Goal: Task Accomplishment & Management: Complete application form

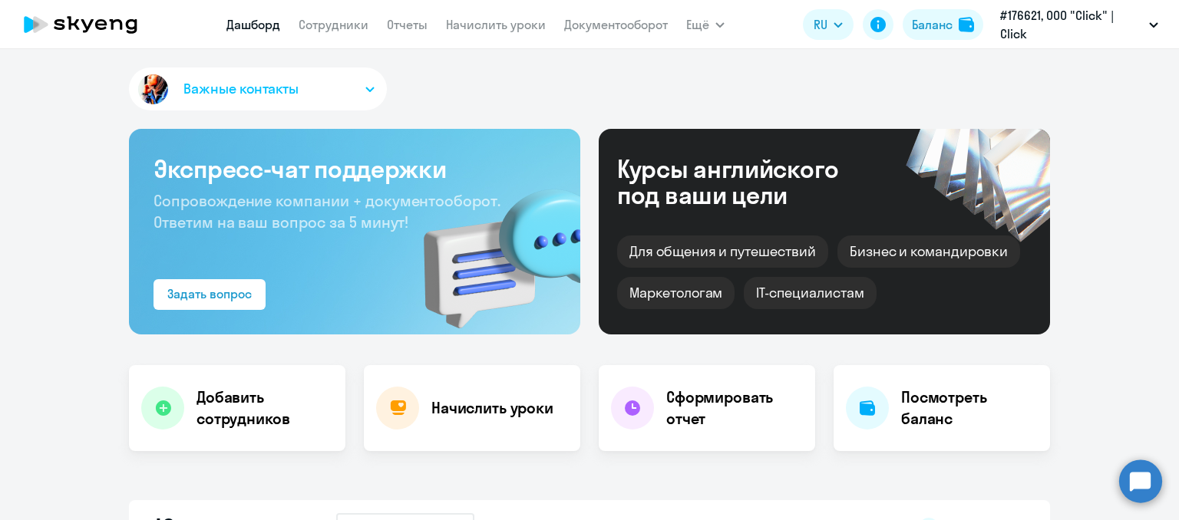
click at [326, 12] on nav "[PERSON_NAME] Отчеты Начислить уроки Документооборот" at bounding box center [446, 24] width 441 height 31
click at [335, 20] on link "Сотрудники" at bounding box center [334, 24] width 70 height 15
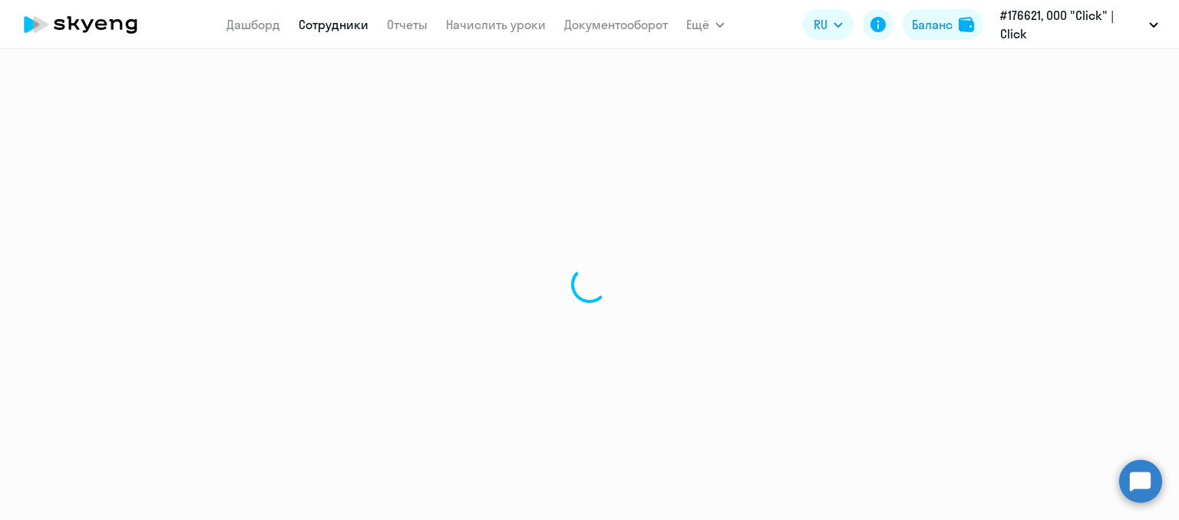
select select "30"
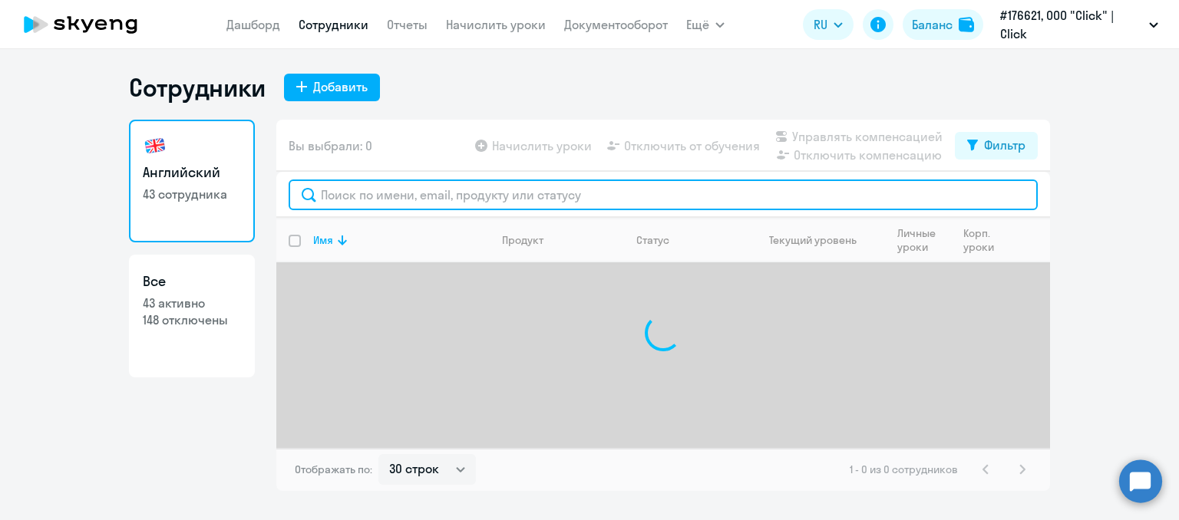
click at [338, 201] on input "text" at bounding box center [663, 195] width 749 height 31
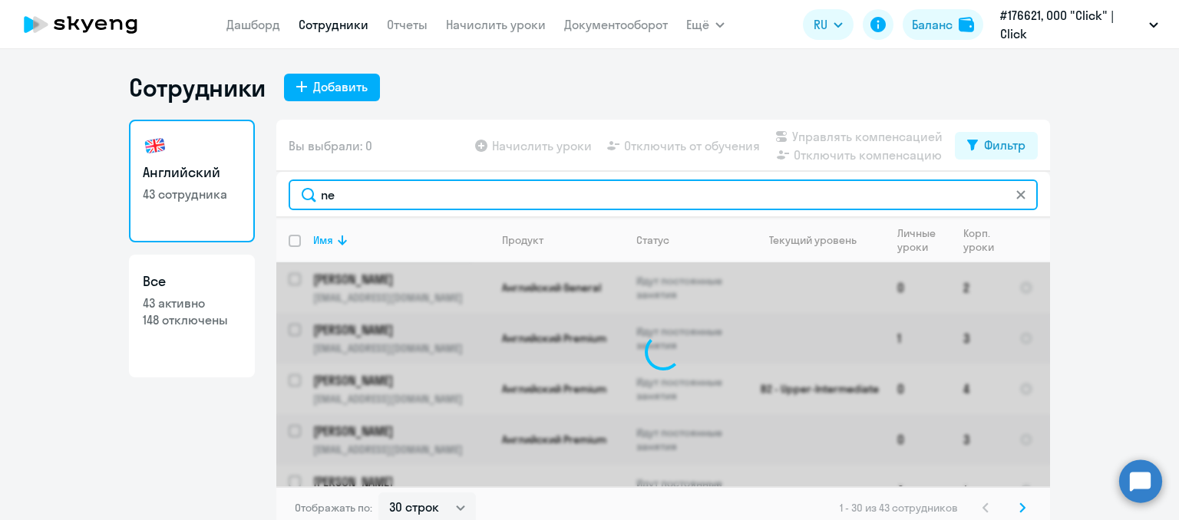
type input "n"
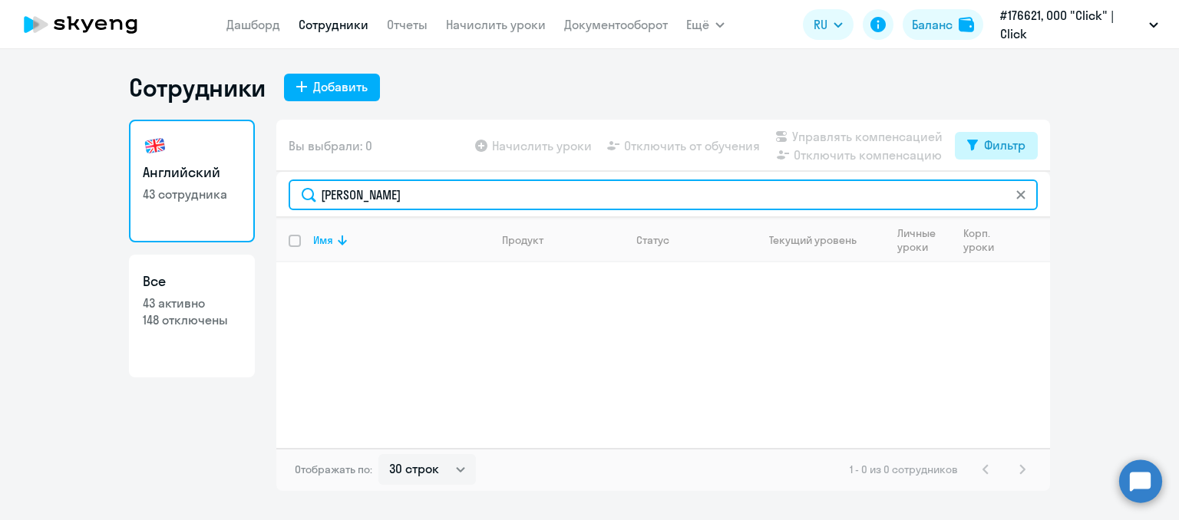
type input "[PERSON_NAME]"
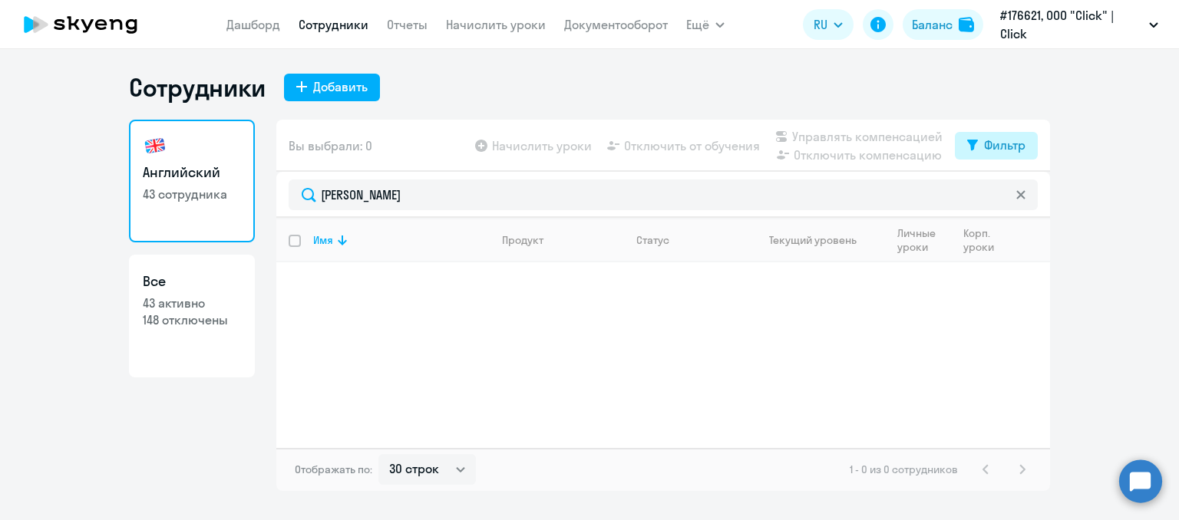
click at [989, 147] on div "Фильтр" at bounding box center [1004, 145] width 41 height 18
click at [1022, 196] on span at bounding box center [1012, 195] width 26 height 15
click at [999, 196] on input "checkbox" at bounding box center [999, 195] width 1 height 1
checkbox input "true"
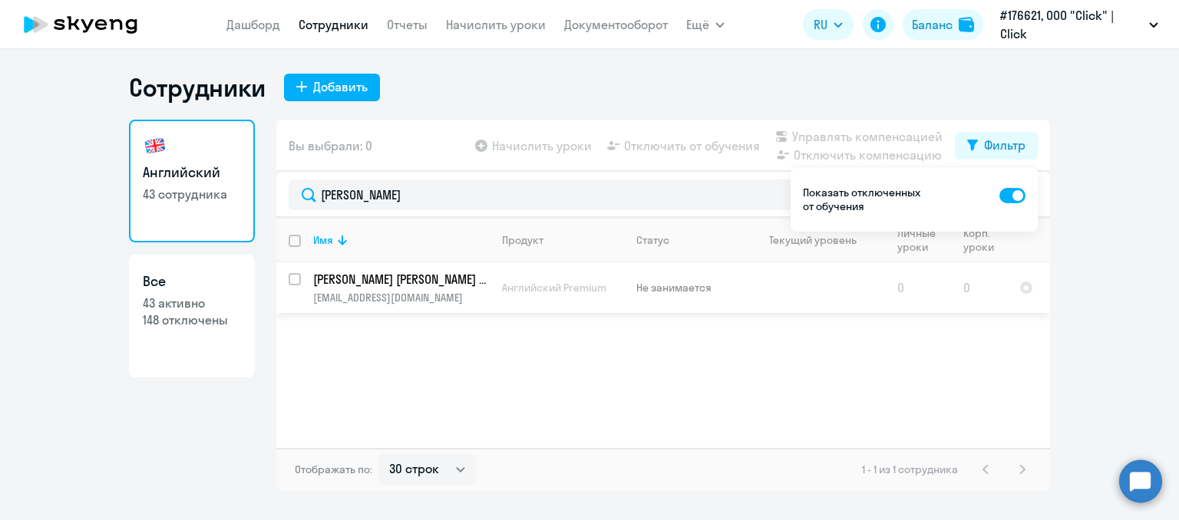
click at [298, 281] on input "select row 42002179" at bounding box center [304, 288] width 31 height 31
checkbox input "true"
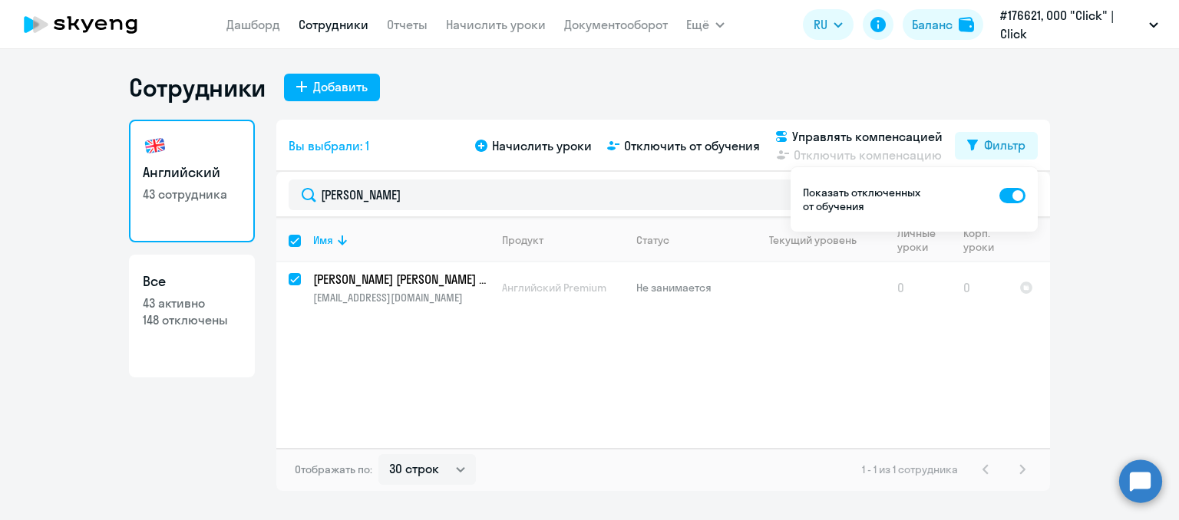
click at [835, 371] on div "Имя Продукт Статус Текущий уровень Личные уроки Корп. уроки [PERSON_NAME] [PERS…" at bounding box center [663, 333] width 774 height 230
click at [662, 287] on p "Не занимается" at bounding box center [688, 288] width 105 height 14
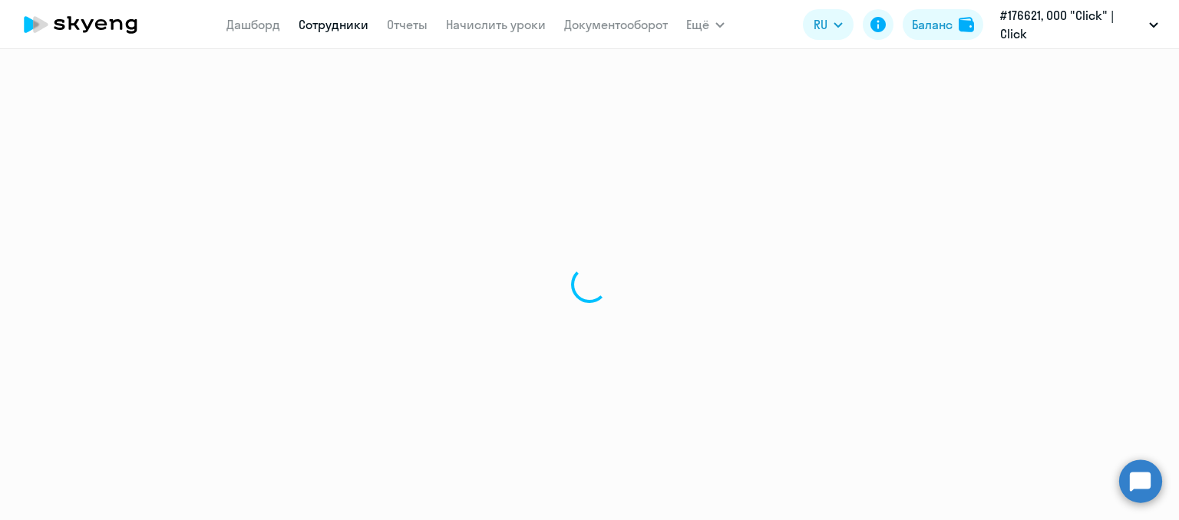
select select "english"
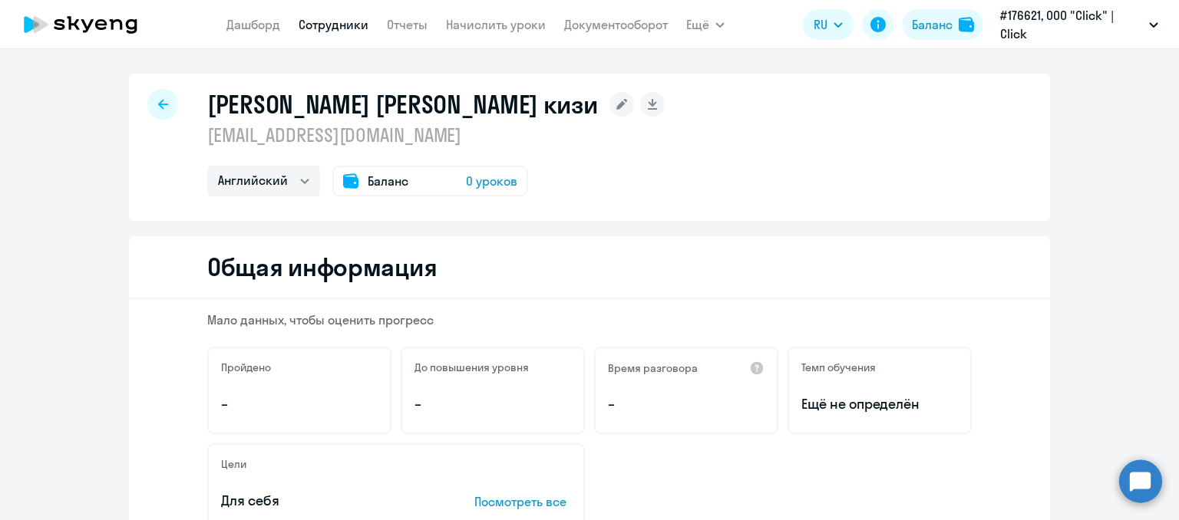
click at [408, 176] on div "Баланс 0 уроков" at bounding box center [430, 181] width 196 height 31
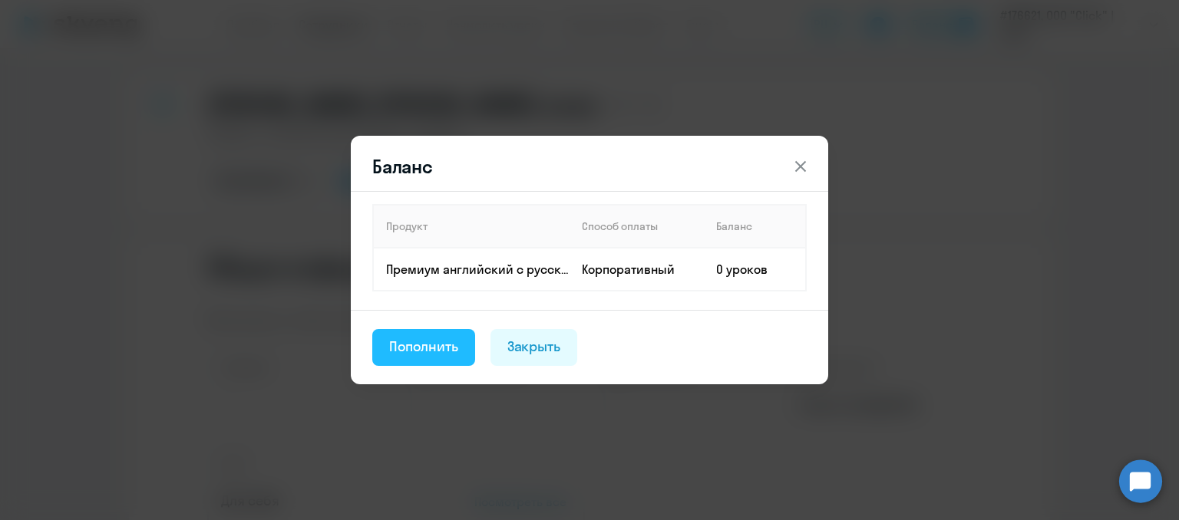
click at [436, 334] on button "Пополнить" at bounding box center [423, 347] width 103 height 37
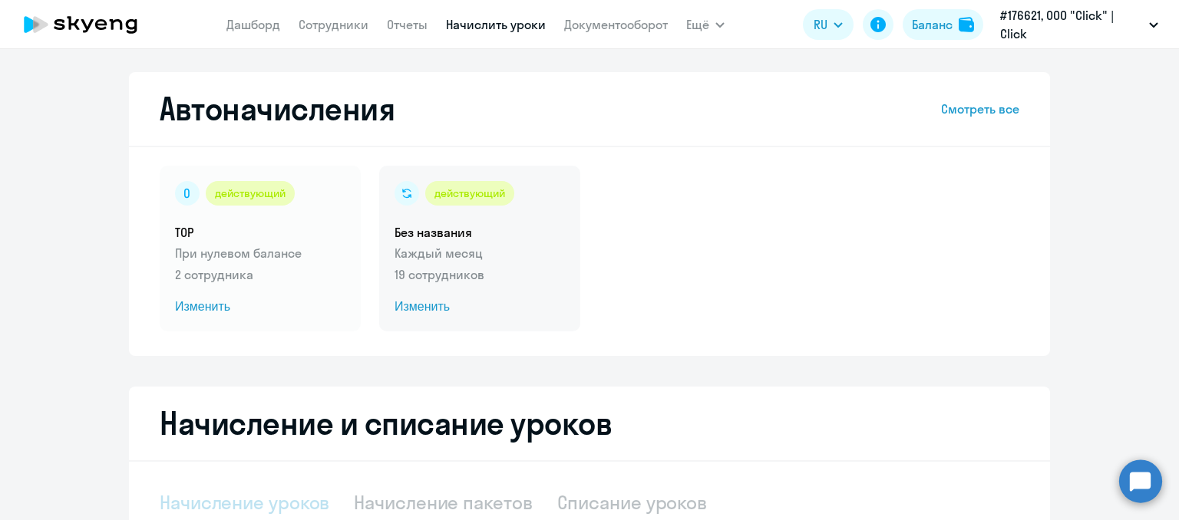
select select "10"
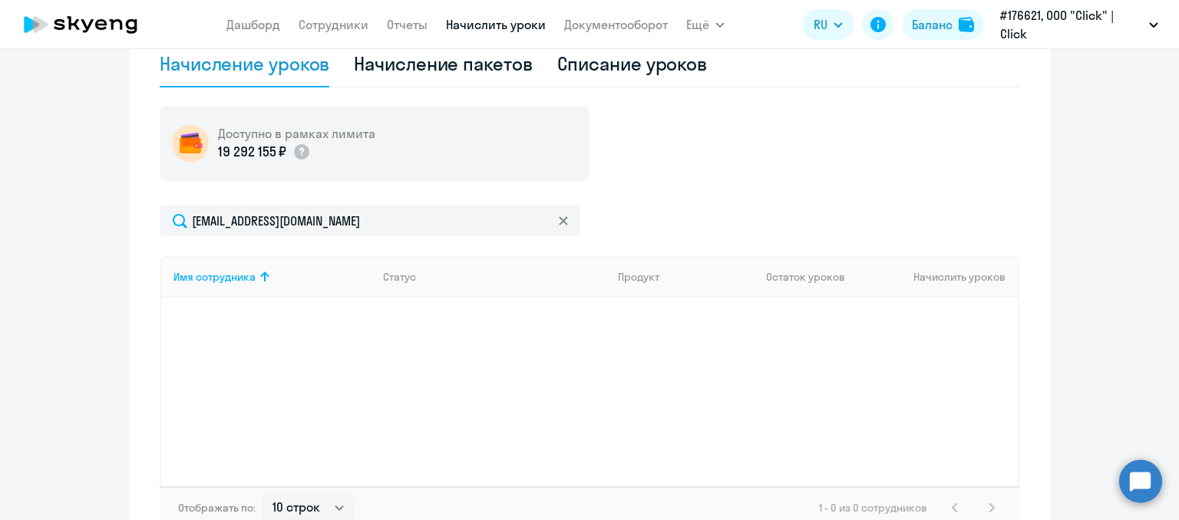
scroll to position [534, 0]
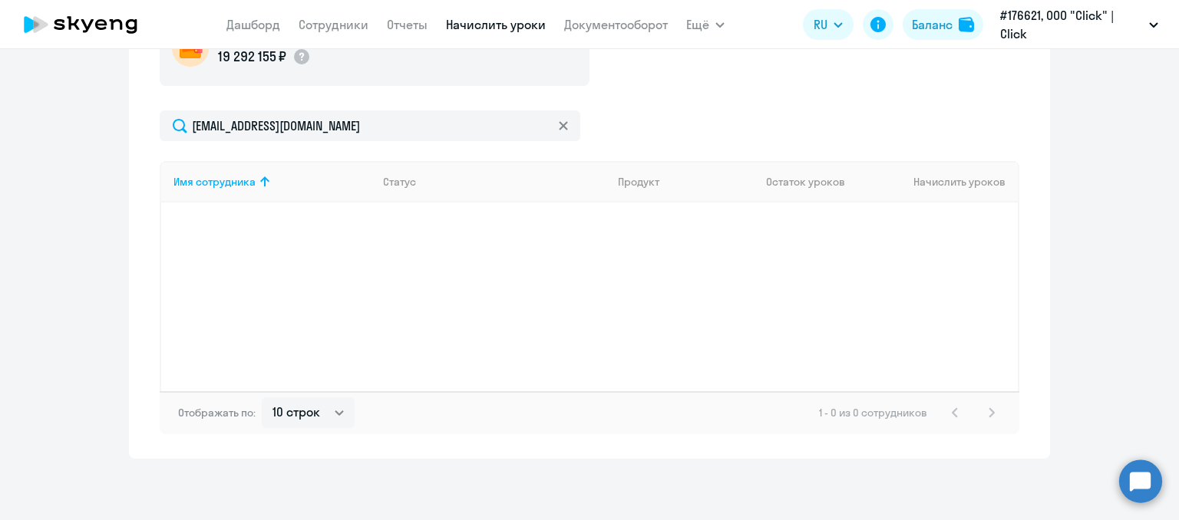
click at [495, 225] on div "Имя сотрудника Статус Продукт Остаток уроков Начислить уроков" at bounding box center [590, 276] width 860 height 230
click at [933, 177] on th "Начислить уроков" at bounding box center [939, 181] width 157 height 41
click at [725, 299] on div "Имя сотрудника Статус Продукт Остаток уроков Начислить уроков" at bounding box center [590, 276] width 860 height 230
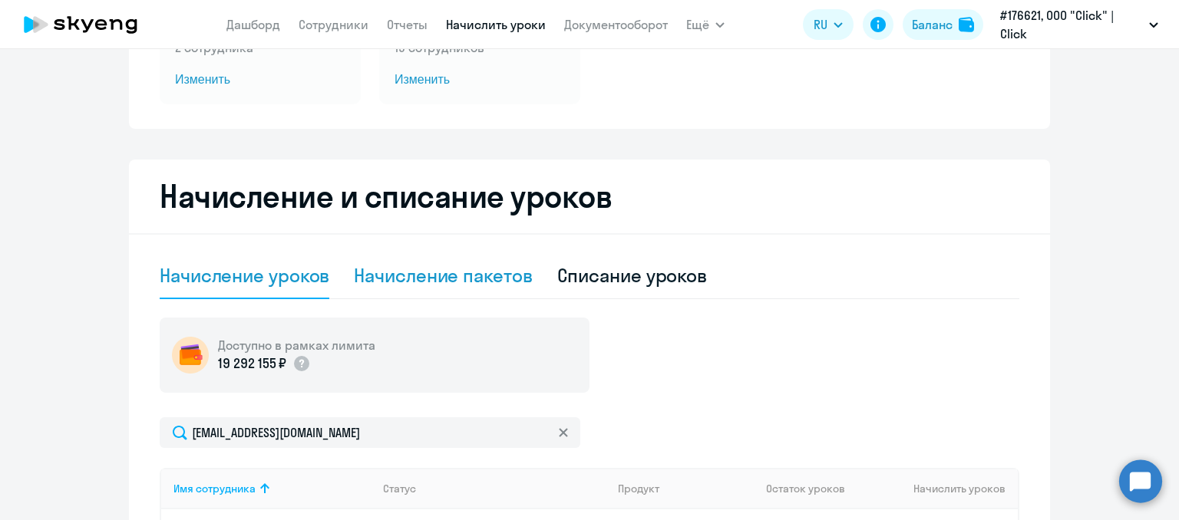
scroll to position [0, 0]
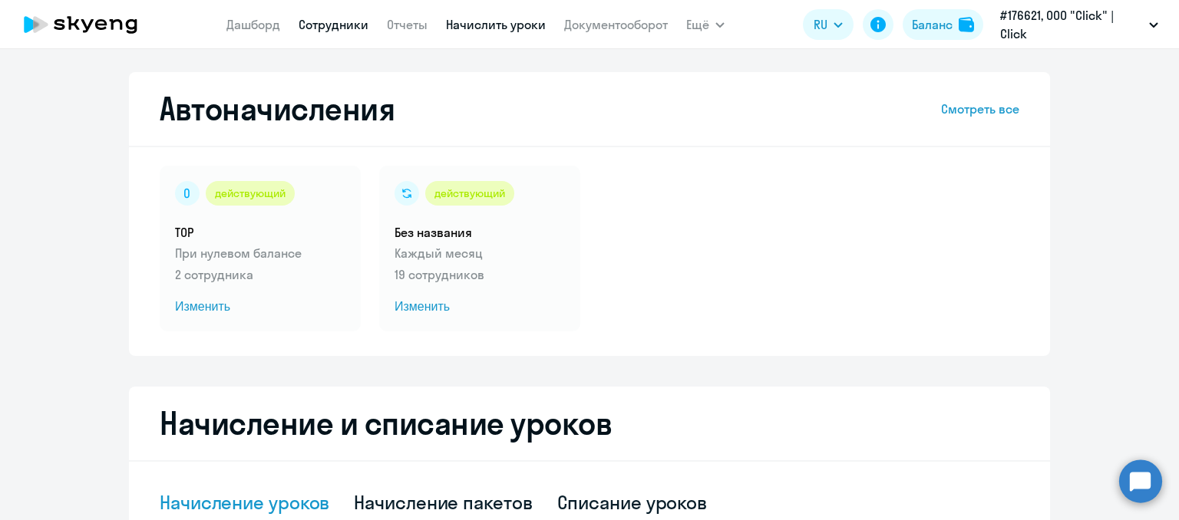
click at [322, 19] on link "Сотрудники" at bounding box center [334, 24] width 70 height 15
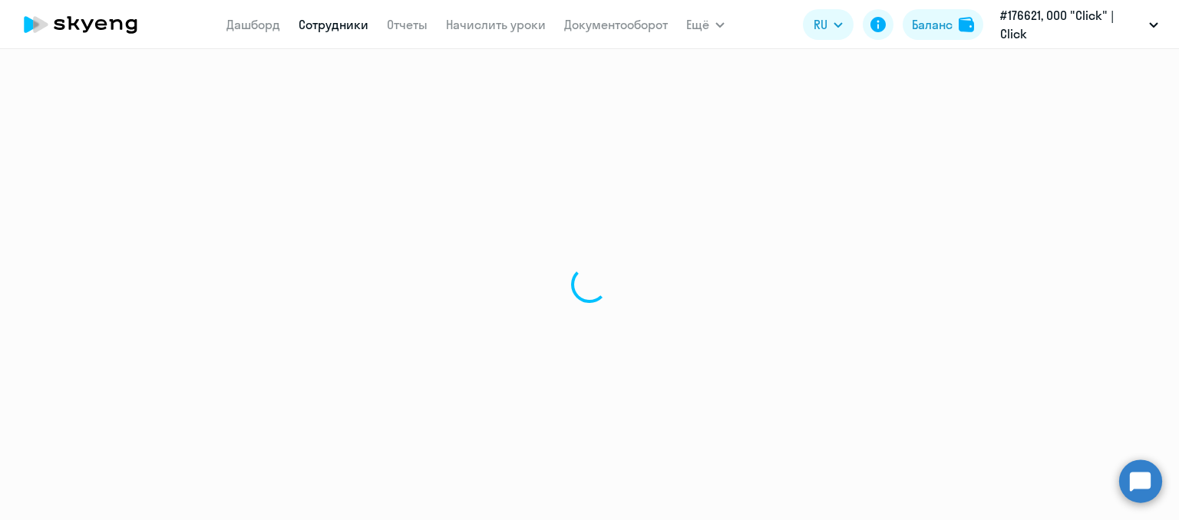
select select "30"
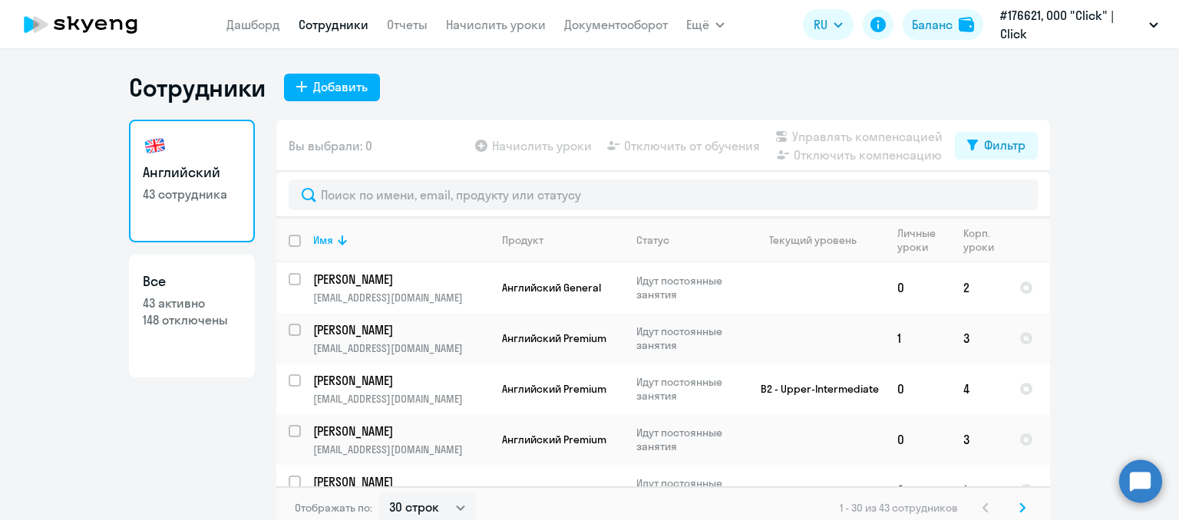
click at [271, 4] on app-header "[PERSON_NAME] Отчеты Начислить уроки Документооборот Ещё Дашборд Сотрудники Отч…" at bounding box center [589, 24] width 1179 height 49
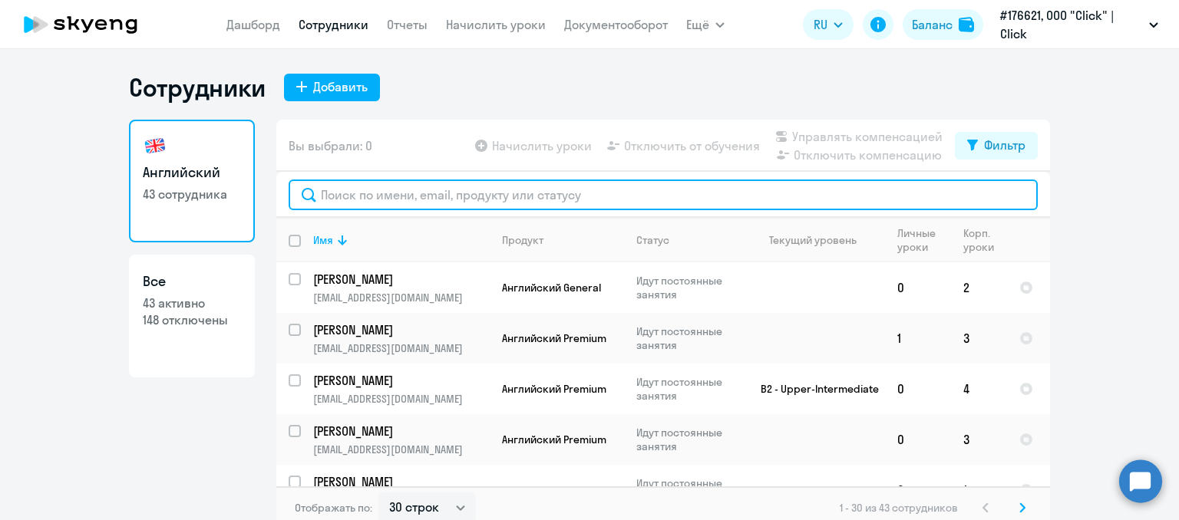
click at [346, 196] on input "text" at bounding box center [663, 195] width 749 height 31
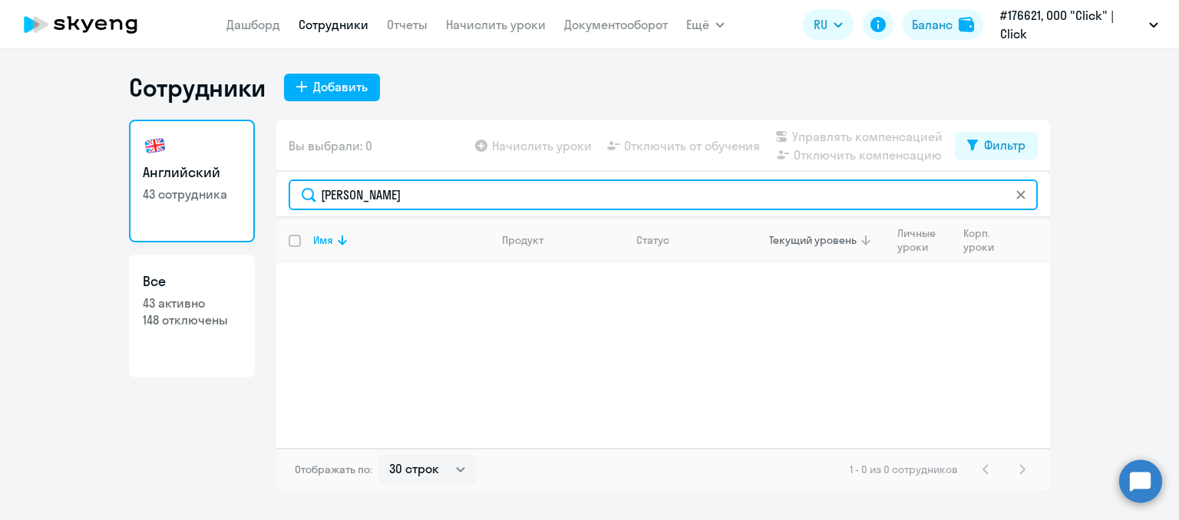
type input "[PERSON_NAME]"
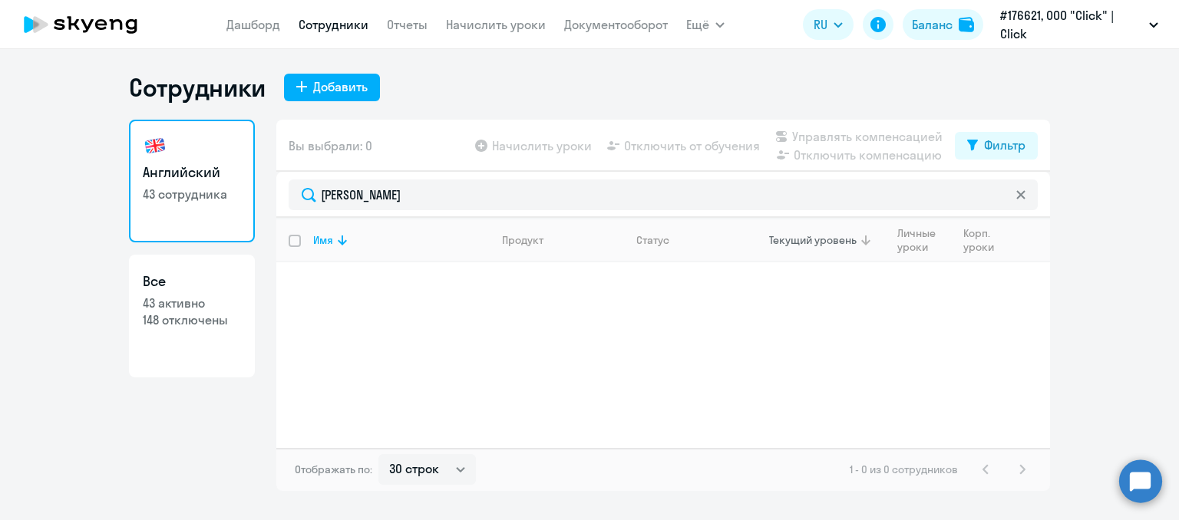
click at [786, 243] on div "Текущий уровень" at bounding box center [812, 240] width 87 height 14
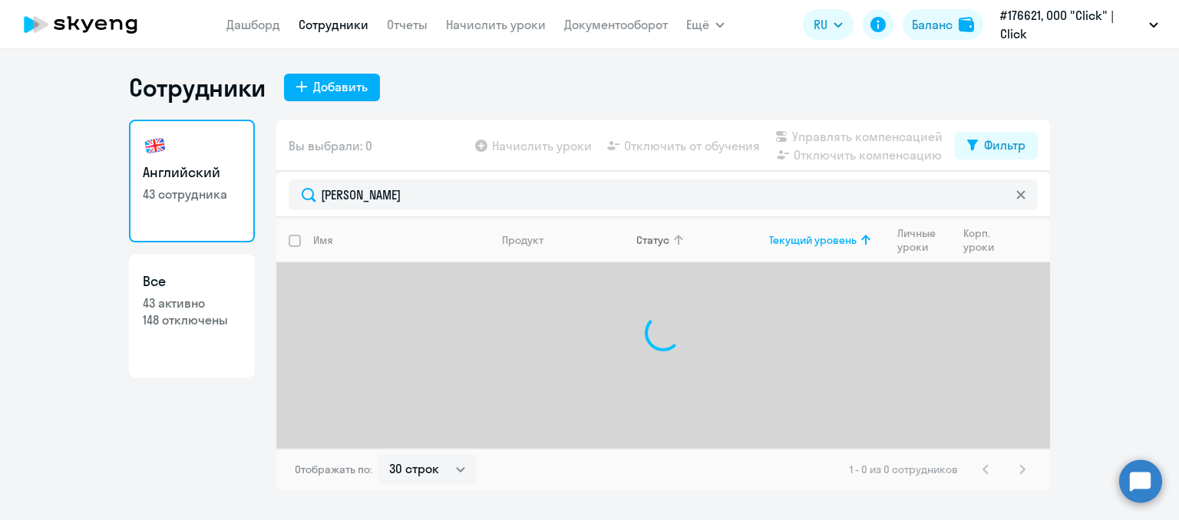
click at [659, 234] on div "Статус" at bounding box center [652, 240] width 33 height 14
click at [655, 241] on div "Статус" at bounding box center [652, 240] width 33 height 14
click at [990, 134] on button "Фильтр" at bounding box center [996, 146] width 83 height 28
click at [1001, 191] on span at bounding box center [1012, 195] width 26 height 15
click at [999, 195] on input "checkbox" at bounding box center [999, 195] width 1 height 1
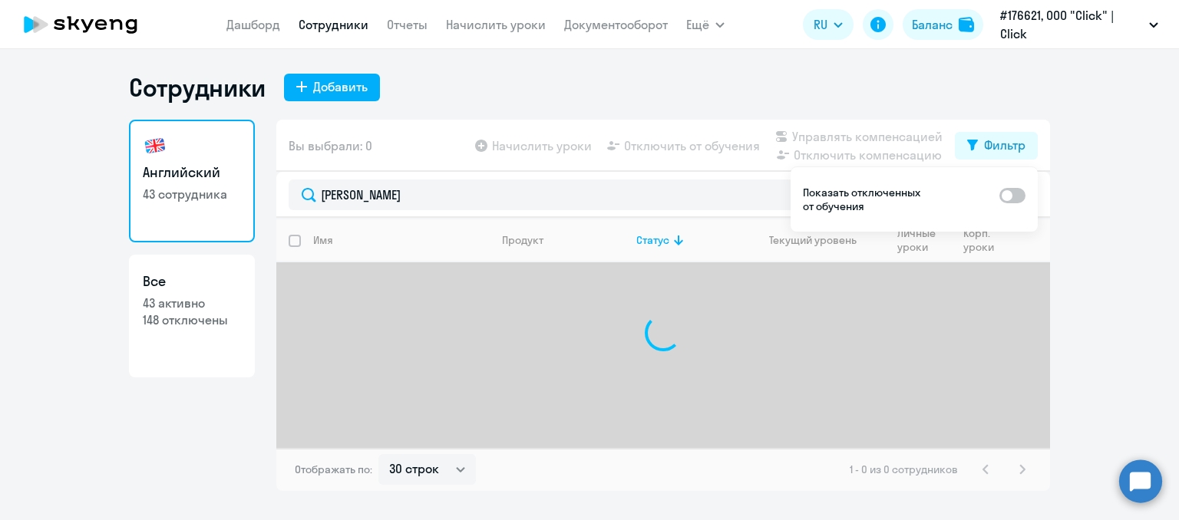
checkbox input "true"
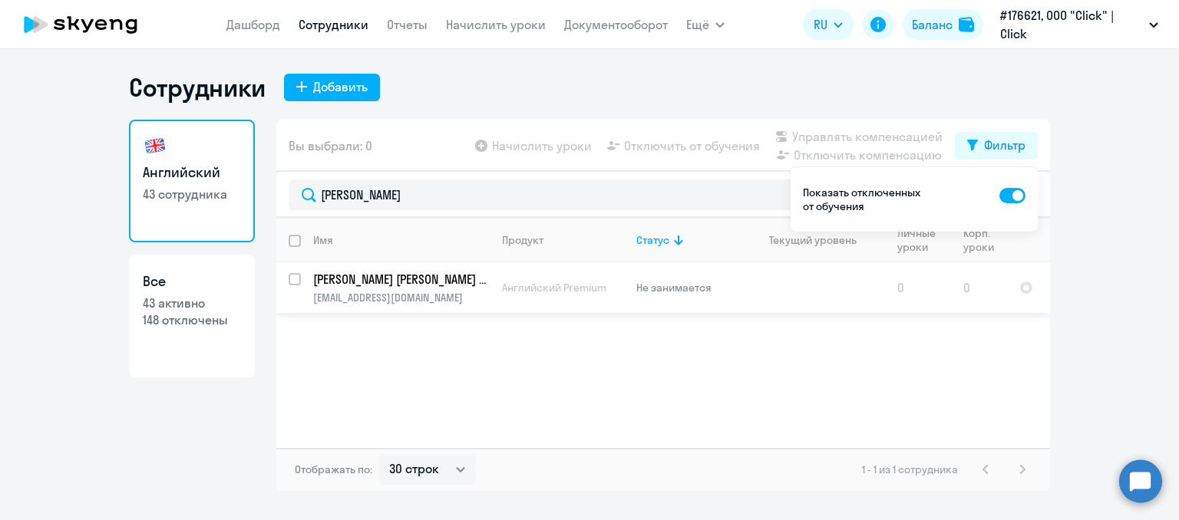
click at [583, 292] on span "Английский Premium" at bounding box center [554, 288] width 104 height 14
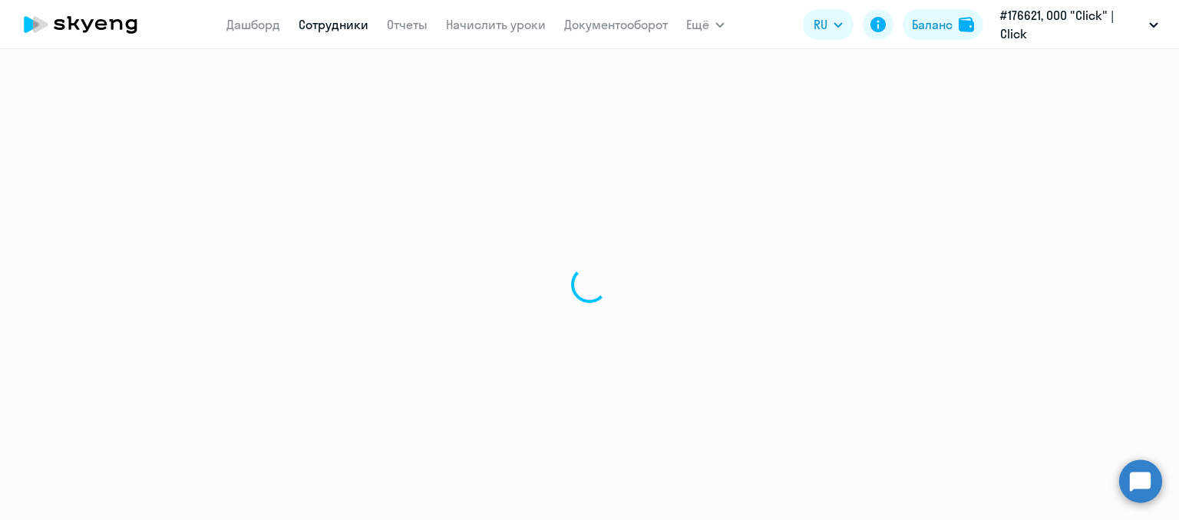
select select "english"
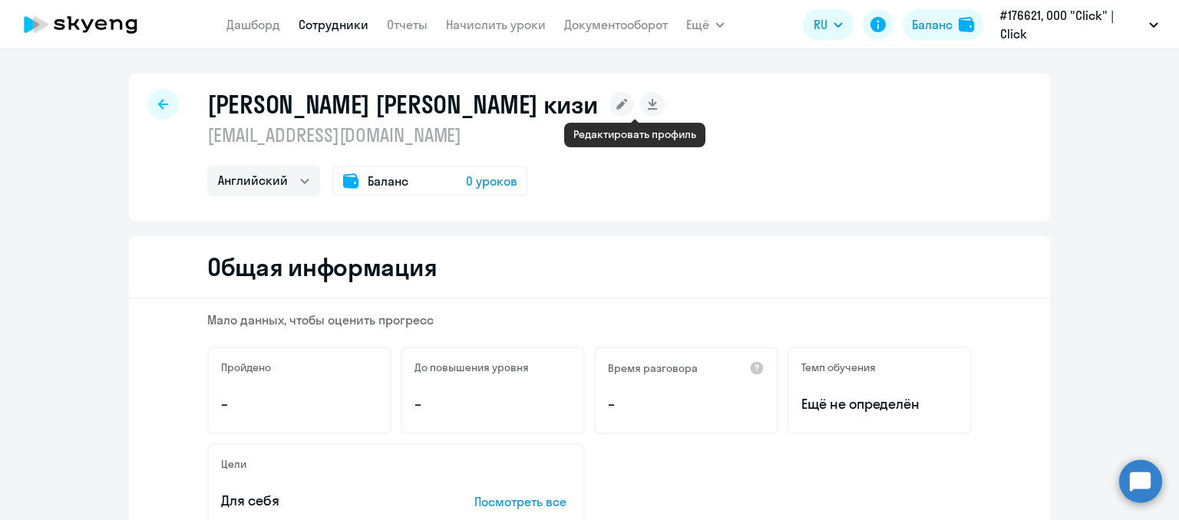
click at [633, 98] on rect at bounding box center [621, 104] width 25 height 25
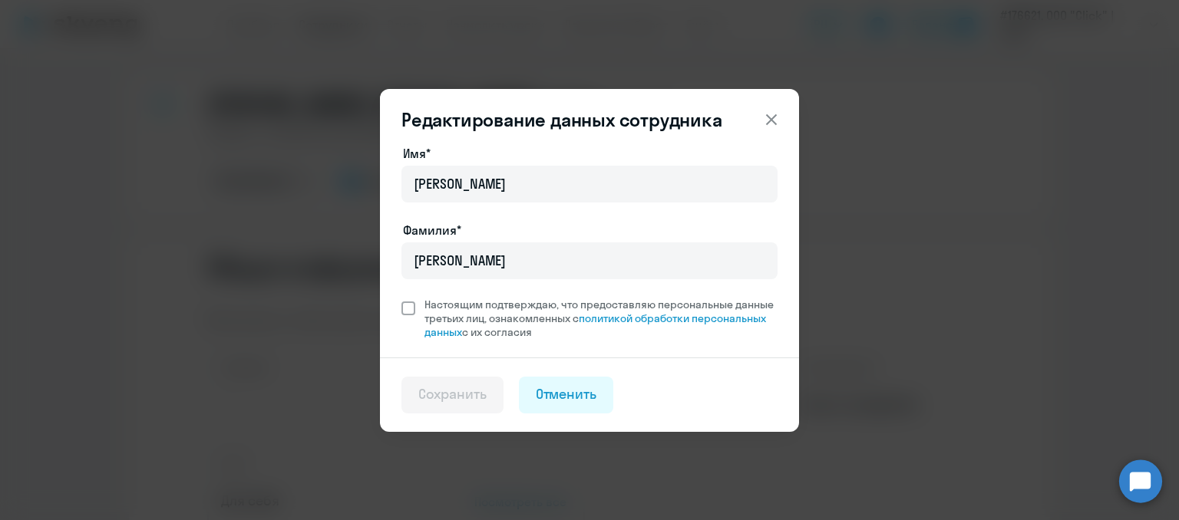
click at [407, 308] on span at bounding box center [408, 309] width 14 height 14
click at [401, 298] on input "Настоящим подтверждаю, что предоставляю персональные данные третьих лиц, ознако…" at bounding box center [401, 297] width 1 height 1
checkbox input "true"
click at [466, 392] on div "Сохранить" at bounding box center [452, 395] width 68 height 20
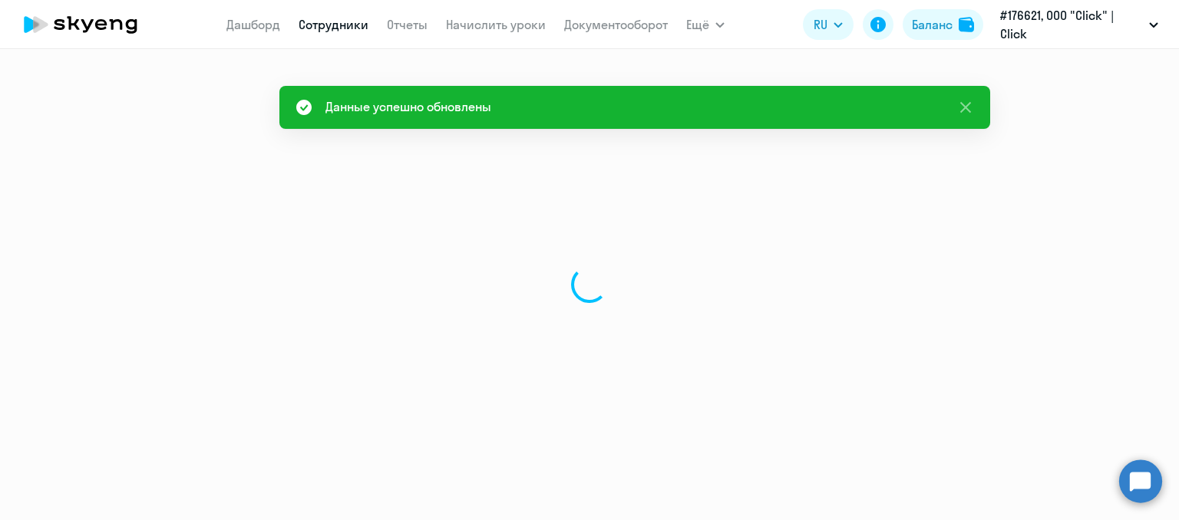
select select "english"
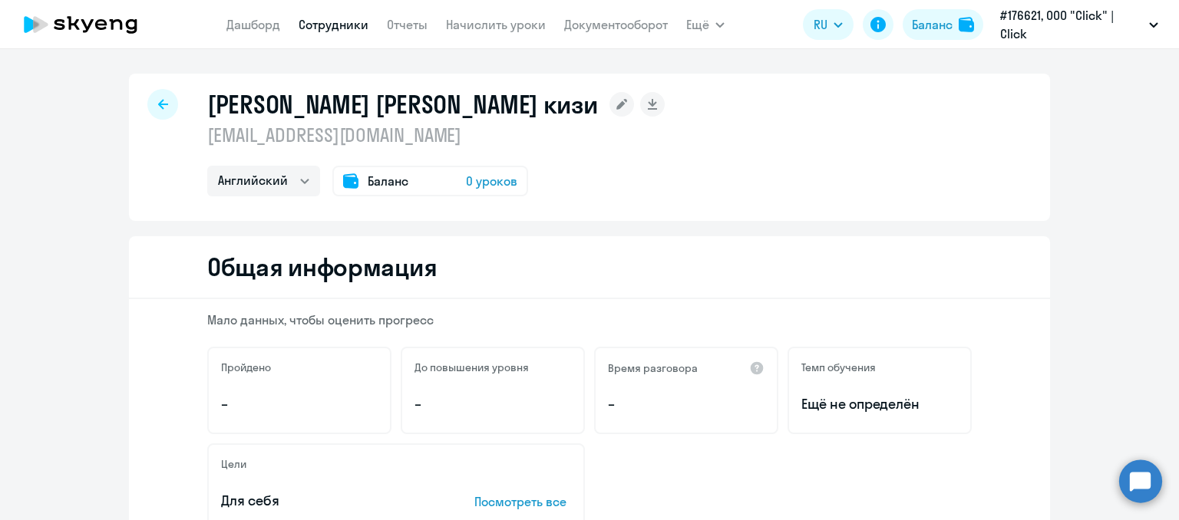
click at [445, 178] on div "Баланс 0 уроков" at bounding box center [430, 181] width 196 height 31
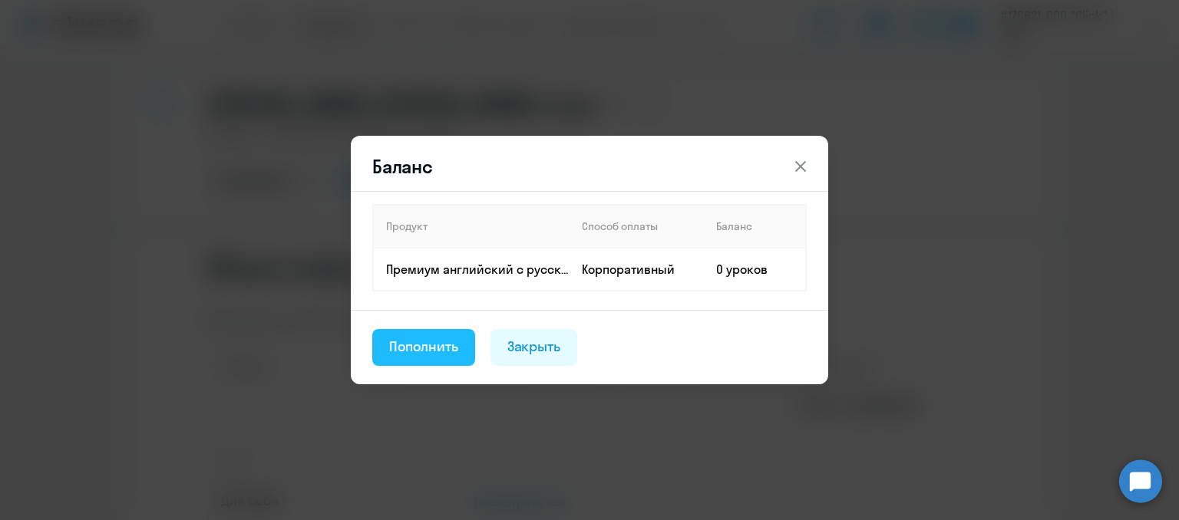
click at [467, 351] on button "Пополнить" at bounding box center [423, 347] width 103 height 37
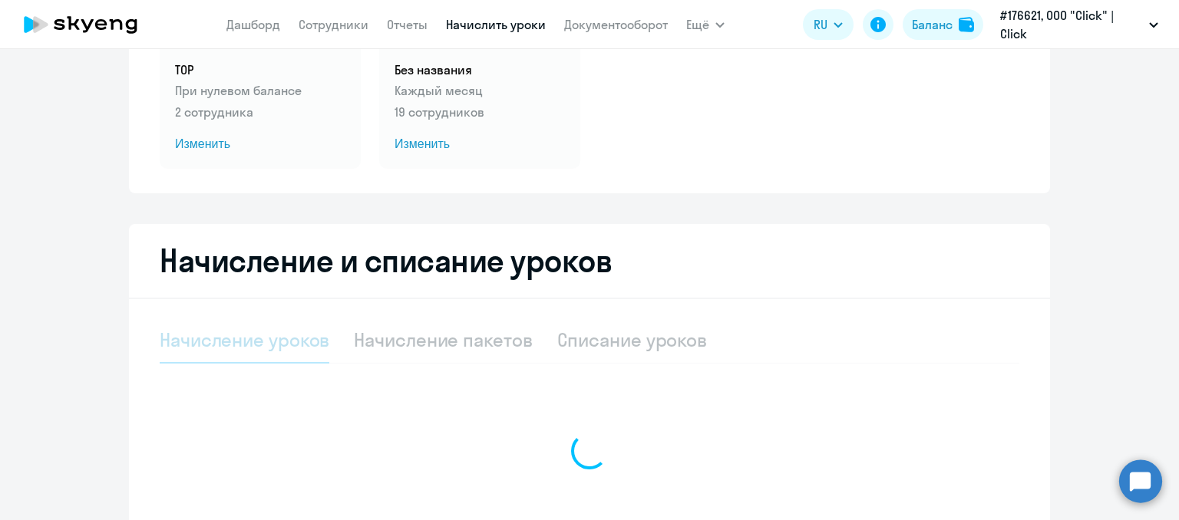
select select "10"
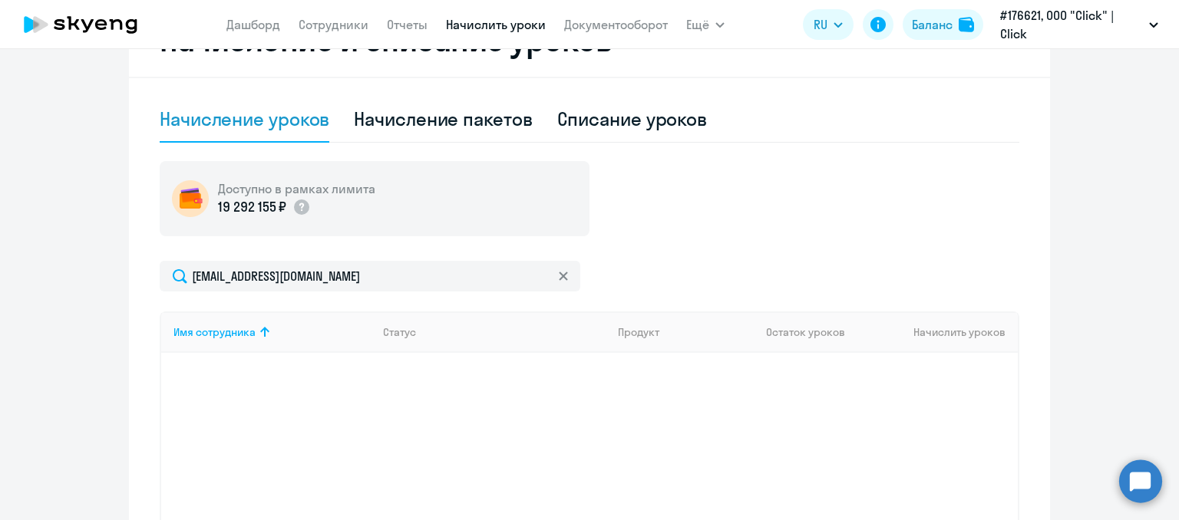
scroll to position [461, 0]
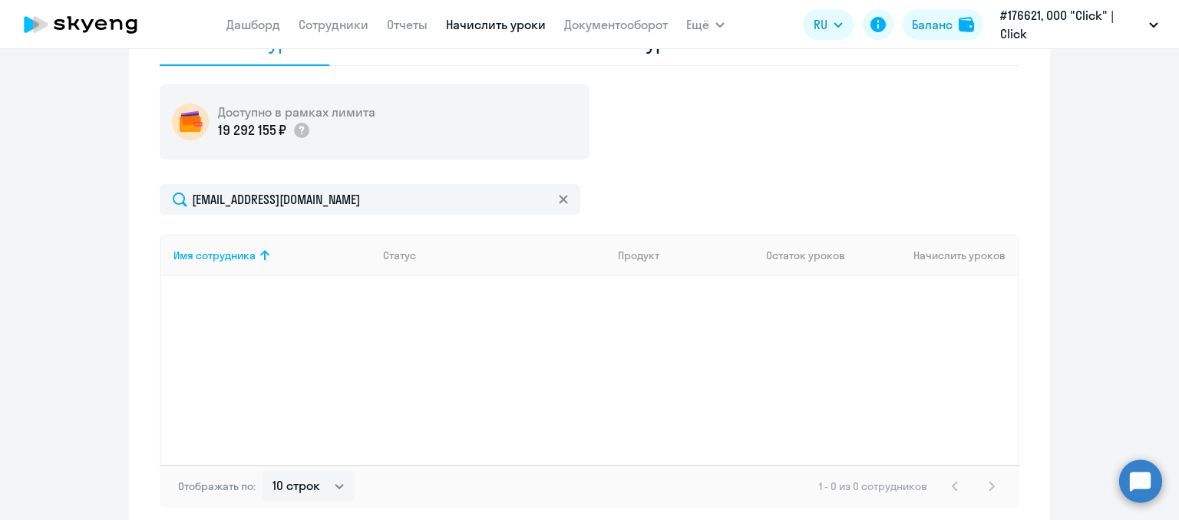
click at [870, 325] on div "Имя сотрудника Статус Продукт Остаток уроков Начислить уроков" at bounding box center [590, 350] width 860 height 230
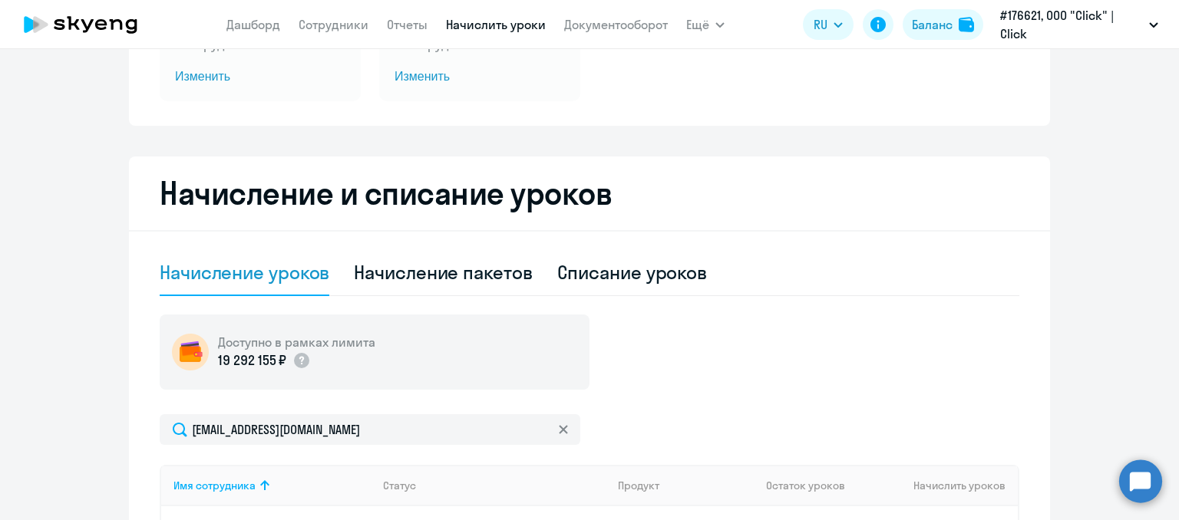
scroll to position [0, 0]
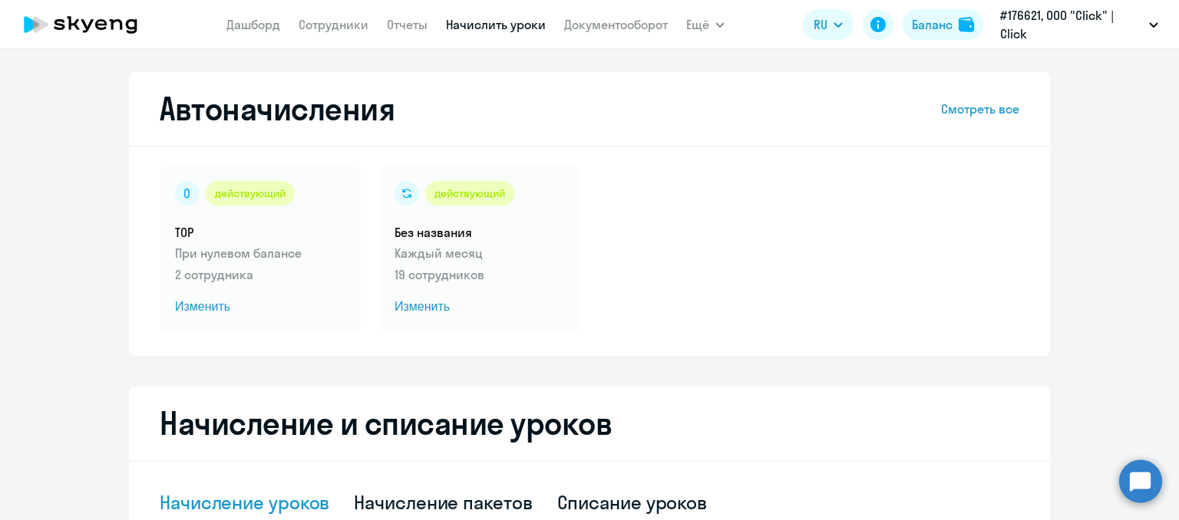
click at [777, 285] on div "действующий TOP При нулевом балансе 2 сотрудника Изменить действующий Без назва…" at bounding box center [590, 249] width 860 height 166
click at [949, 119] on div "Автоначисления Смотреть все" at bounding box center [590, 109] width 860 height 37
click at [332, 19] on link "Сотрудники" at bounding box center [334, 24] width 70 height 15
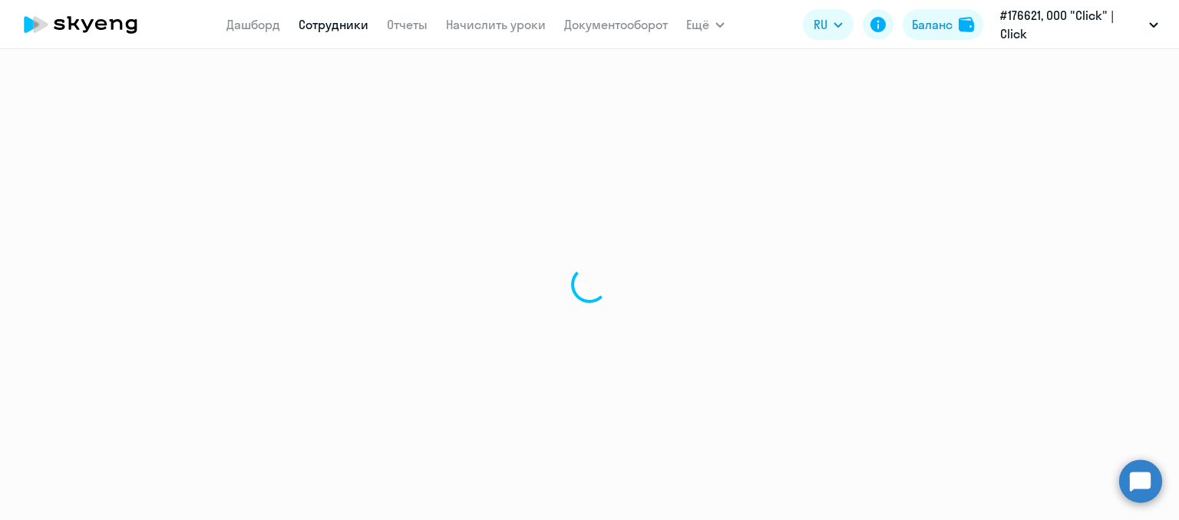
select select "30"
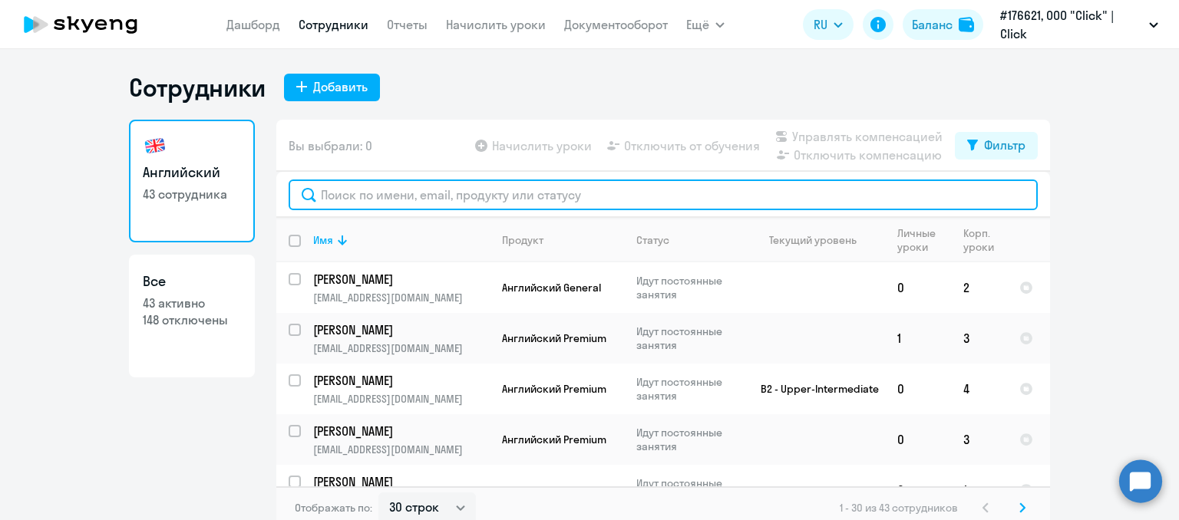
click at [383, 187] on input "text" at bounding box center [663, 195] width 749 height 31
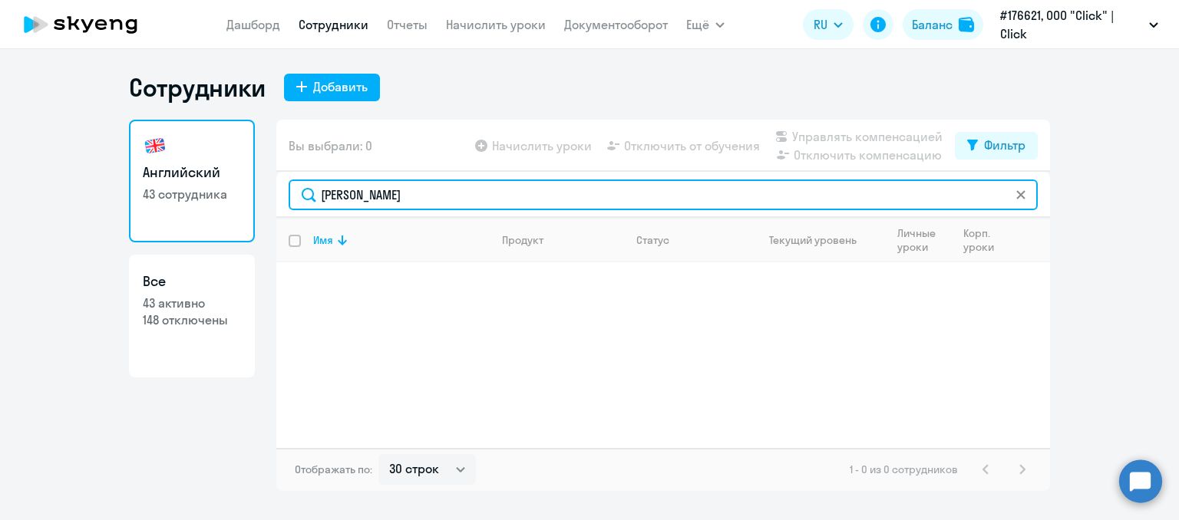
type input "[PERSON_NAME]"
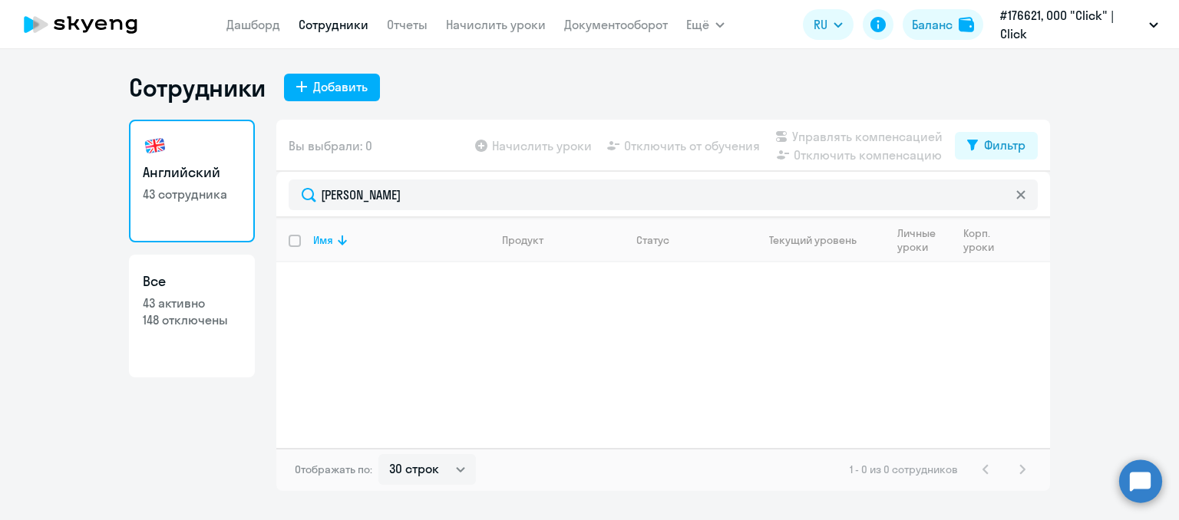
click at [1018, 192] on icon at bounding box center [1020, 194] width 8 height 8
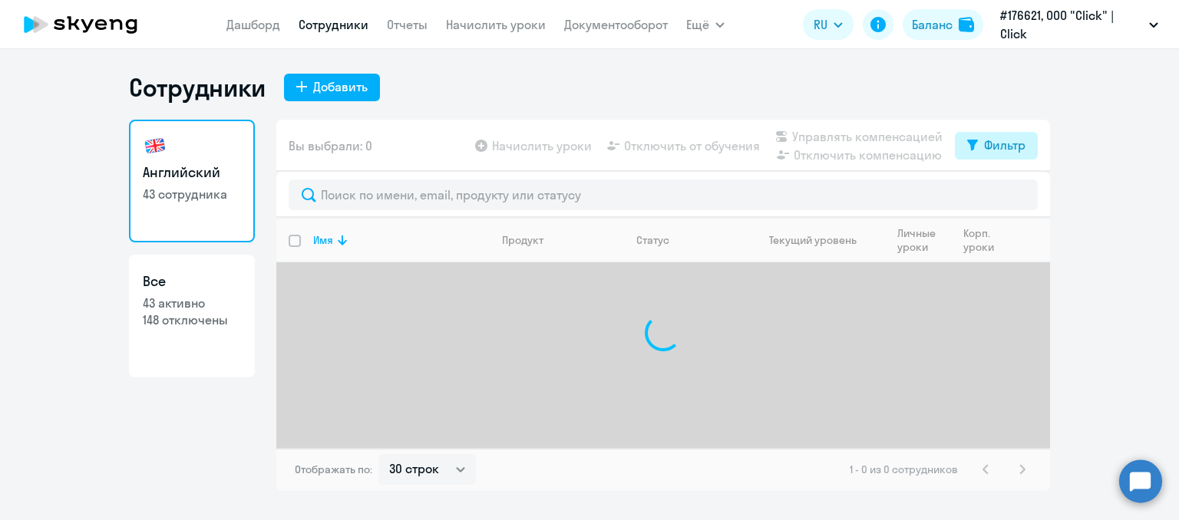
click at [998, 151] on div "Фильтр" at bounding box center [1004, 145] width 41 height 18
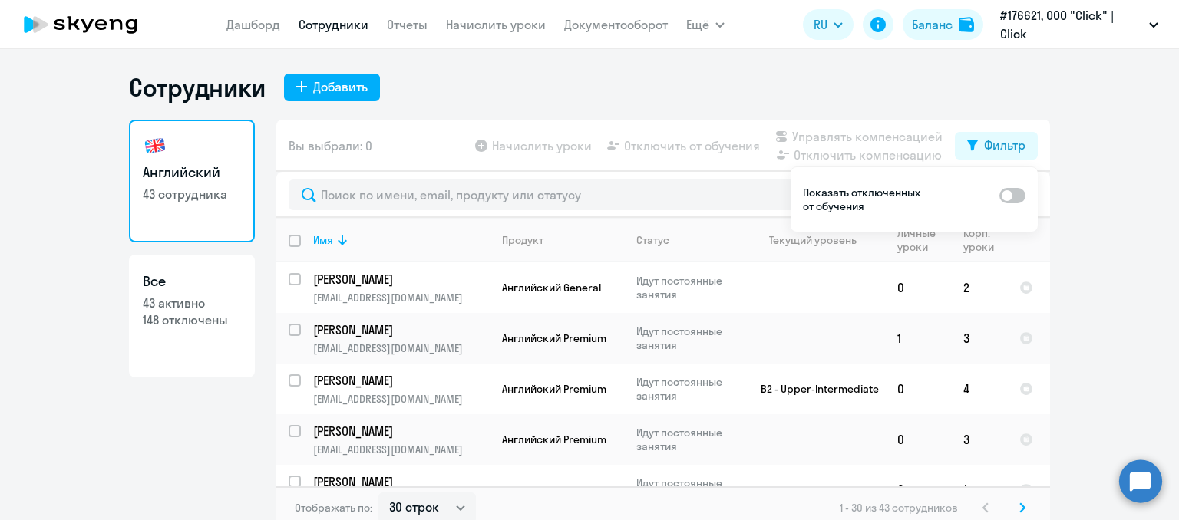
click at [1008, 197] on span at bounding box center [1012, 195] width 26 height 15
click at [999, 196] on input "checkbox" at bounding box center [999, 195] width 1 height 1
checkbox input "true"
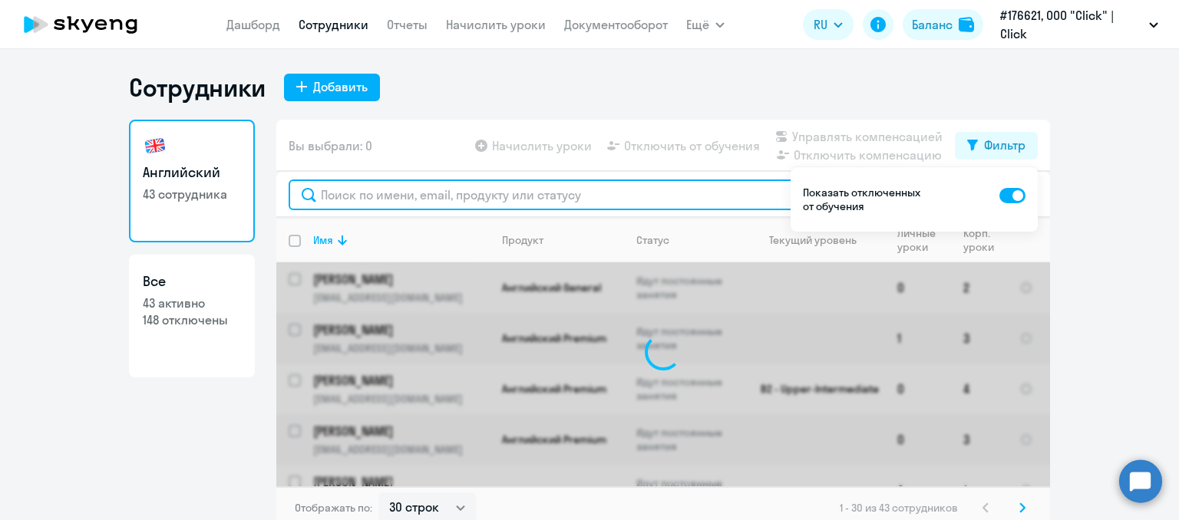
click at [619, 195] on input "text" at bounding box center [663, 195] width 749 height 31
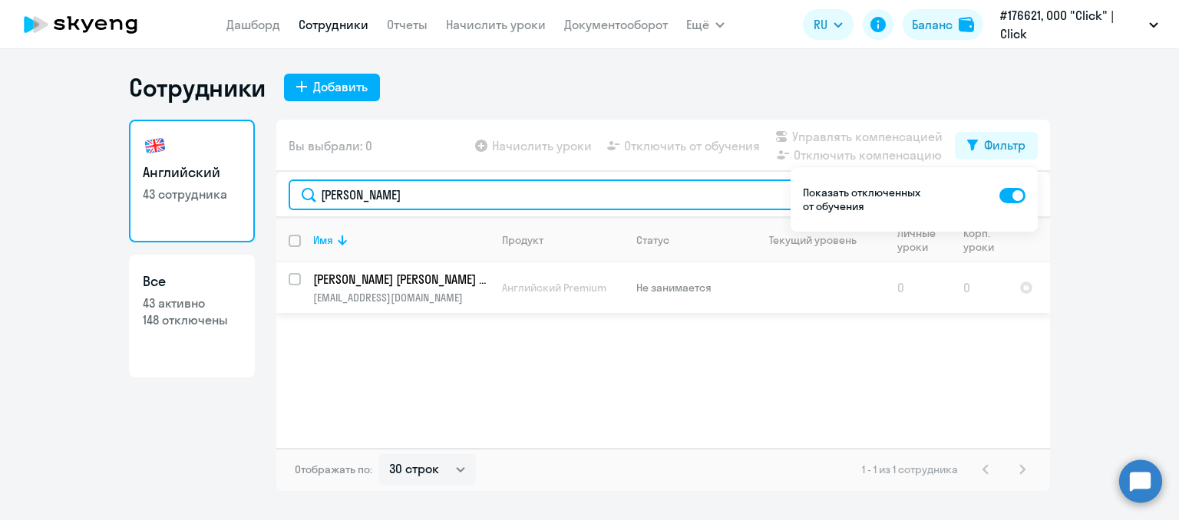
type input "[PERSON_NAME]"
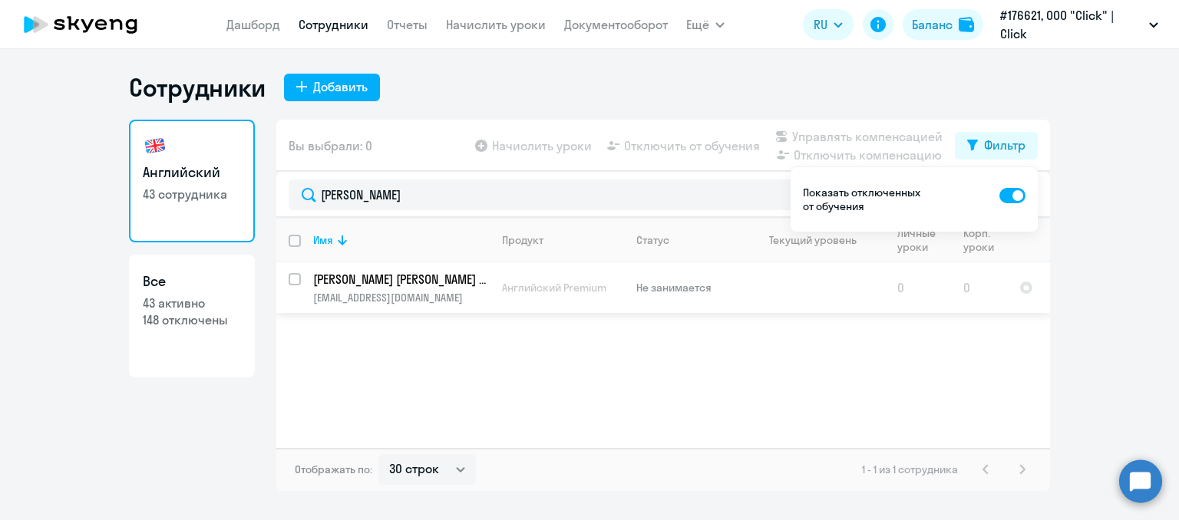
click at [285, 276] on div at bounding box center [295, 279] width 37 height 37
checkbox input "true"
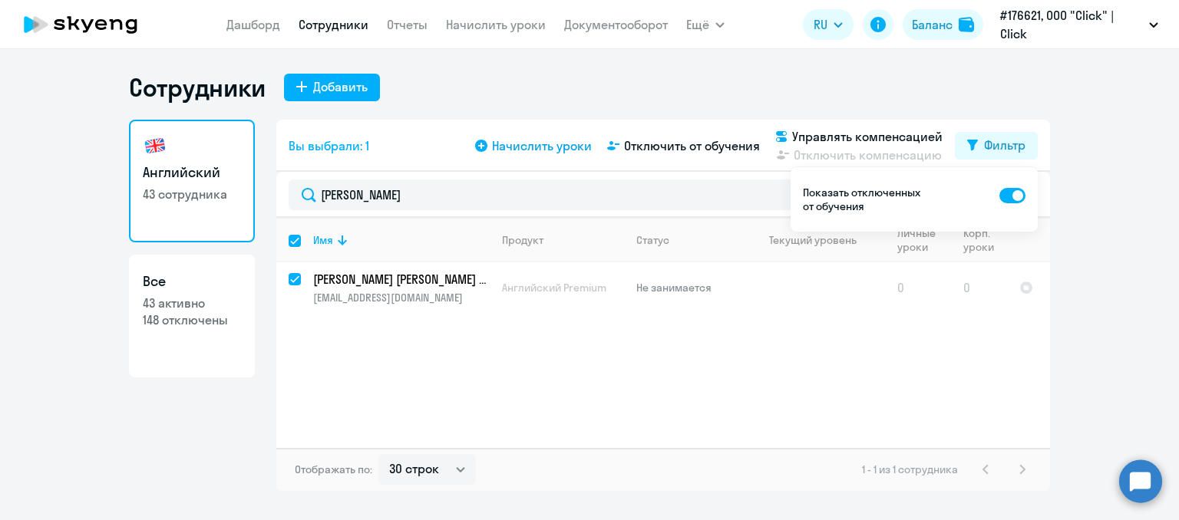
click at [571, 140] on span "Начислить уроки" at bounding box center [542, 146] width 100 height 18
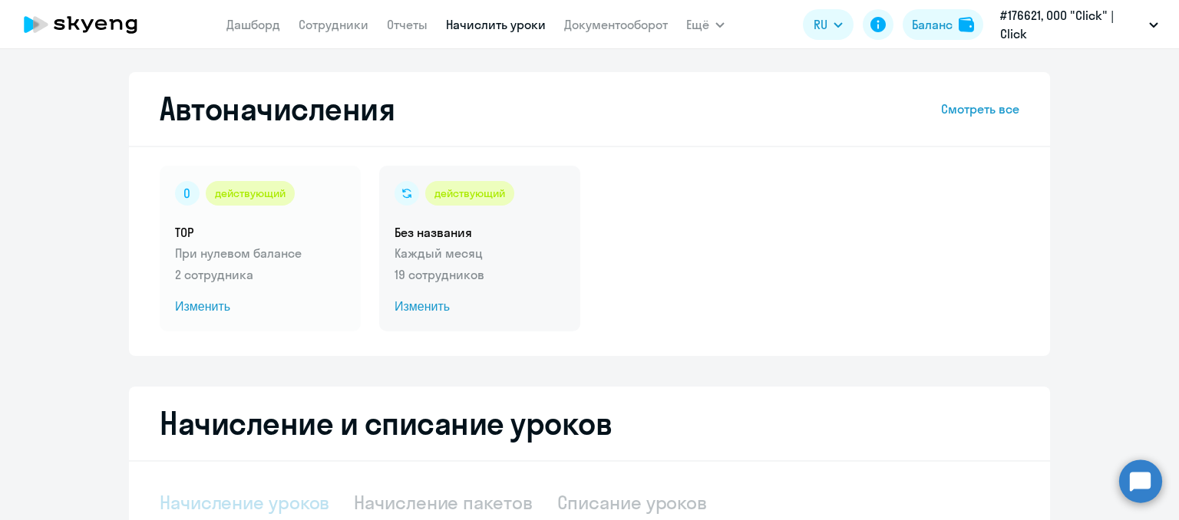
select select "10"
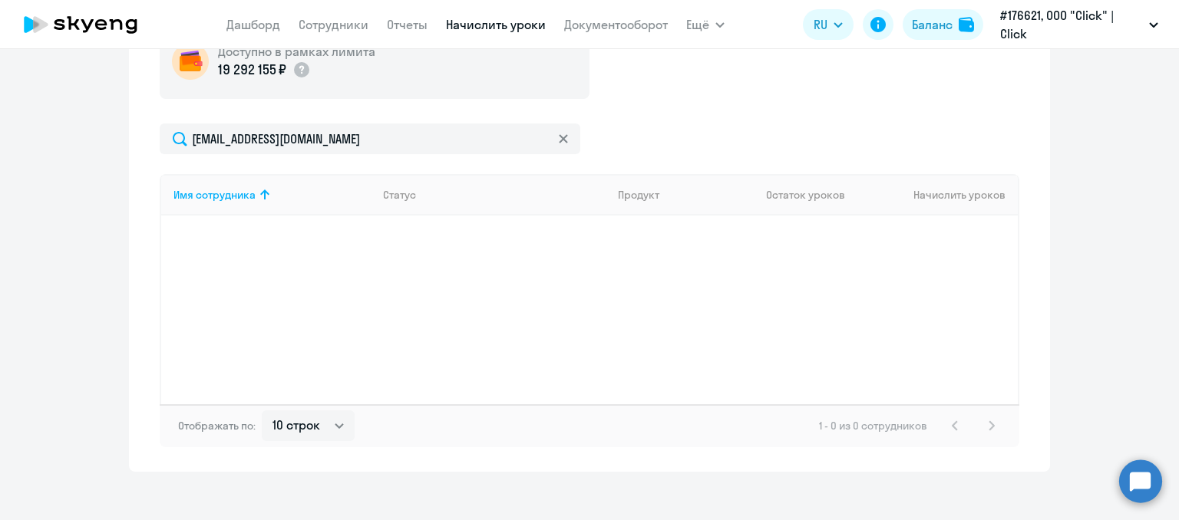
scroll to position [534, 0]
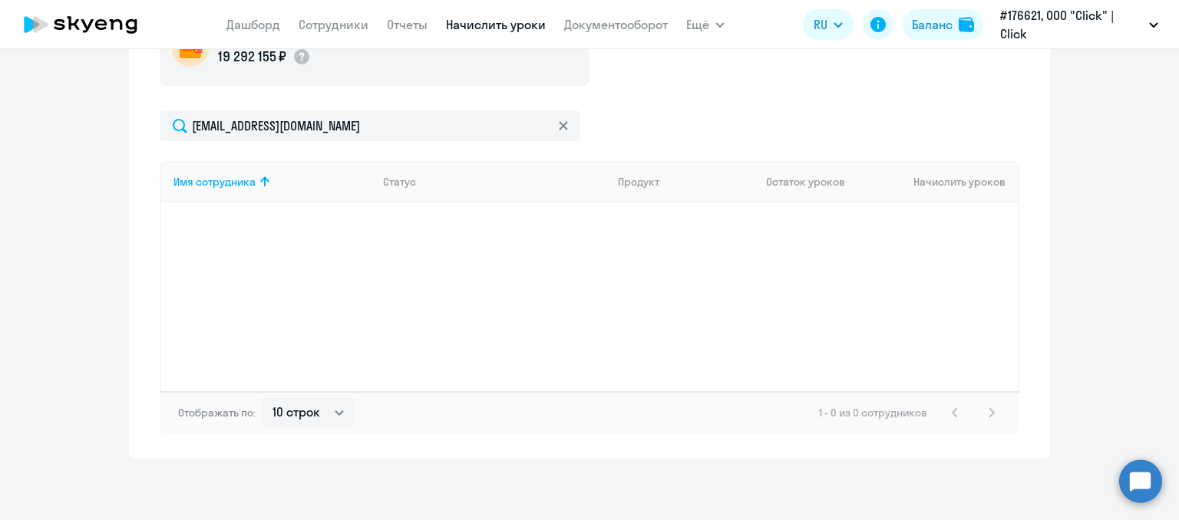
click at [946, 217] on div "Имя сотрудника Статус Продукт Остаток уроков Начислить уроков" at bounding box center [590, 276] width 860 height 230
drag, startPoint x: 946, startPoint y: 217, endPoint x: 787, endPoint y: 194, distance: 160.5
click at [929, 217] on div "Имя сотрудника Статус Продукт Остаток уроков Начислить уроков" at bounding box center [590, 276] width 860 height 230
click at [844, 322] on div "Имя сотрудника Статус Продукт Остаток уроков Начислить уроков" at bounding box center [590, 276] width 860 height 230
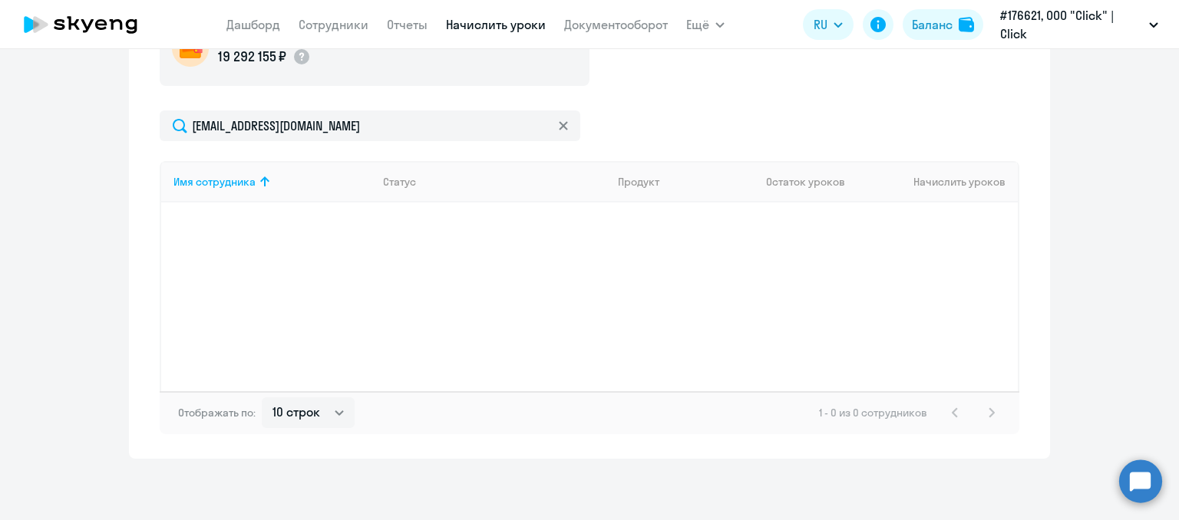
drag, startPoint x: 884, startPoint y: 314, endPoint x: 953, endPoint y: 315, distance: 69.1
click at [886, 313] on div "Имя сотрудника Статус Продукт Остаток уроков Начислить уроков" at bounding box center [590, 276] width 860 height 230
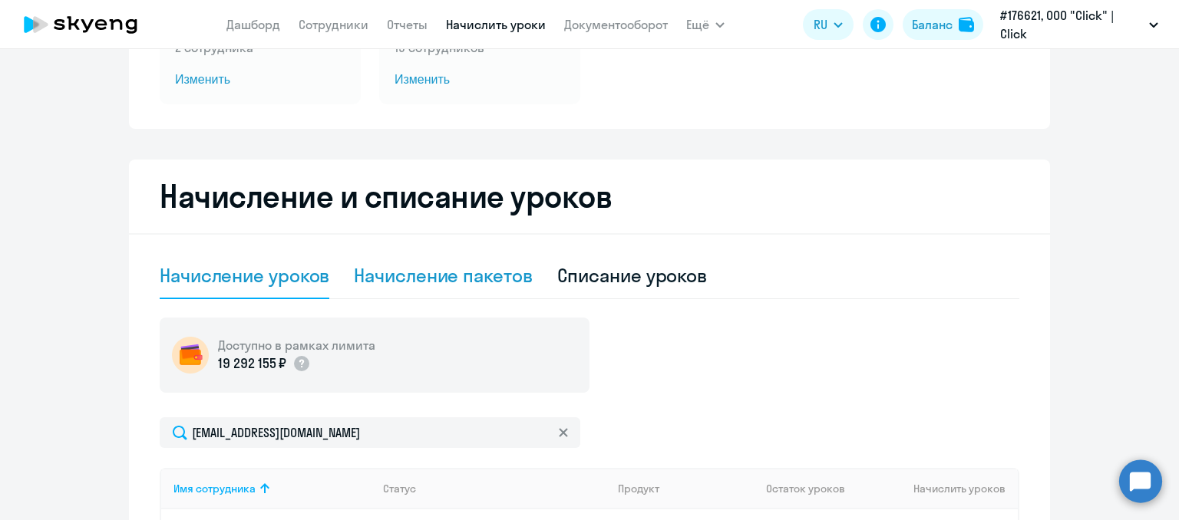
scroll to position [0, 0]
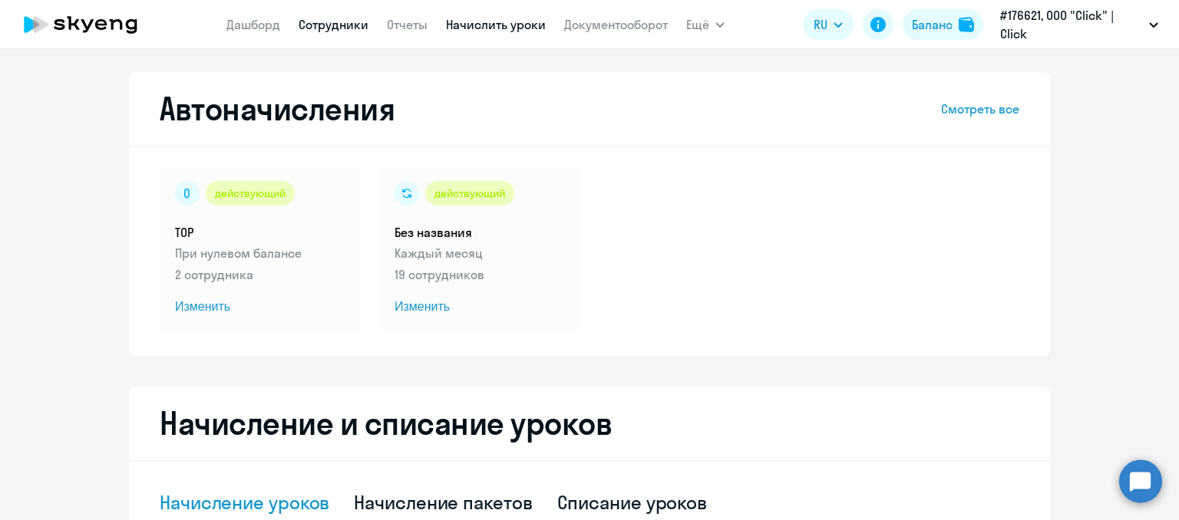
click at [332, 28] on link "Сотрудники" at bounding box center [334, 24] width 70 height 15
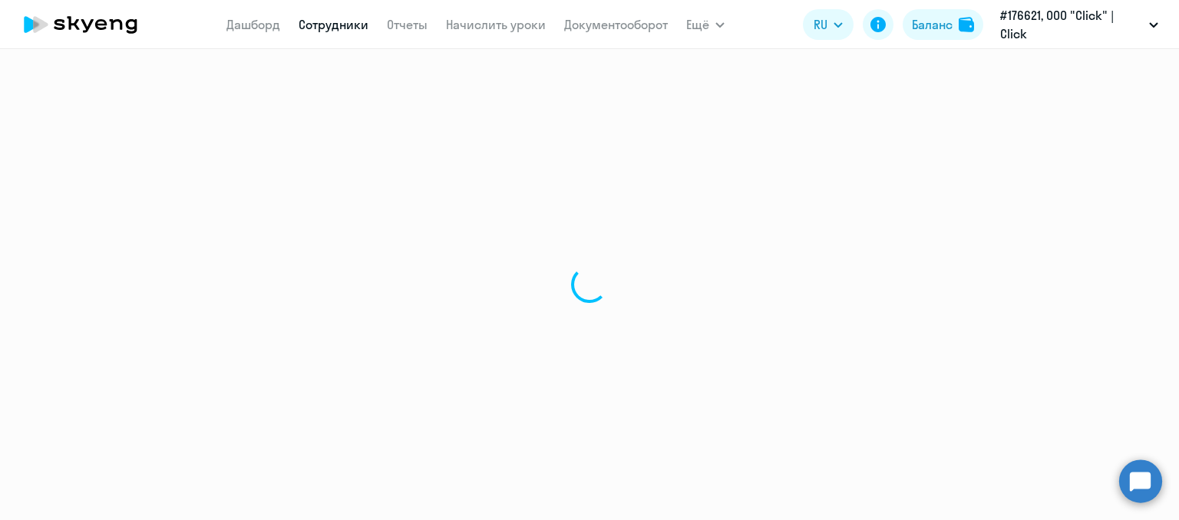
select select "30"
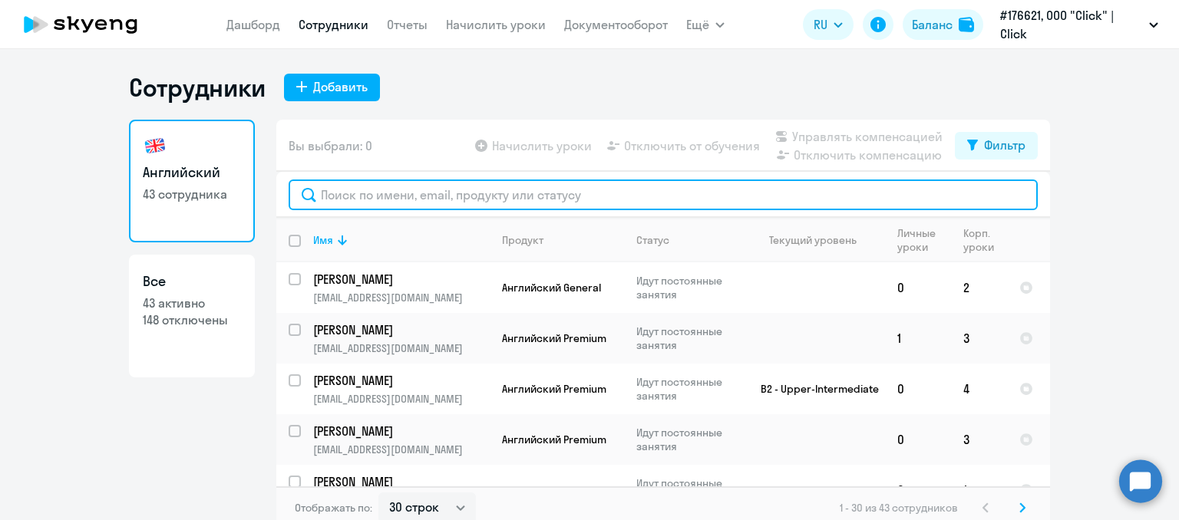
click at [355, 193] on input "text" at bounding box center [663, 195] width 749 height 31
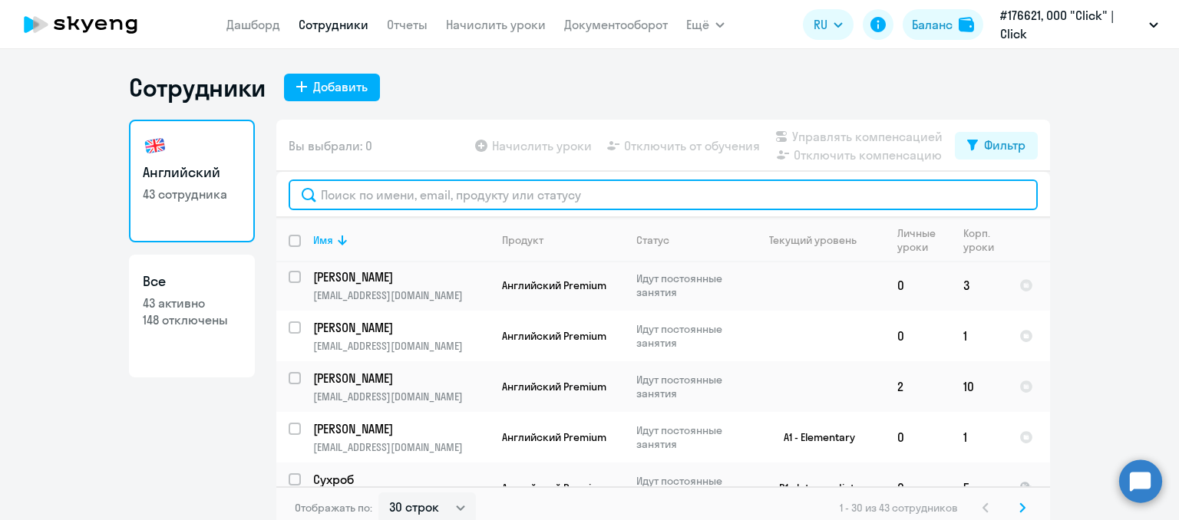
scroll to position [230, 0]
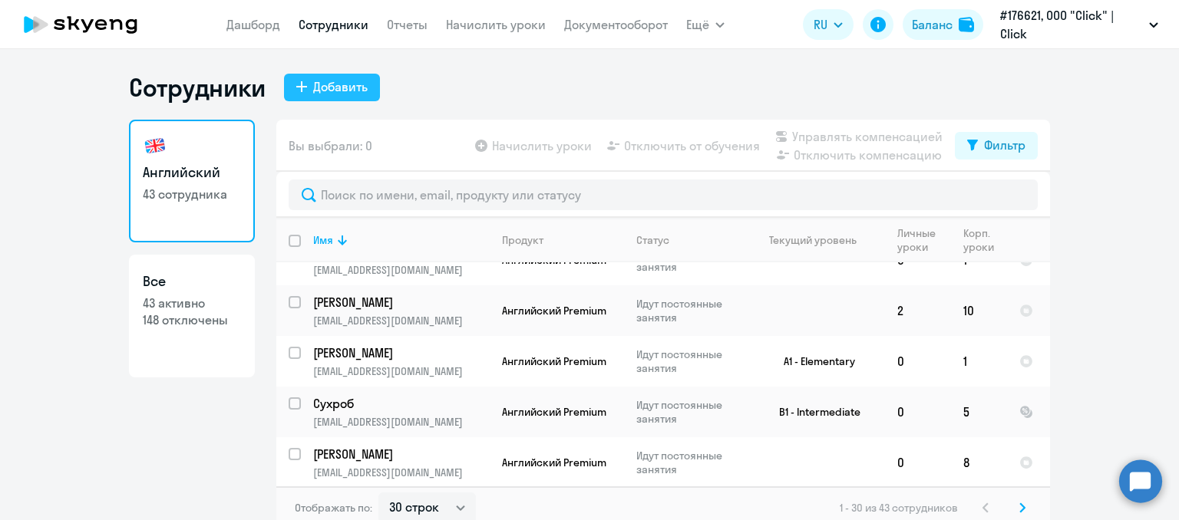
click at [324, 74] on button "Добавить" at bounding box center [332, 88] width 96 height 28
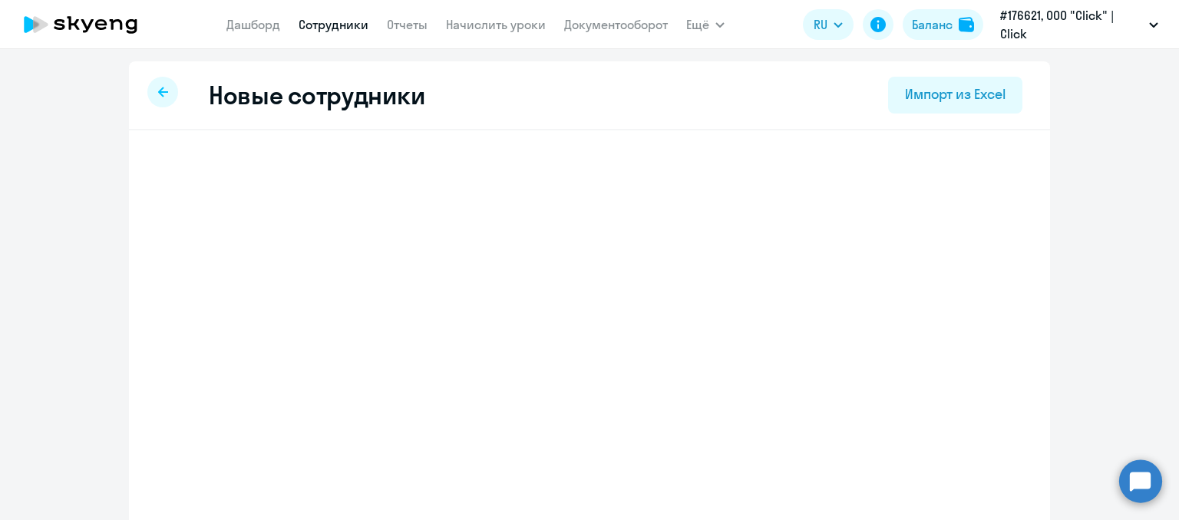
select select "english_adult_not_native_speaker"
select select "5"
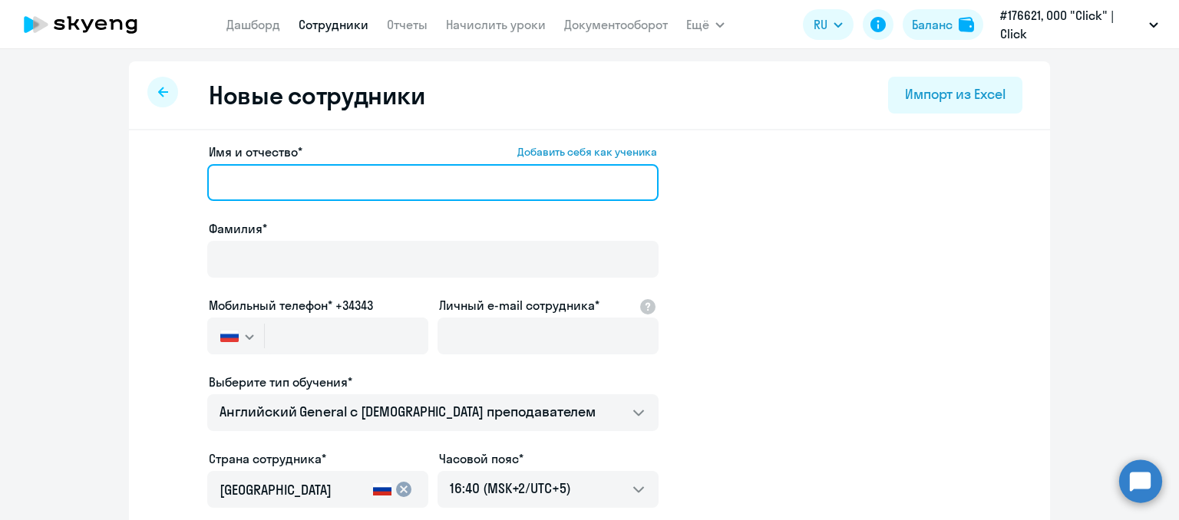
click at [229, 194] on input "Имя и отчество* Добавить себя как ученика" at bounding box center [432, 182] width 451 height 37
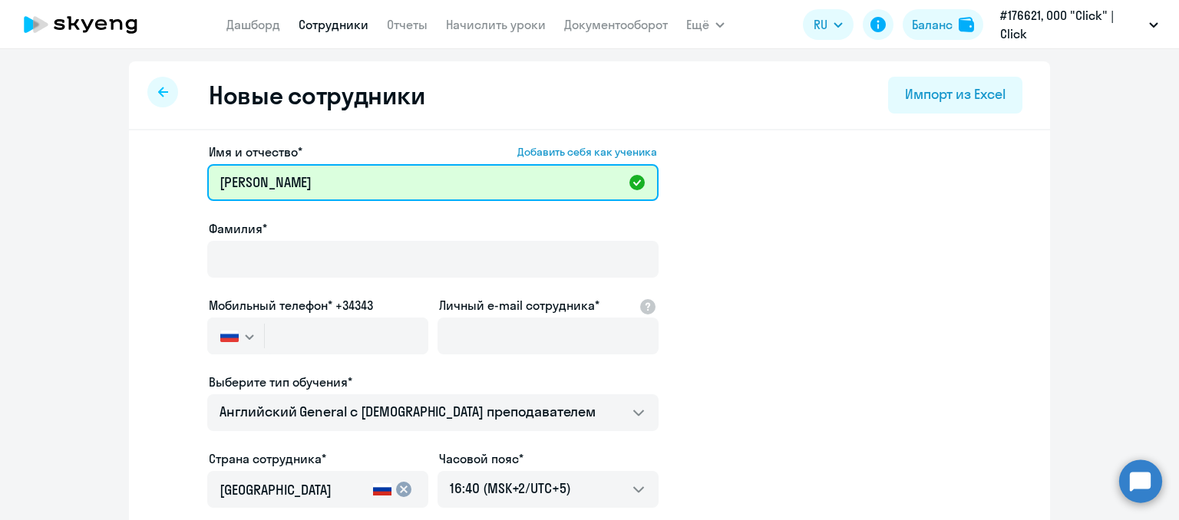
paste input "[PERSON_NAME]"
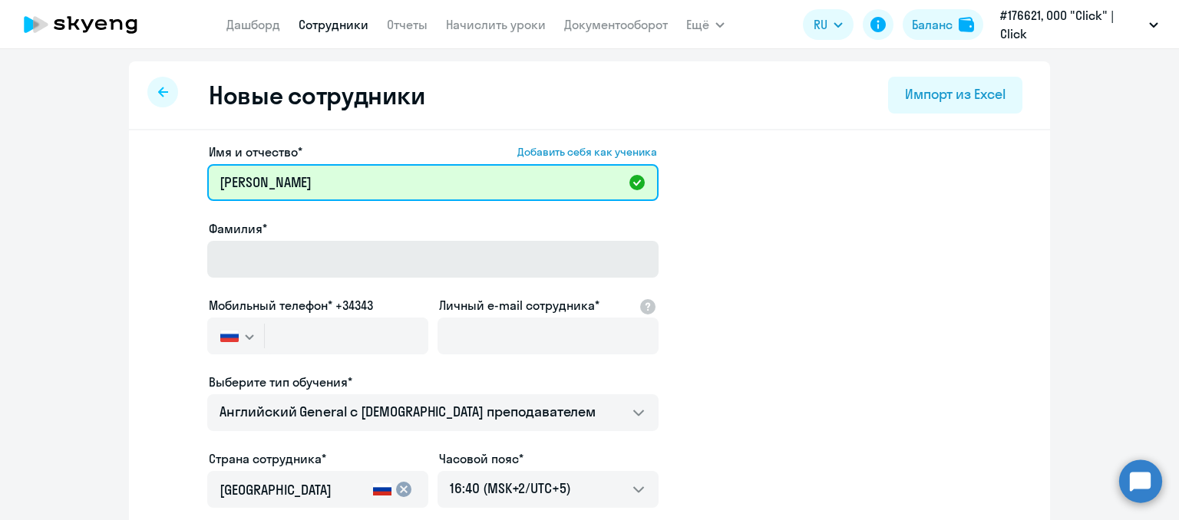
type input "[PERSON_NAME]"
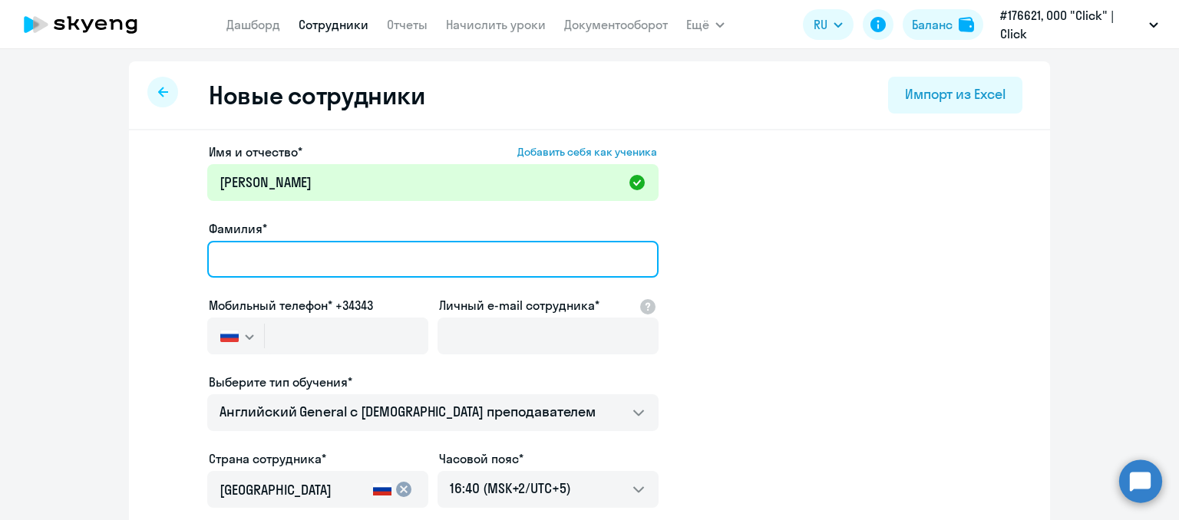
click at [275, 249] on input "Фамилия*" at bounding box center [432, 259] width 451 height 37
type input "[PERSON_NAME]"
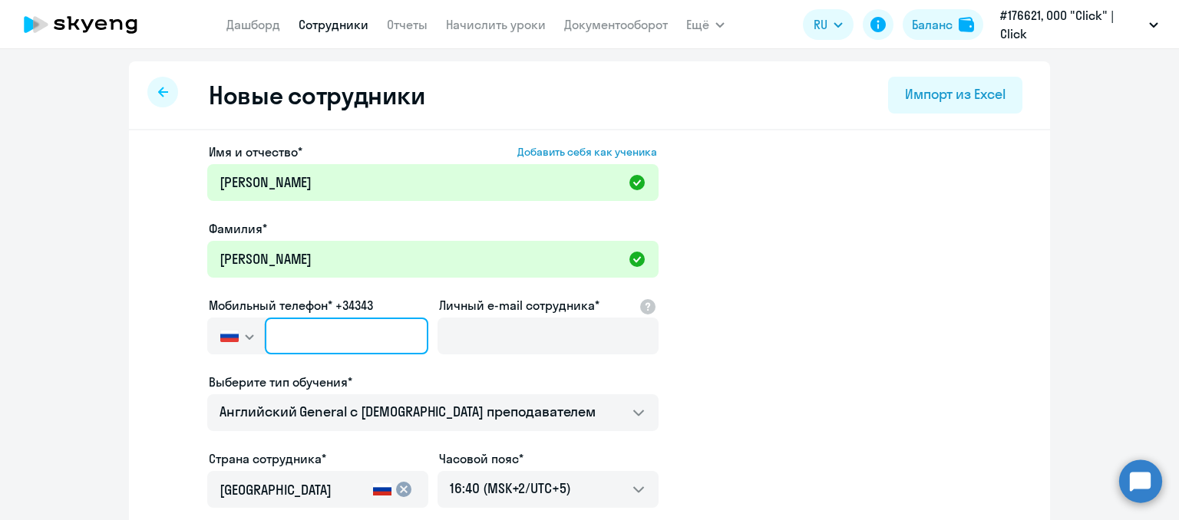
click at [325, 345] on input "text" at bounding box center [346, 336] width 163 height 37
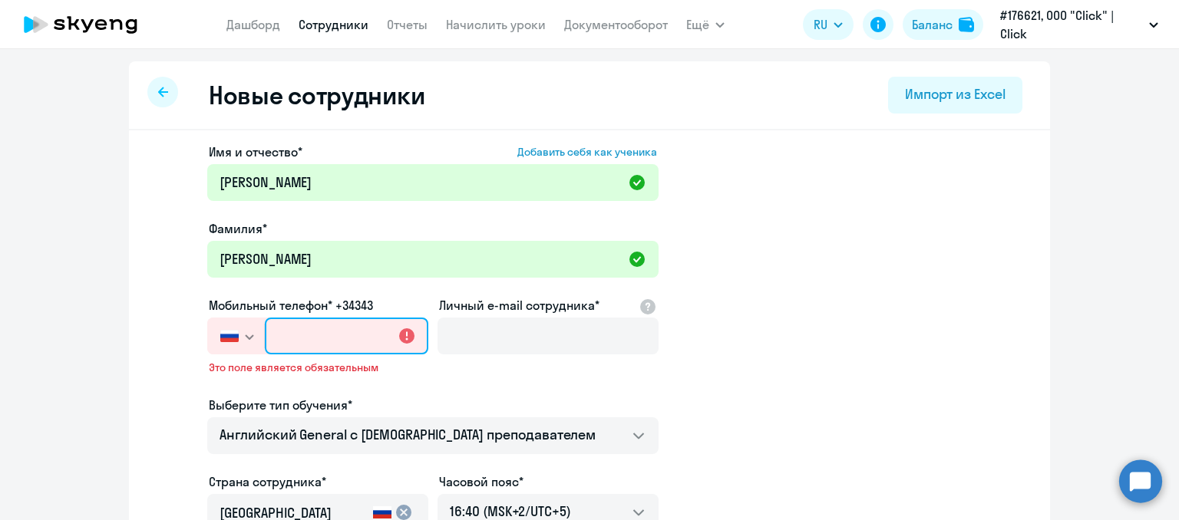
paste input "[PHONE_NUMBER]"
type input "[PHONE_NUMBER]"
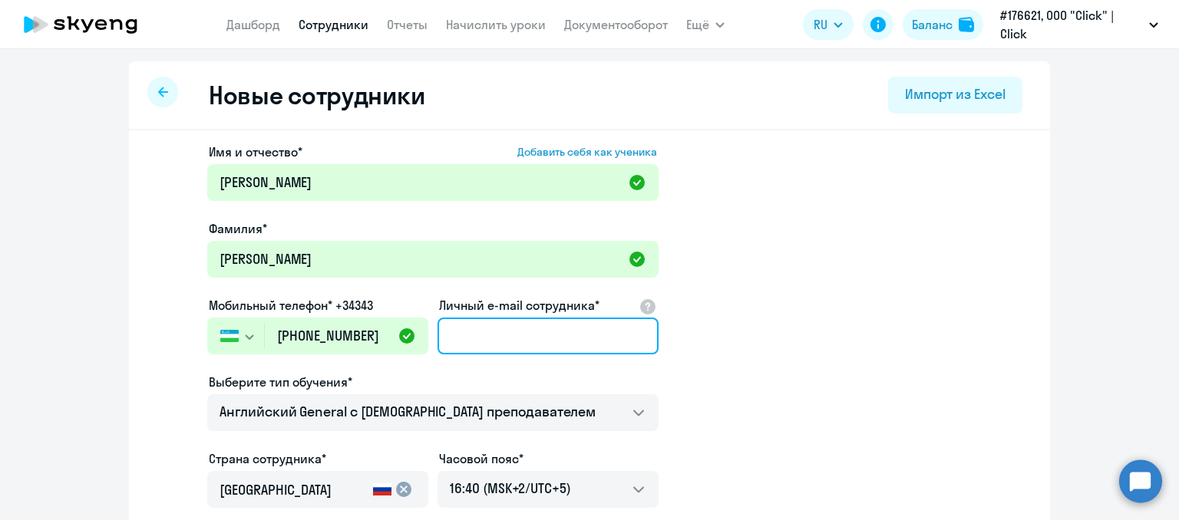
click at [486, 327] on input "Личный e-mail сотрудника*" at bounding box center [547, 336] width 221 height 37
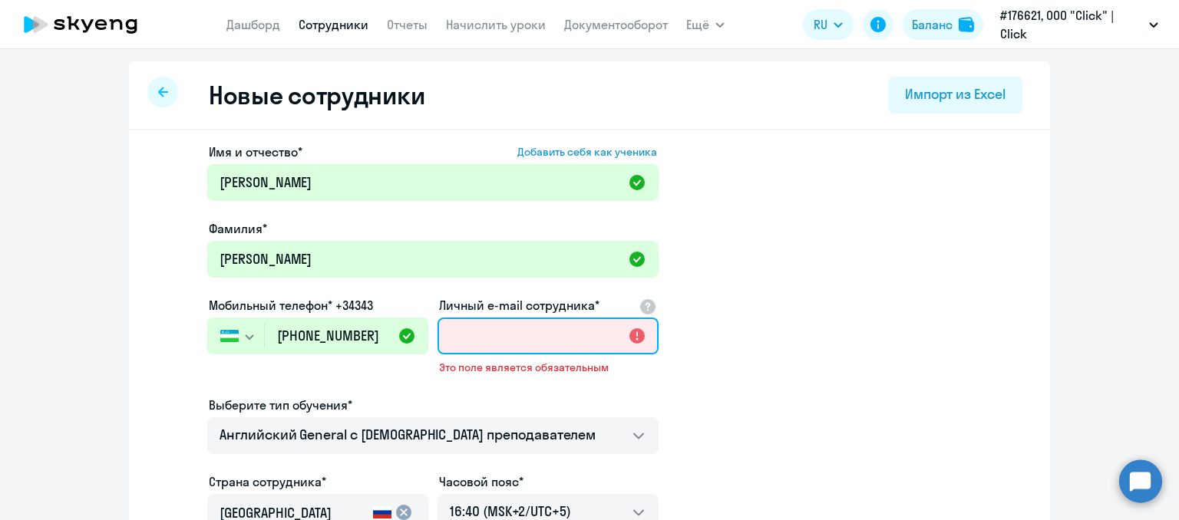
paste input "[EMAIL_ADDRESS][DOMAIN_NAME]"
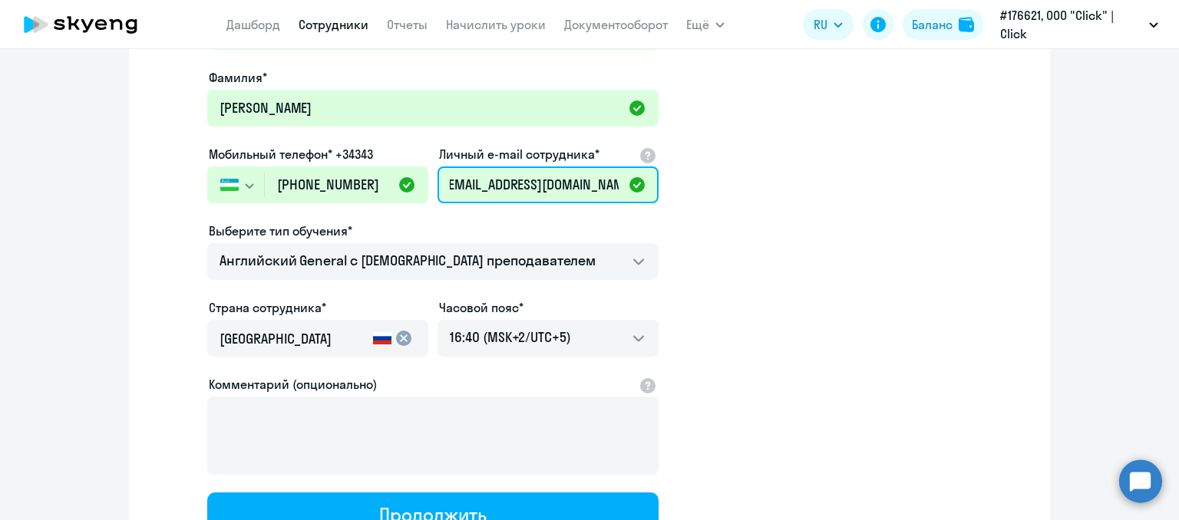
scroll to position [154, 0]
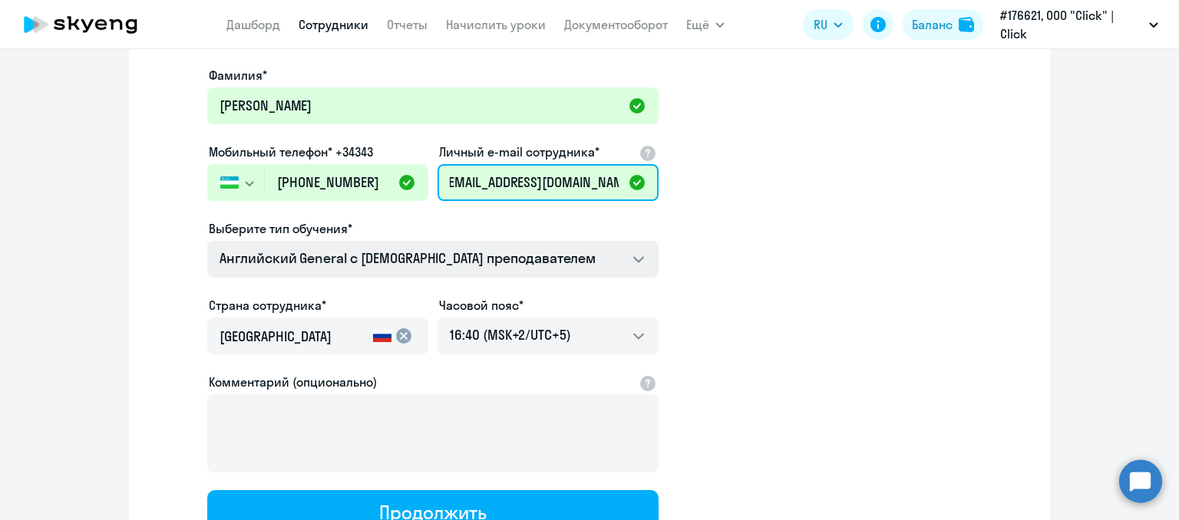
type input "[EMAIL_ADDRESS][DOMAIN_NAME]"
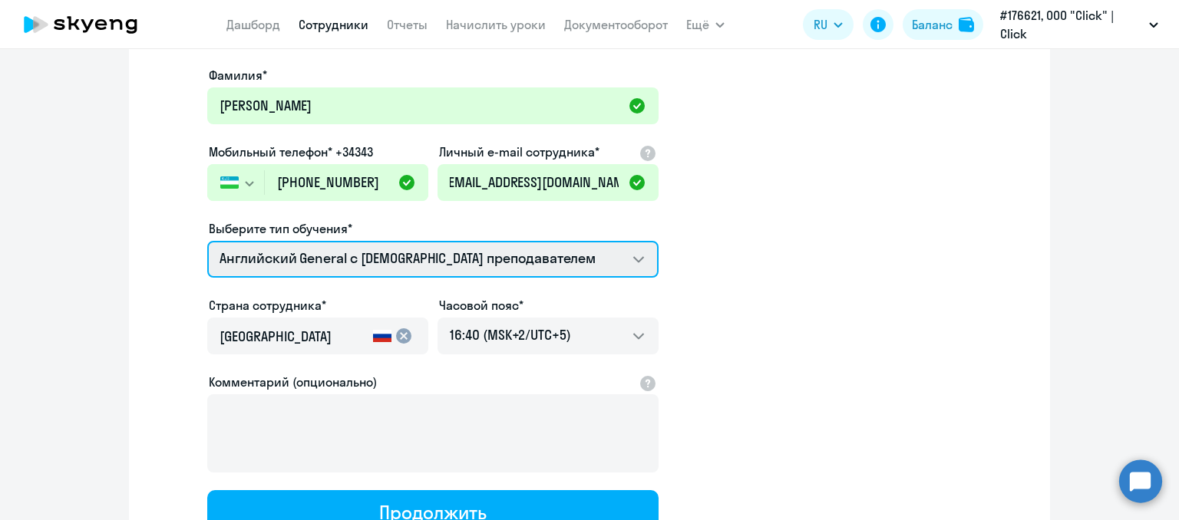
click at [464, 265] on select "Английский General с [DEMOGRAPHIC_DATA] преподавателем Премиум [DEMOGRAPHIC_DAT…" at bounding box center [432, 259] width 451 height 37
select select "english_adult_not_native_speaker_premium"
click at [207, 241] on select "Английский General с [DEMOGRAPHIC_DATA] преподавателем Премиум [DEMOGRAPHIC_DAT…" at bounding box center [432, 259] width 451 height 37
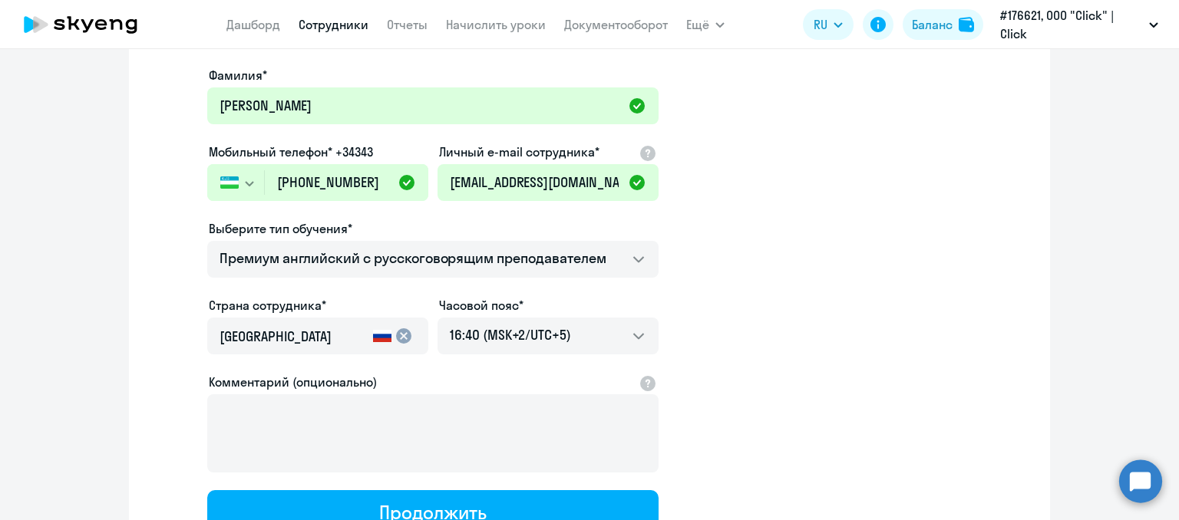
click at [317, 325] on div "[GEOGRAPHIC_DATA]" at bounding box center [293, 340] width 147 height 43
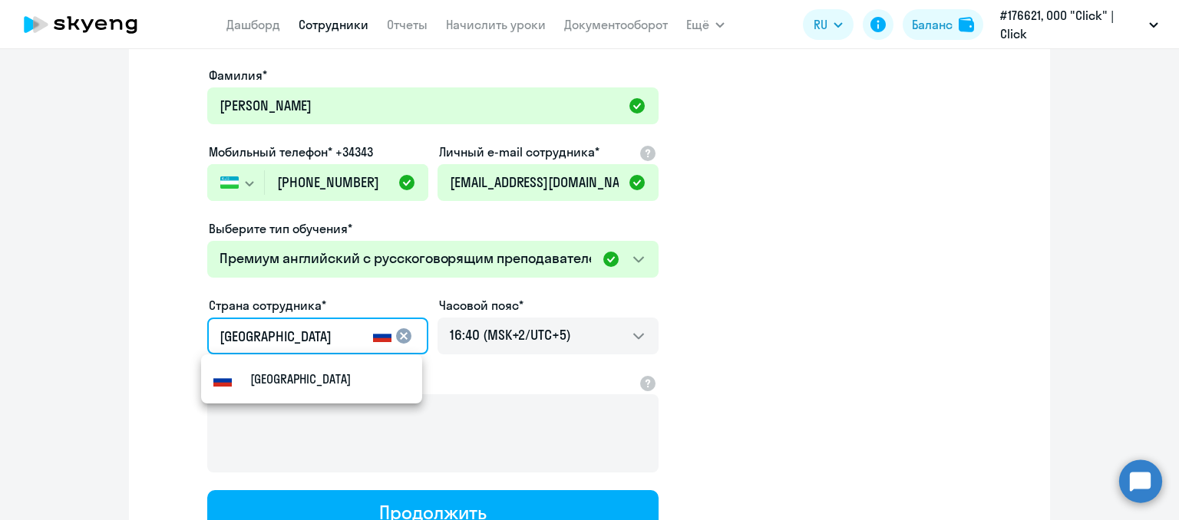
drag, startPoint x: 313, startPoint y: 333, endPoint x: 183, endPoint y: 333, distance: 129.7
click at [183, 333] on app-new-student-form "Имя и отчество* Добавить себя как ученика [PERSON_NAME]* [PERSON_NAME] Мобильны…" at bounding box center [590, 262] width 872 height 547
type input "Узбекистан"
click at [243, 372] on div "Узбекистан" at bounding box center [265, 379] width 104 height 18
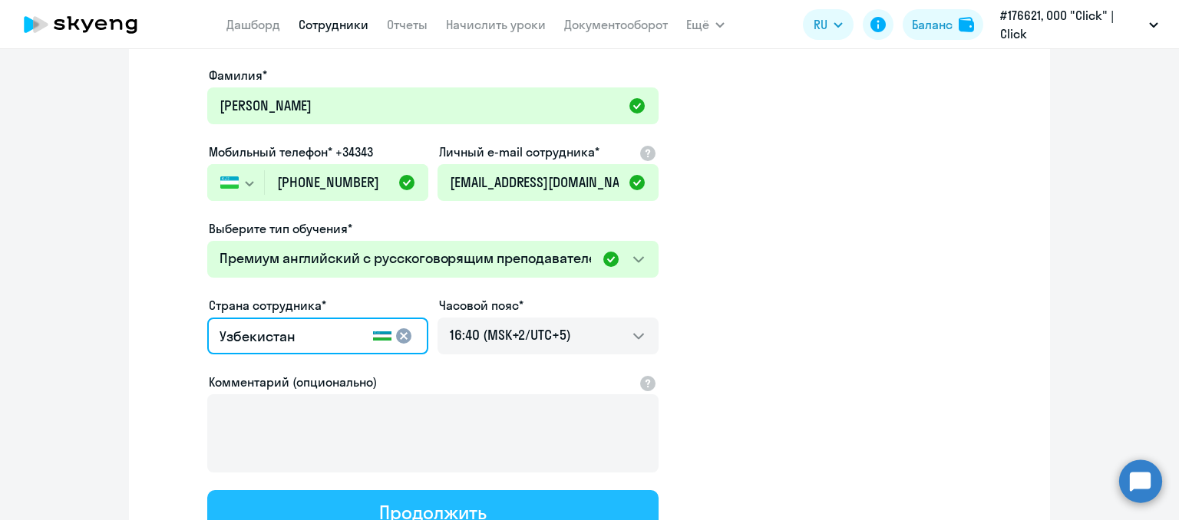
click at [421, 504] on div "Продолжить" at bounding box center [432, 512] width 107 height 25
select select "english_adult_not_native_speaker_premium"
select select "5"
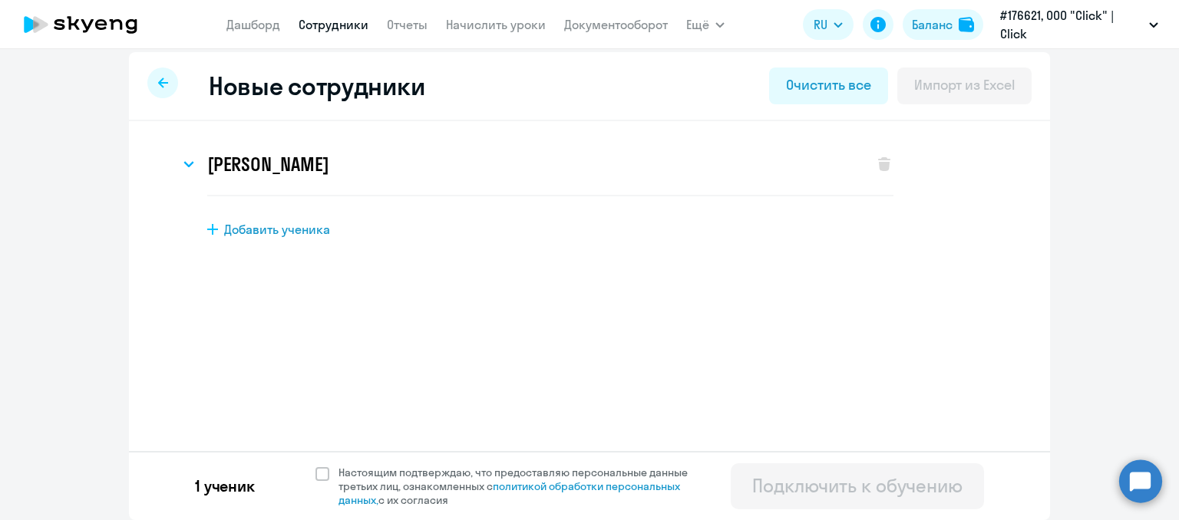
scroll to position [9, 0]
click at [316, 474] on span at bounding box center [322, 474] width 14 height 14
click at [315, 466] on input "Настоящим подтверждаю, что предоставляю персональные данные третьих лиц, ознако…" at bounding box center [315, 465] width 1 height 1
checkbox input "true"
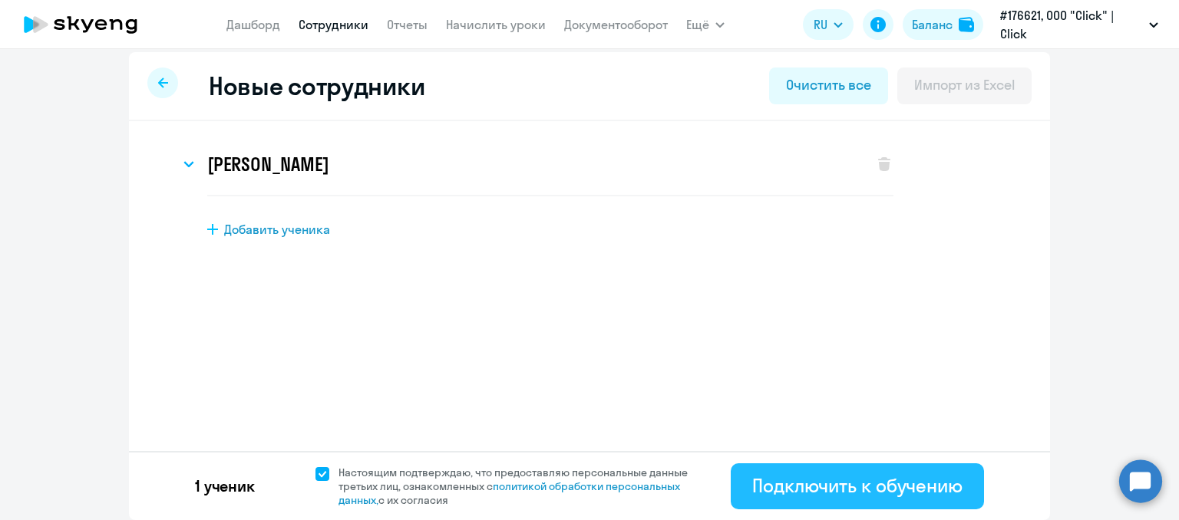
click at [854, 492] on div "Подключить к обучению" at bounding box center [857, 486] width 210 height 25
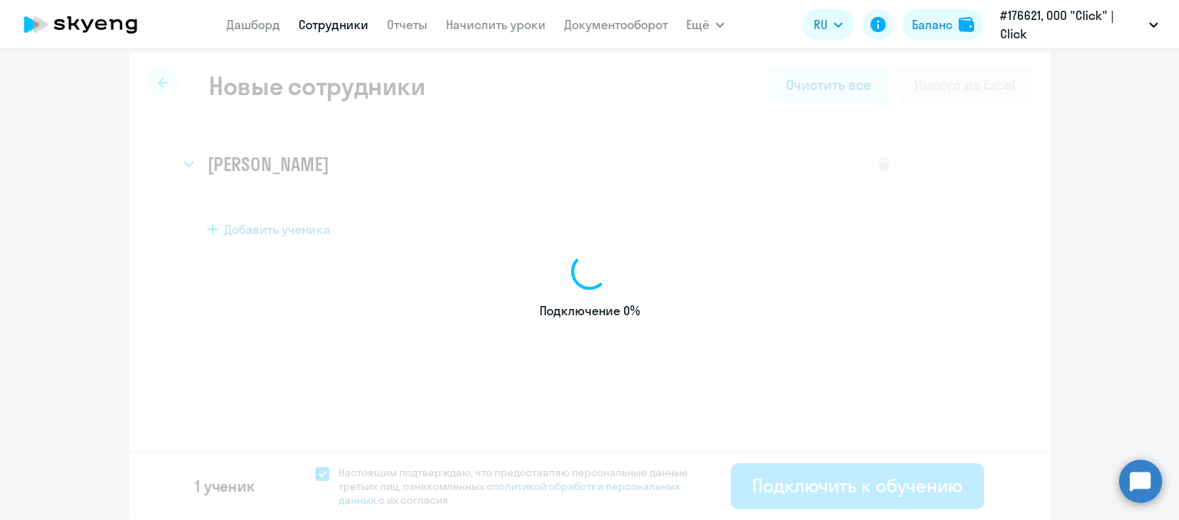
select select "english_adult_not_native_speaker"
select select "5"
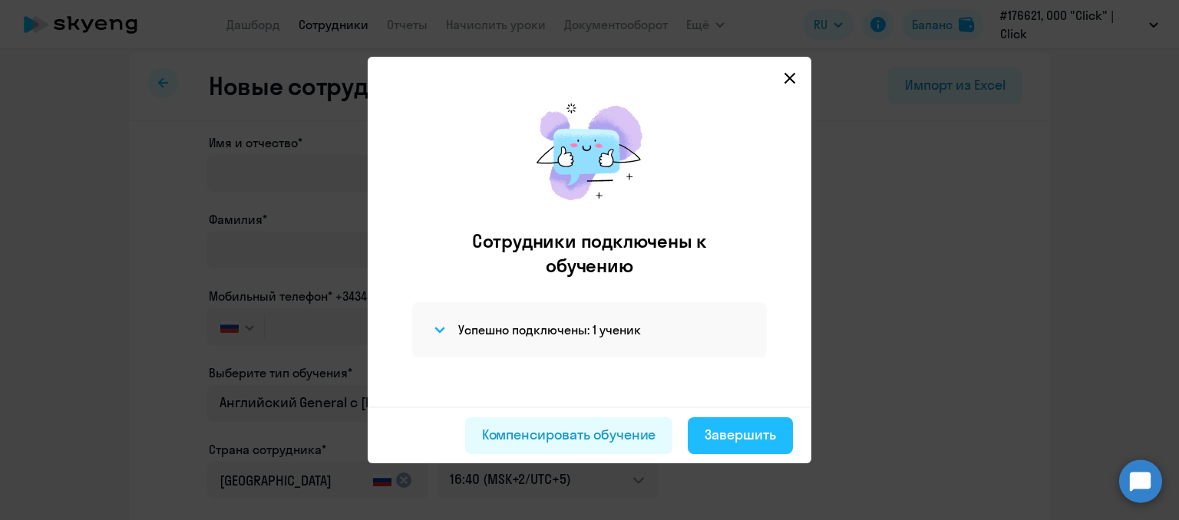
click at [764, 431] on div "Завершить" at bounding box center [740, 435] width 71 height 20
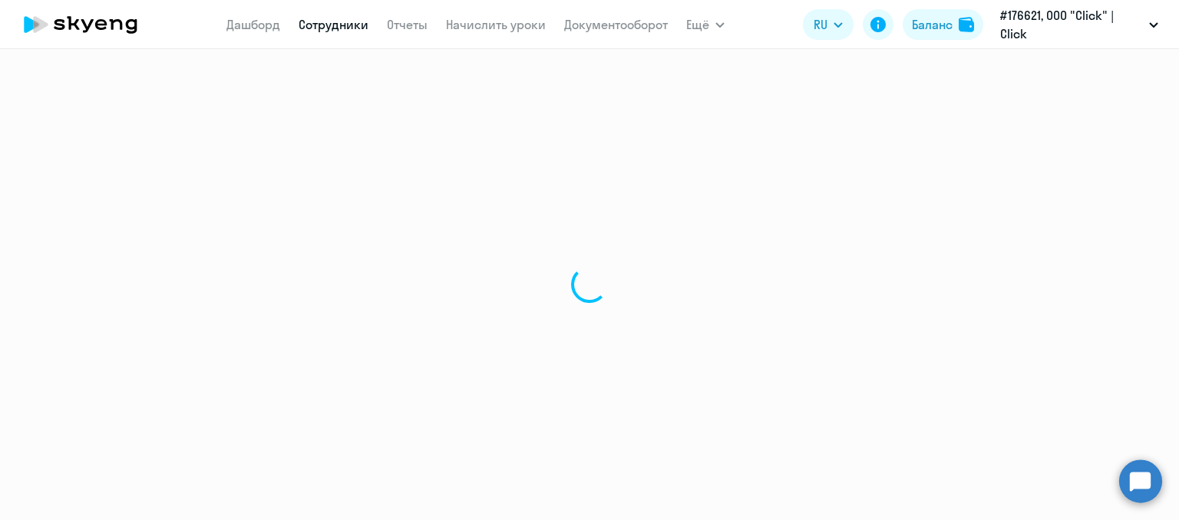
select select "30"
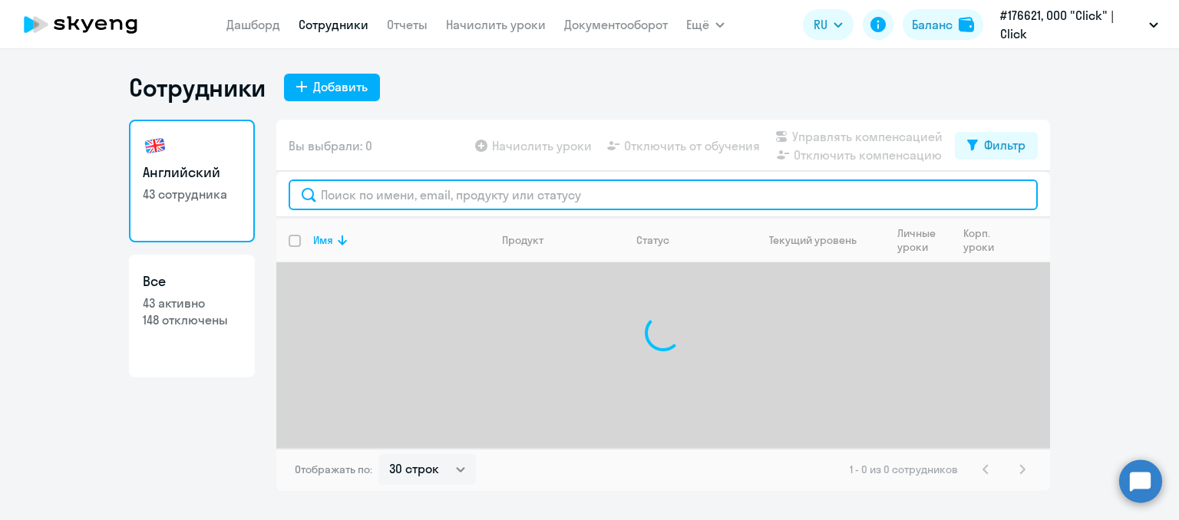
click at [333, 199] on input "text" at bounding box center [663, 195] width 749 height 31
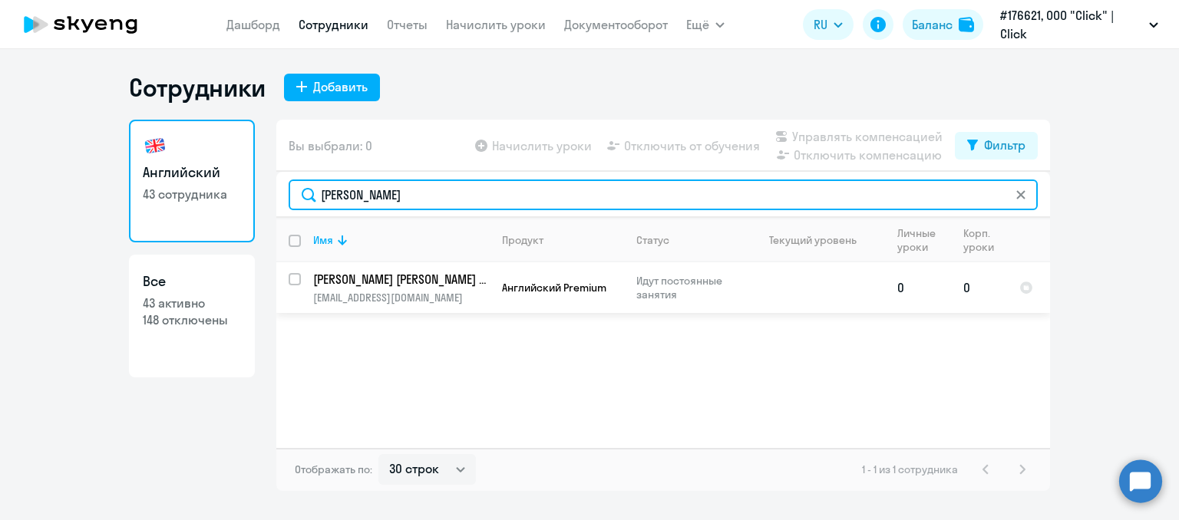
type input "[PERSON_NAME]"
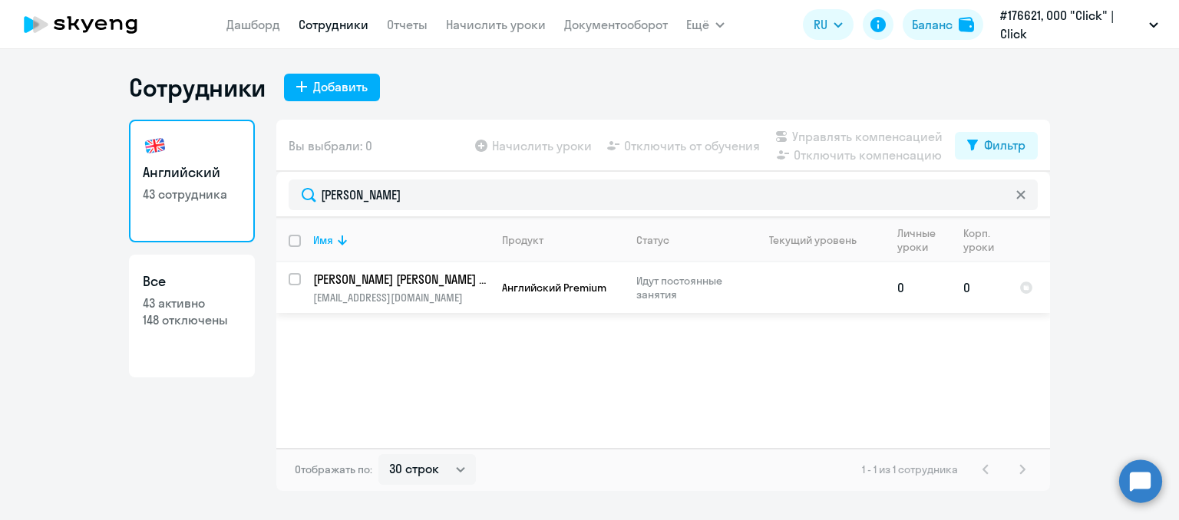
click at [860, 295] on td at bounding box center [813, 287] width 143 height 51
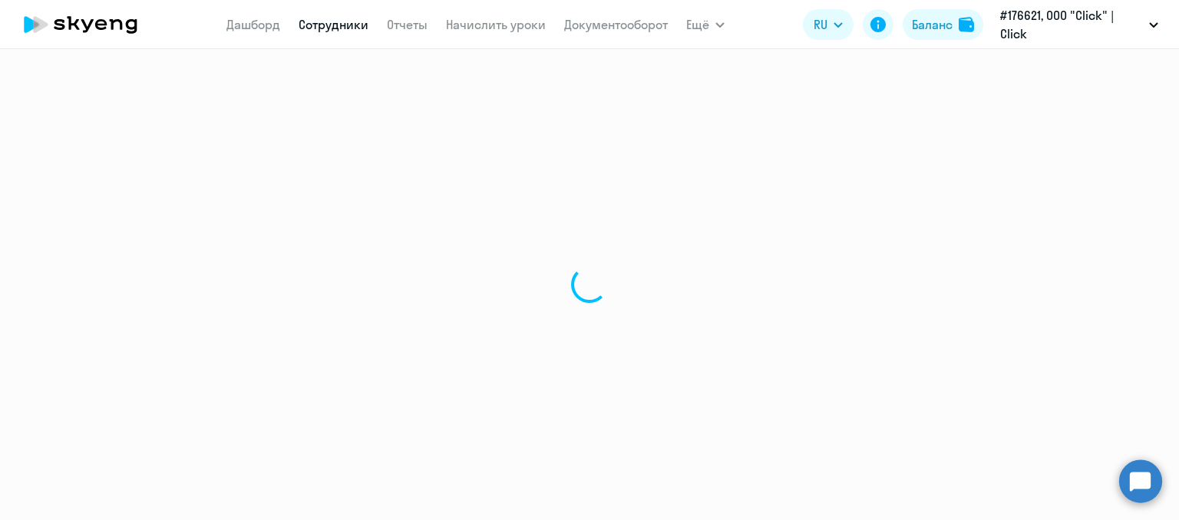
select select "english"
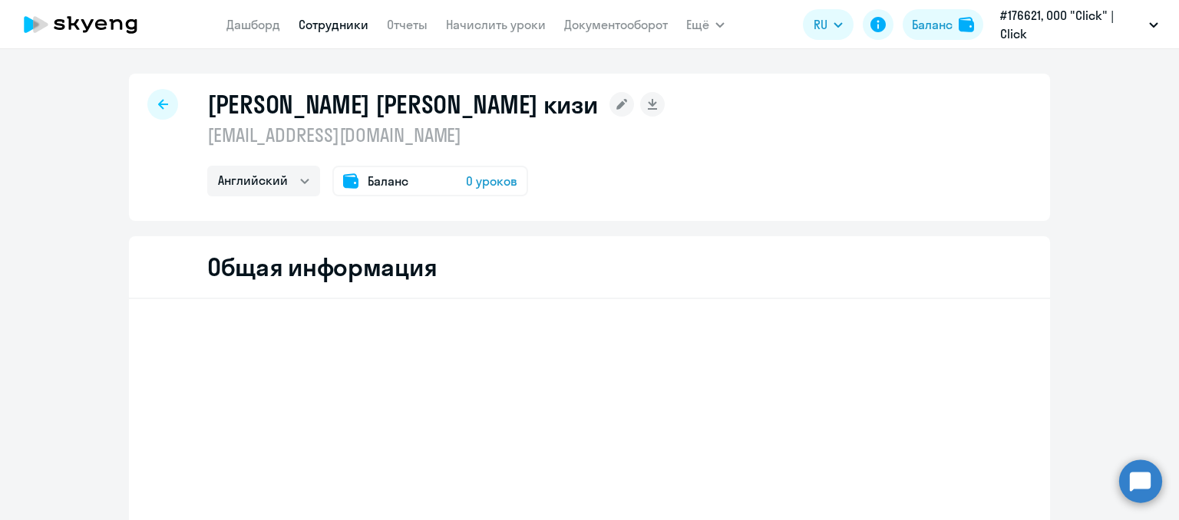
click at [398, 180] on span "Баланс" at bounding box center [388, 181] width 41 height 18
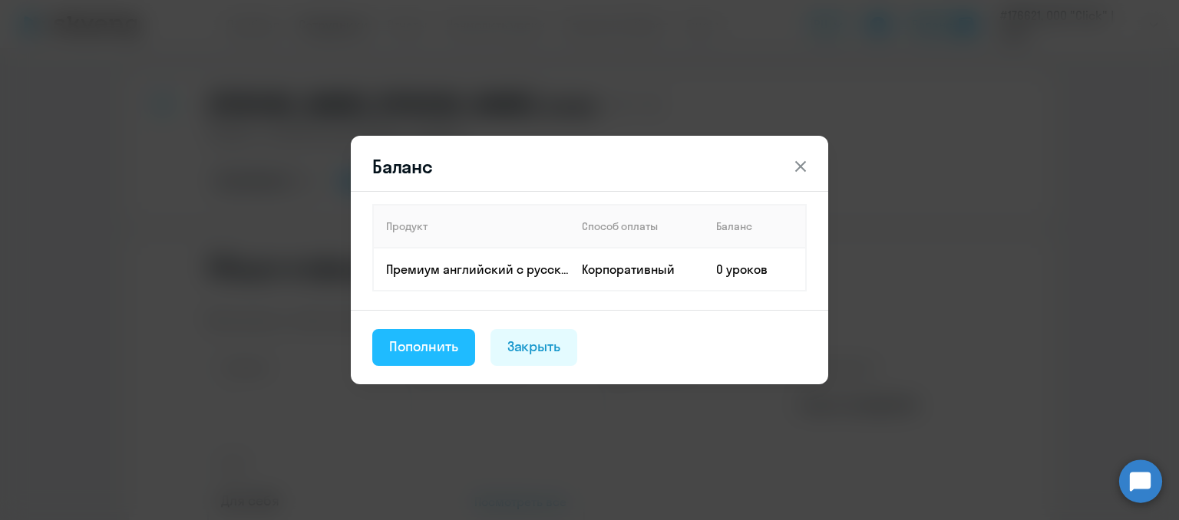
click at [435, 338] on div "Пополнить" at bounding box center [423, 347] width 69 height 20
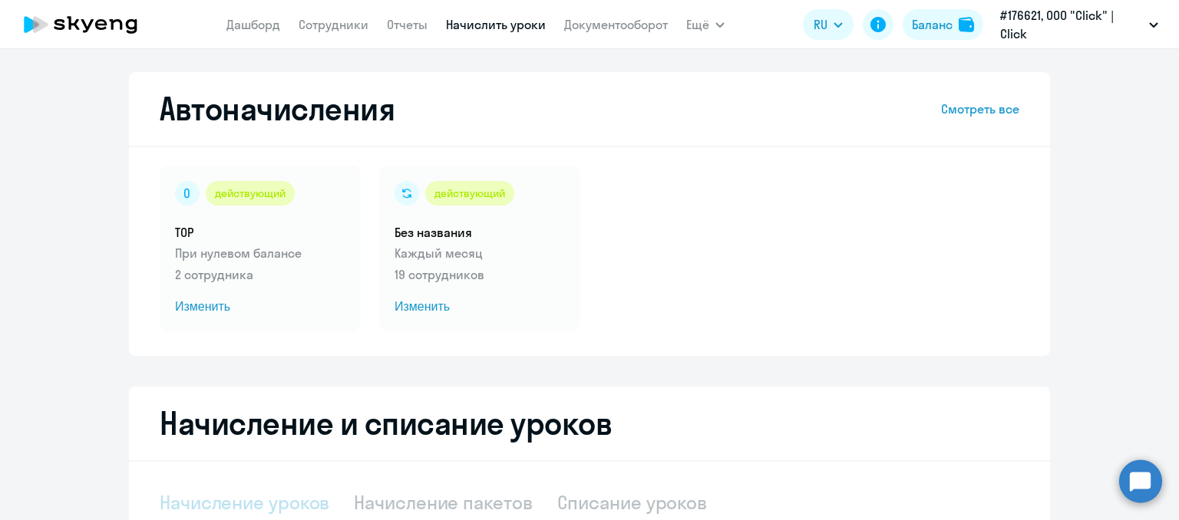
select select "10"
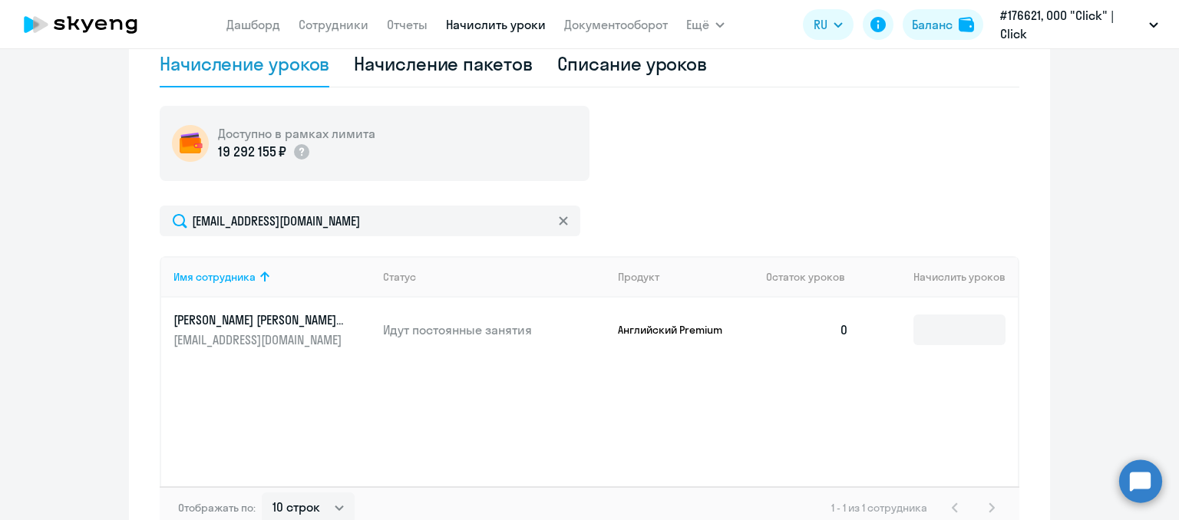
scroll to position [534, 0]
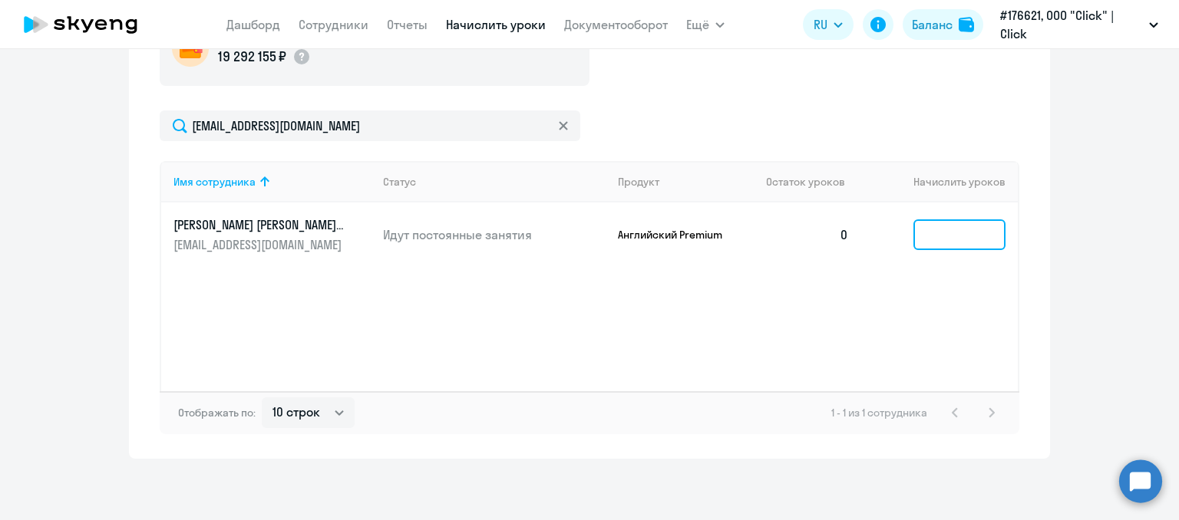
click at [943, 239] on input at bounding box center [959, 235] width 92 height 31
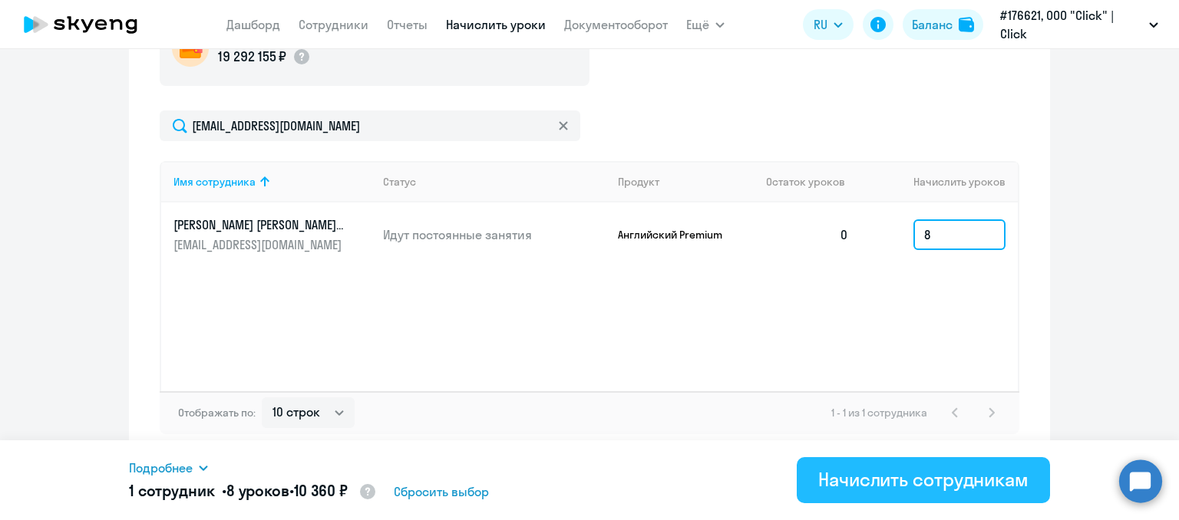
type input "8"
click at [937, 474] on div "Начислить сотрудникам" at bounding box center [923, 479] width 210 height 25
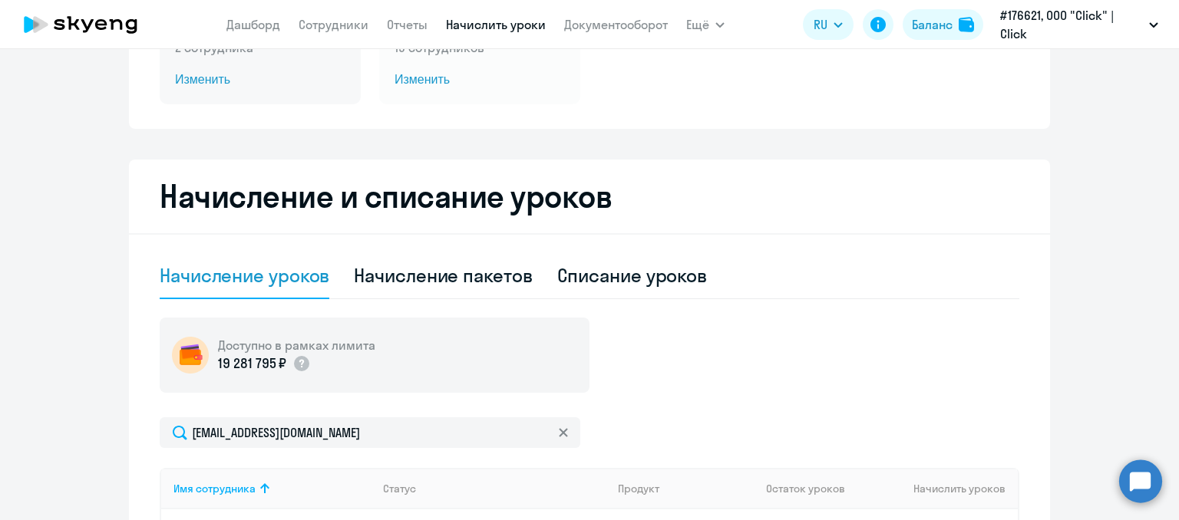
scroll to position [0, 0]
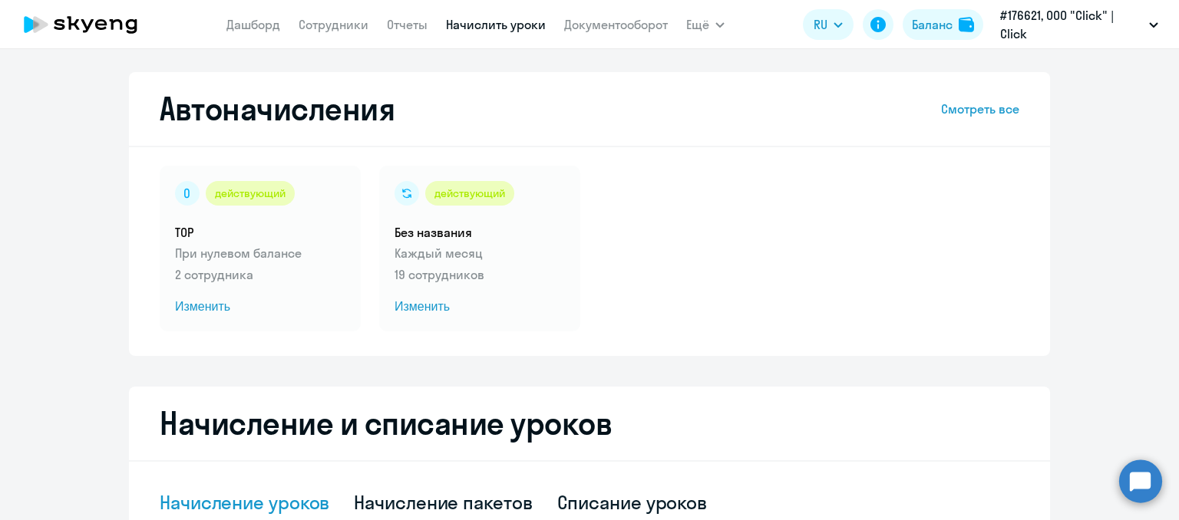
click at [339, 13] on nav "[PERSON_NAME] Отчеты Начислить уроки Документооборот" at bounding box center [446, 24] width 441 height 31
click at [363, 43] on app-header "[PERSON_NAME] Отчеты Начислить уроки Документооборот Ещё Дашборд Сотрудники Отч…" at bounding box center [589, 24] width 1179 height 49
click at [348, 37] on nav "[PERSON_NAME] Отчеты Начислить уроки Документооборот" at bounding box center [446, 24] width 441 height 31
click at [338, 31] on link "Сотрудники" at bounding box center [334, 24] width 70 height 15
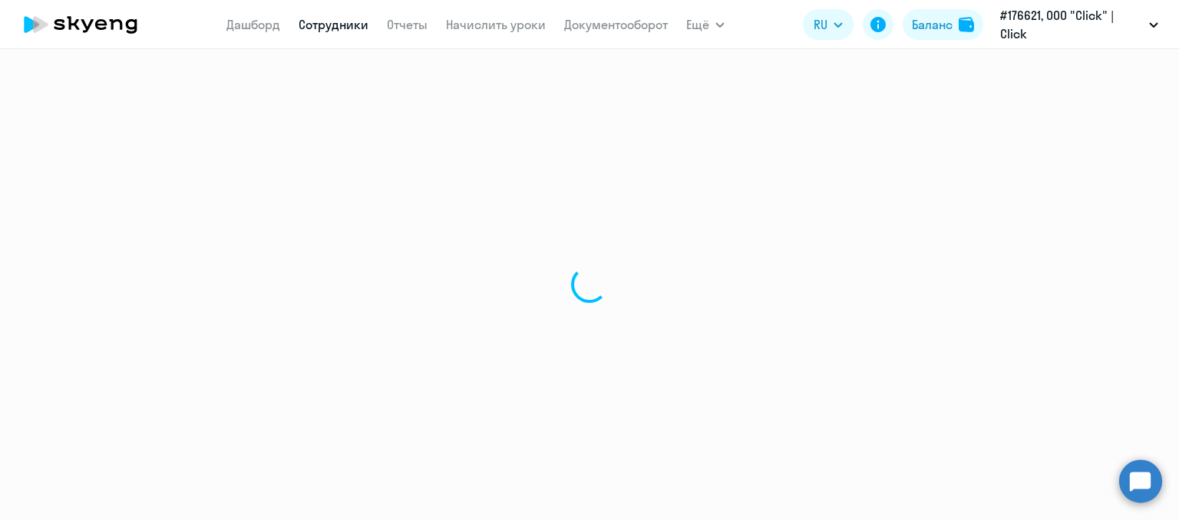
select select "30"
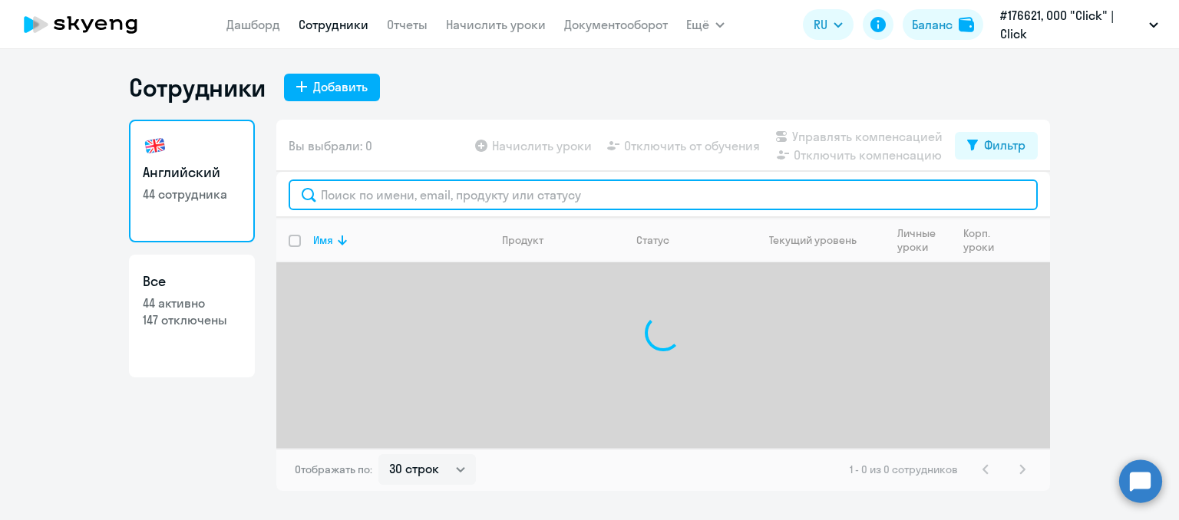
click at [342, 200] on input "text" at bounding box center [663, 195] width 749 height 31
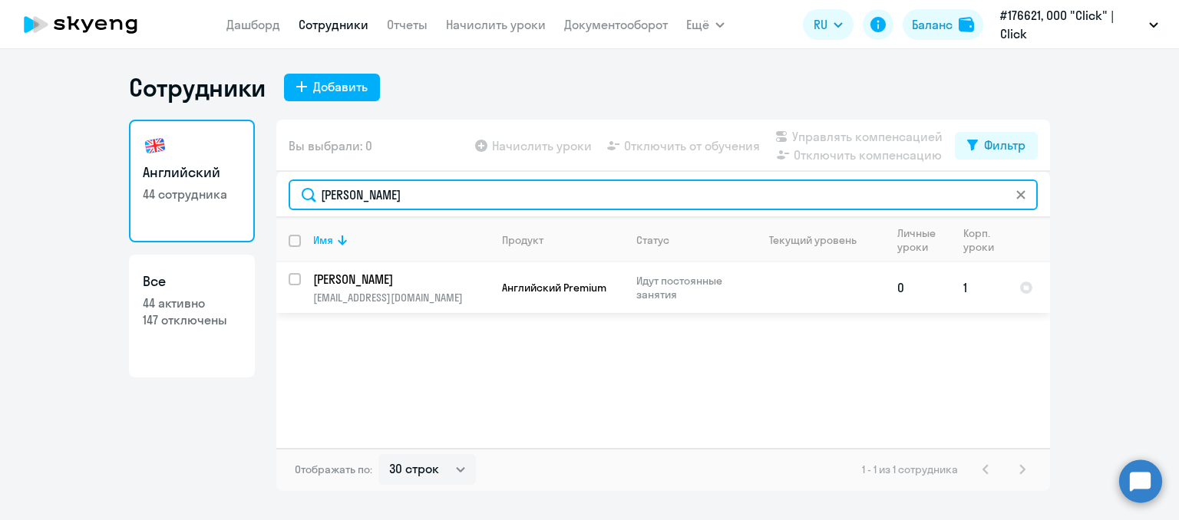
type input "[PERSON_NAME]"
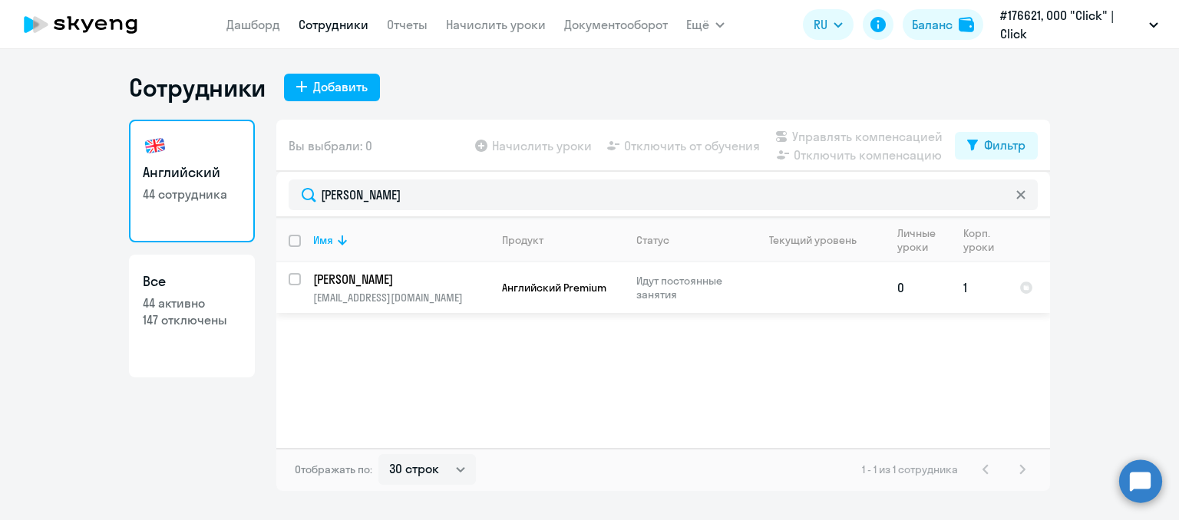
click at [516, 287] on span "Английский Premium" at bounding box center [554, 288] width 104 height 14
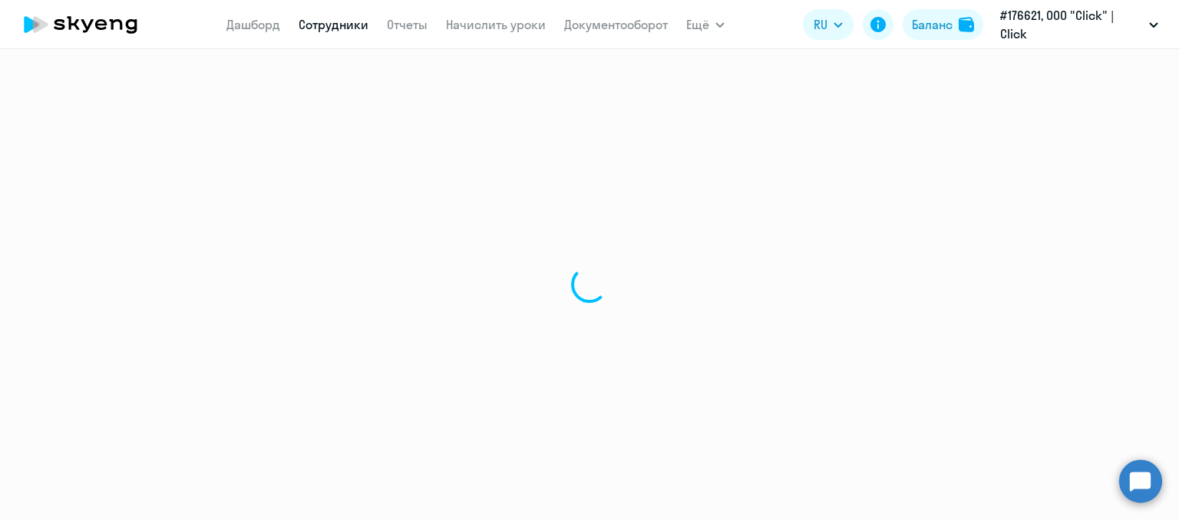
select select "english"
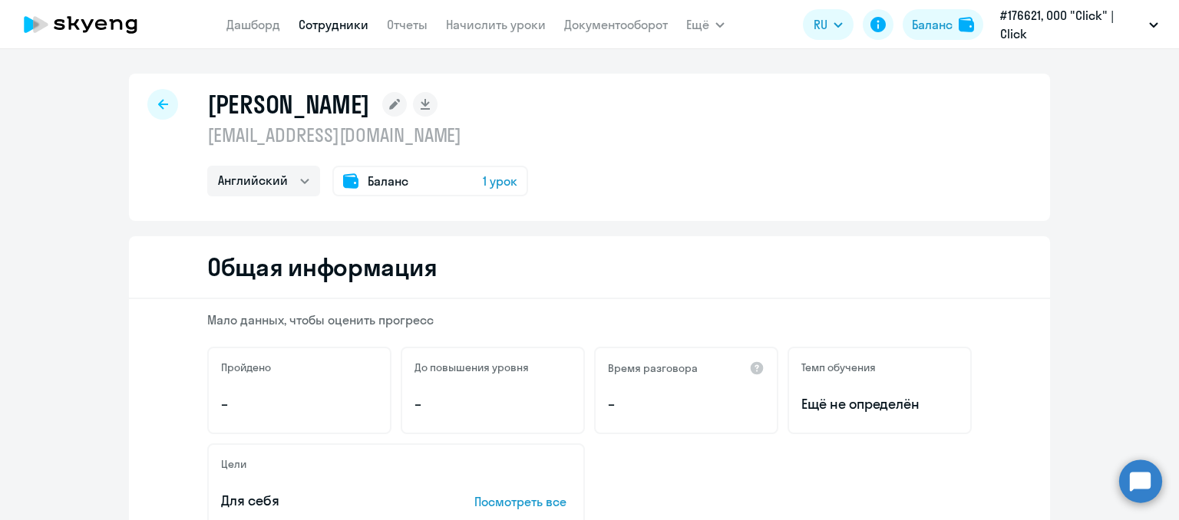
click at [408, 188] on div "Баланс 1 урок" at bounding box center [430, 181] width 196 height 31
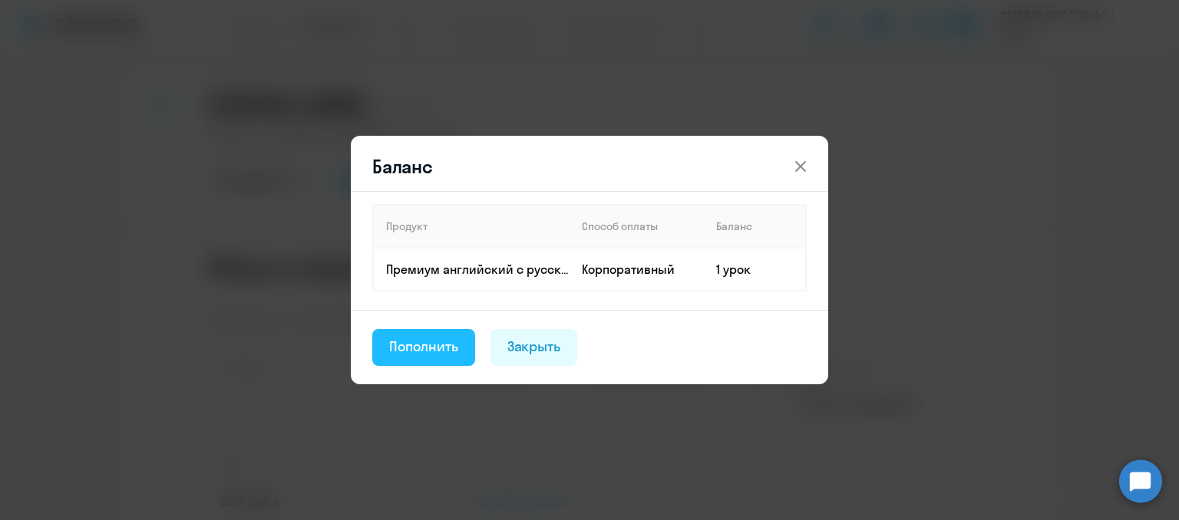
click at [405, 346] on div "Пополнить" at bounding box center [423, 347] width 69 height 20
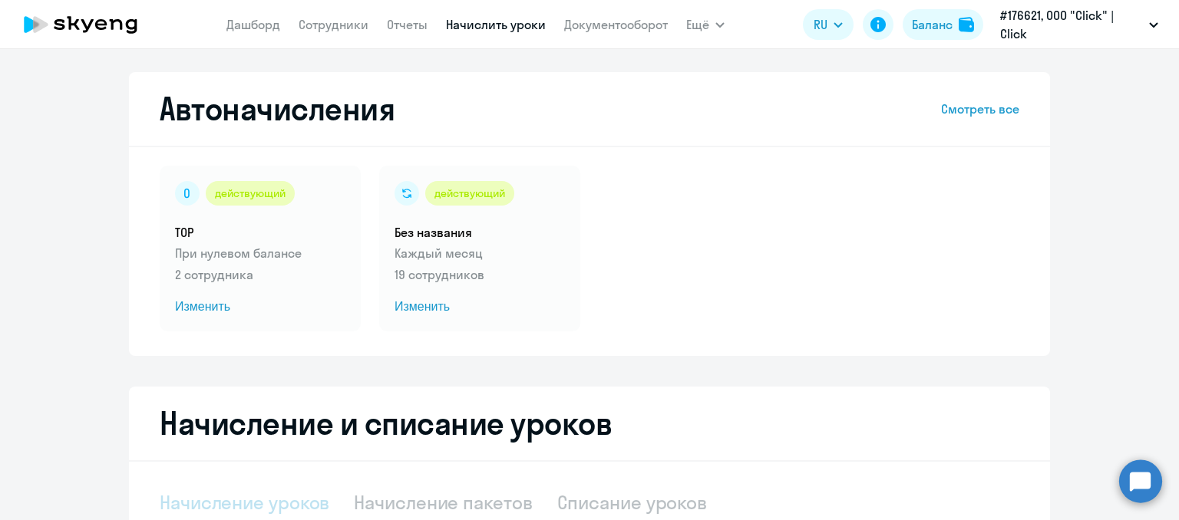
select select "10"
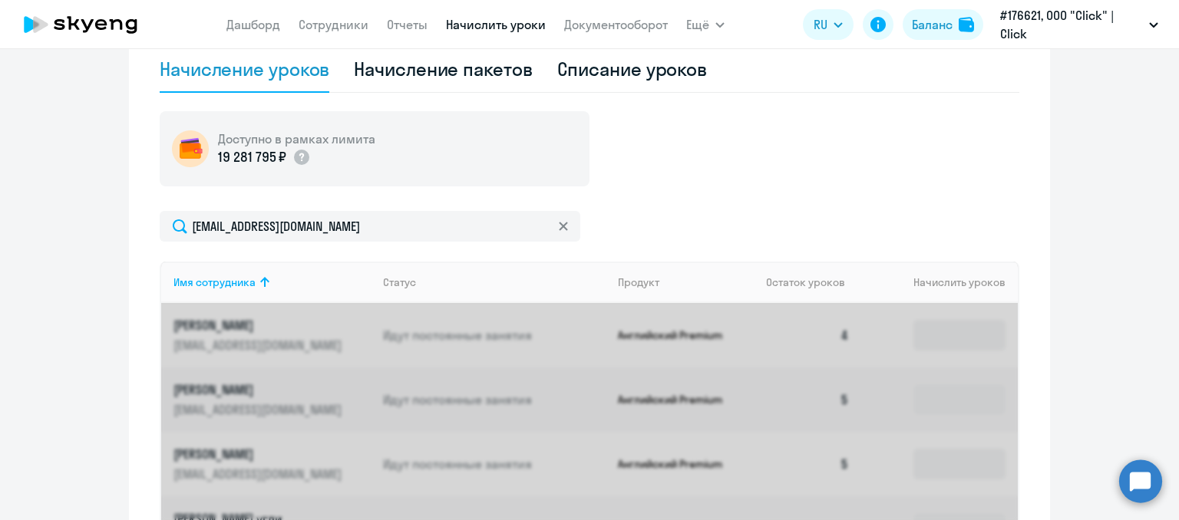
scroll to position [461, 0]
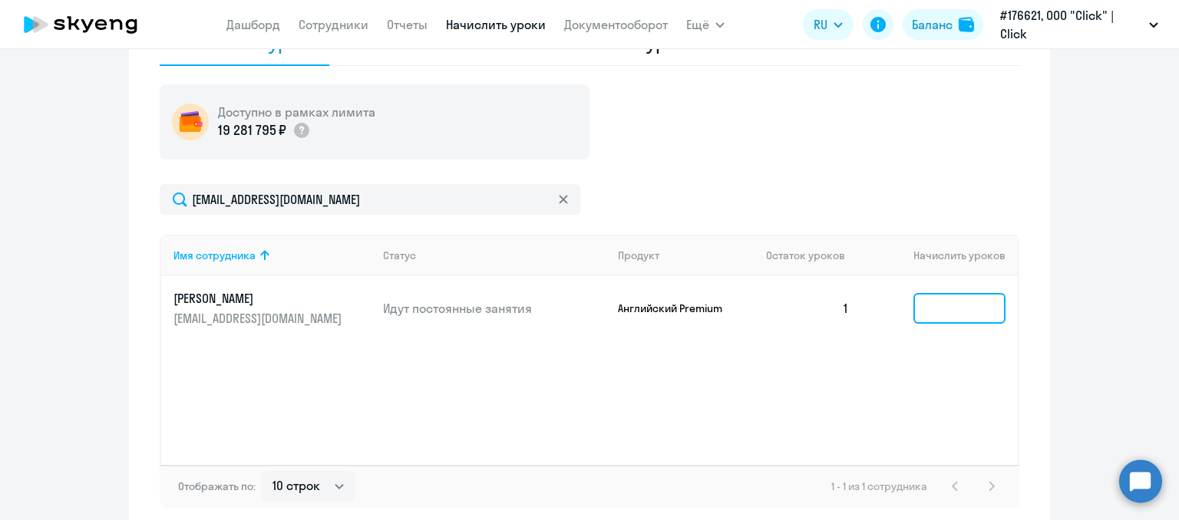
click at [927, 306] on input at bounding box center [959, 308] width 92 height 31
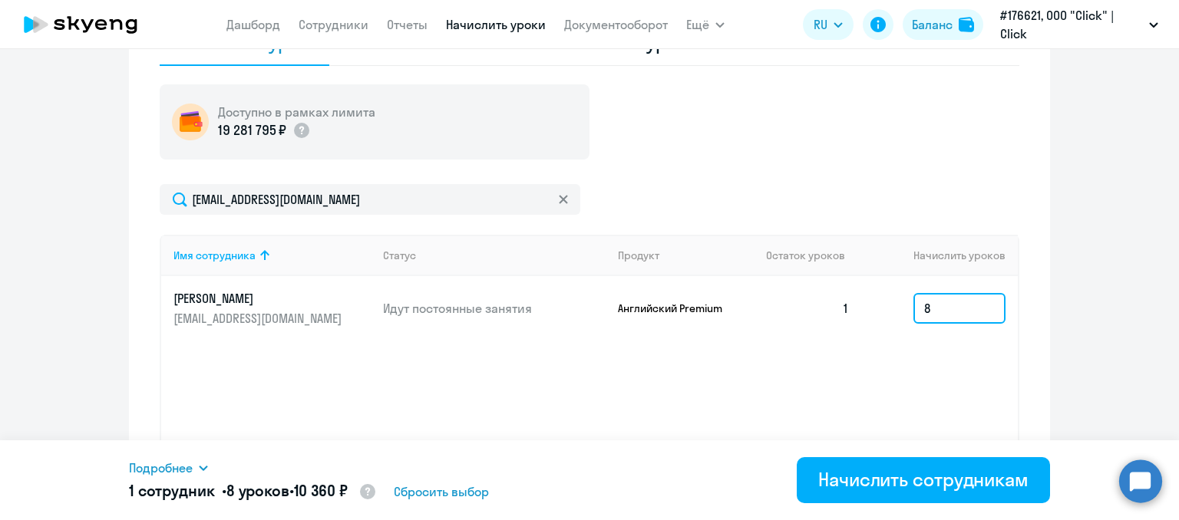
type input "8"
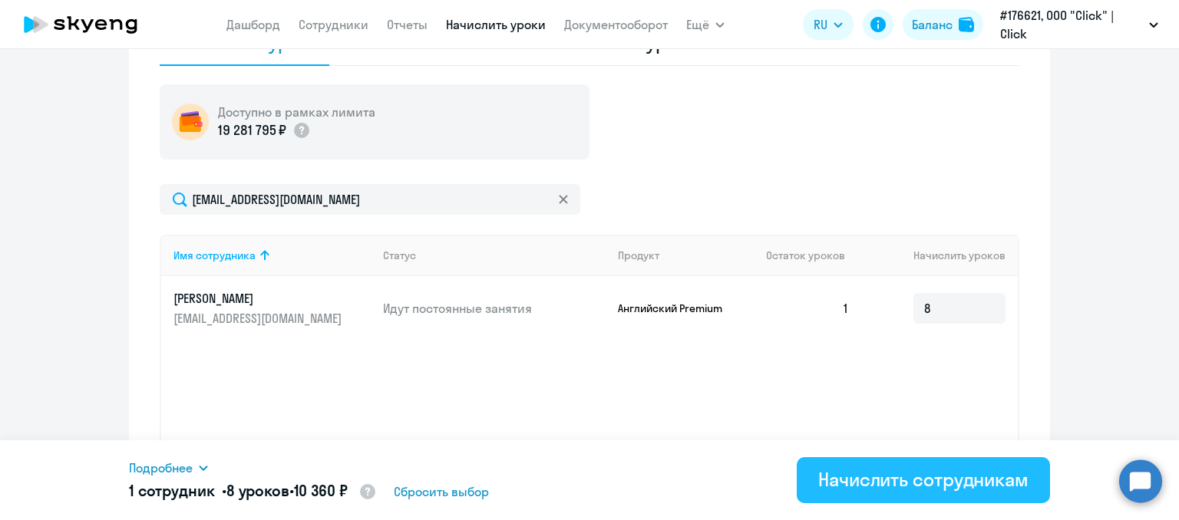
click at [966, 470] on div "Начислить сотрудникам" at bounding box center [923, 479] width 210 height 25
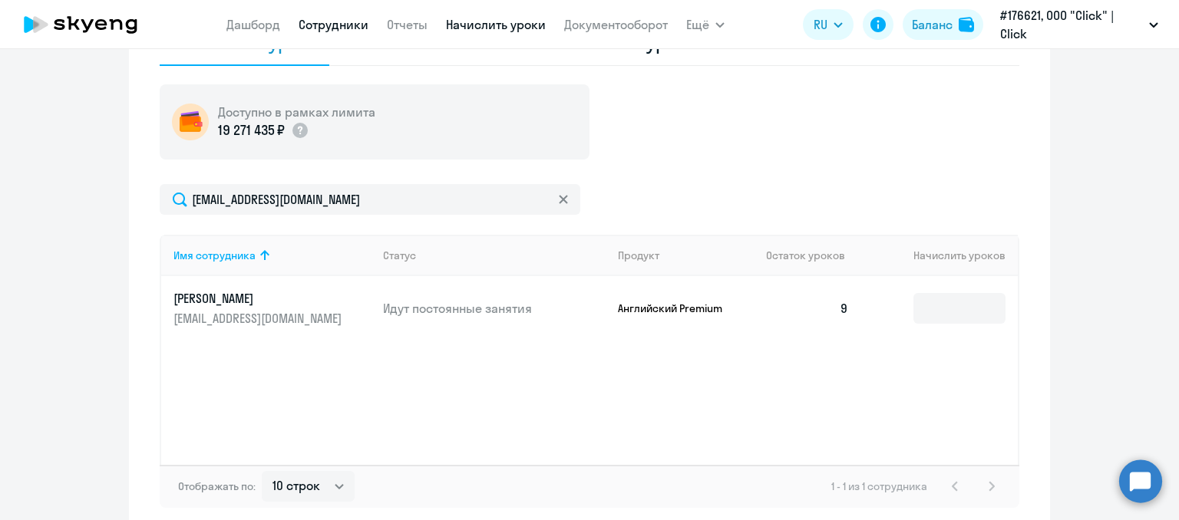
click at [319, 19] on link "Сотрудники" at bounding box center [334, 24] width 70 height 15
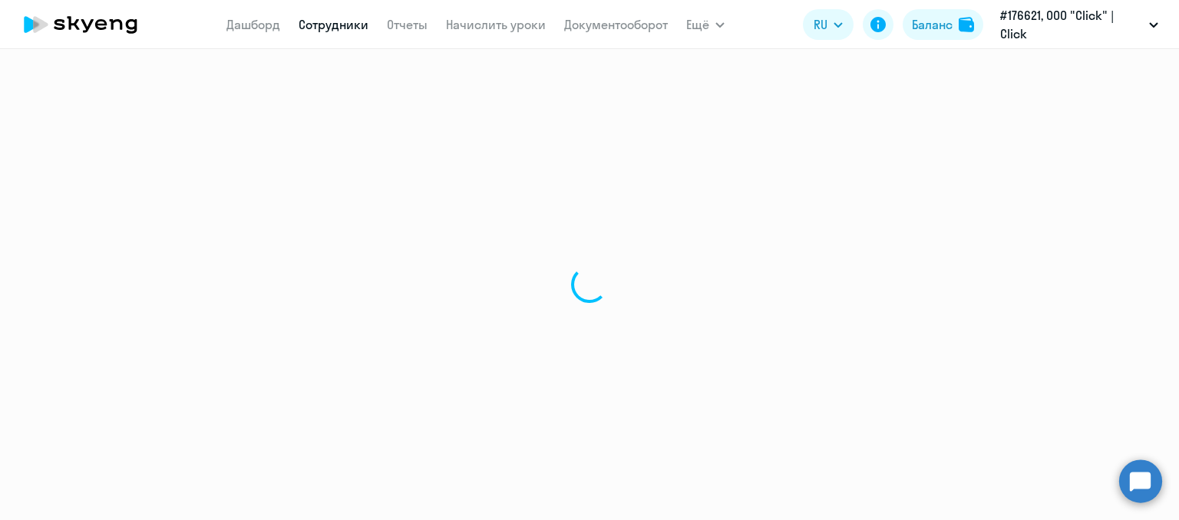
select select "30"
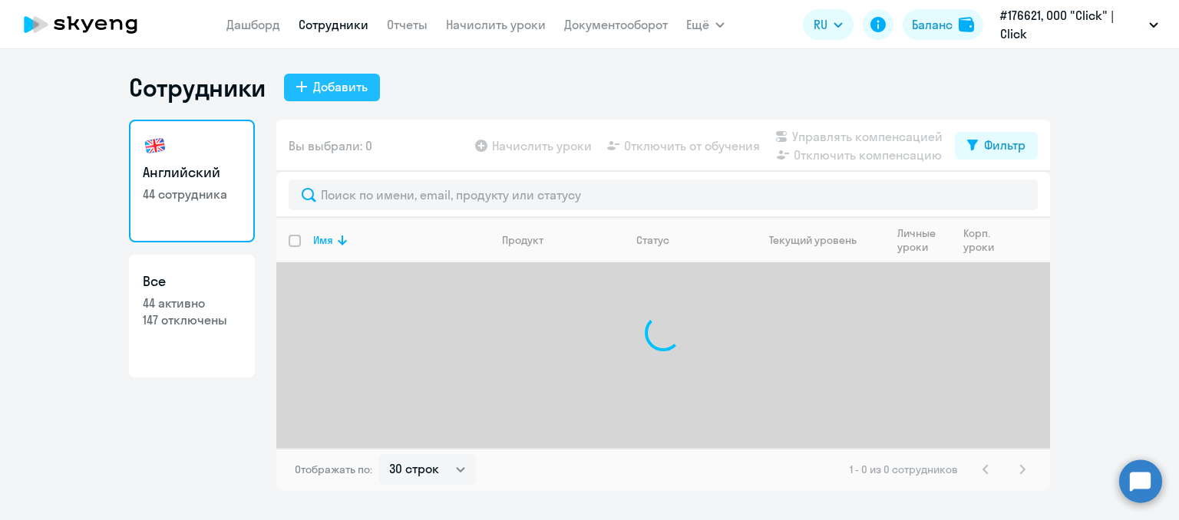
click at [331, 86] on div "Добавить" at bounding box center [340, 87] width 54 height 18
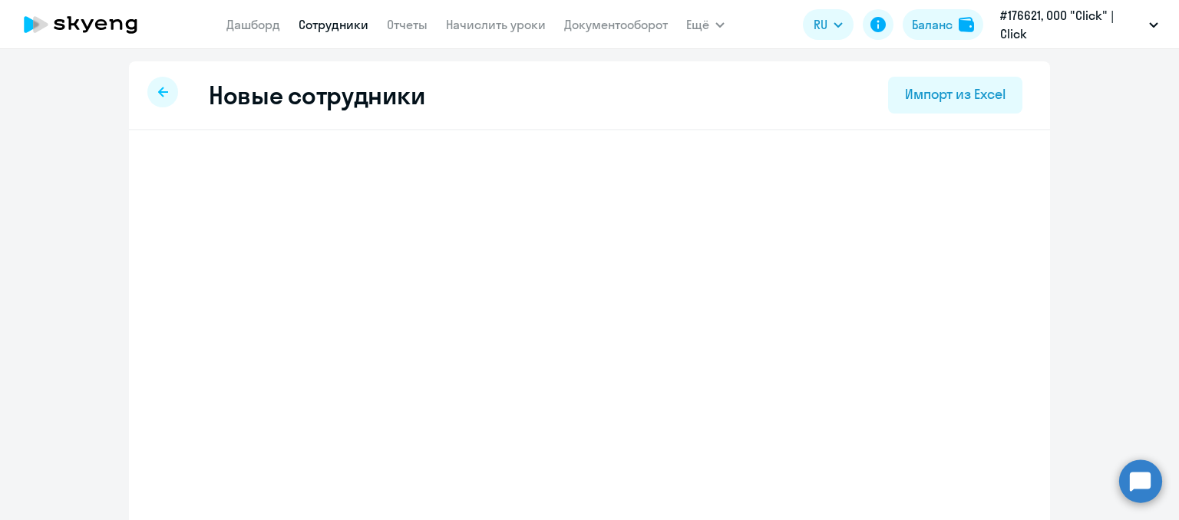
select select "english_adult_not_native_speaker"
select select "5"
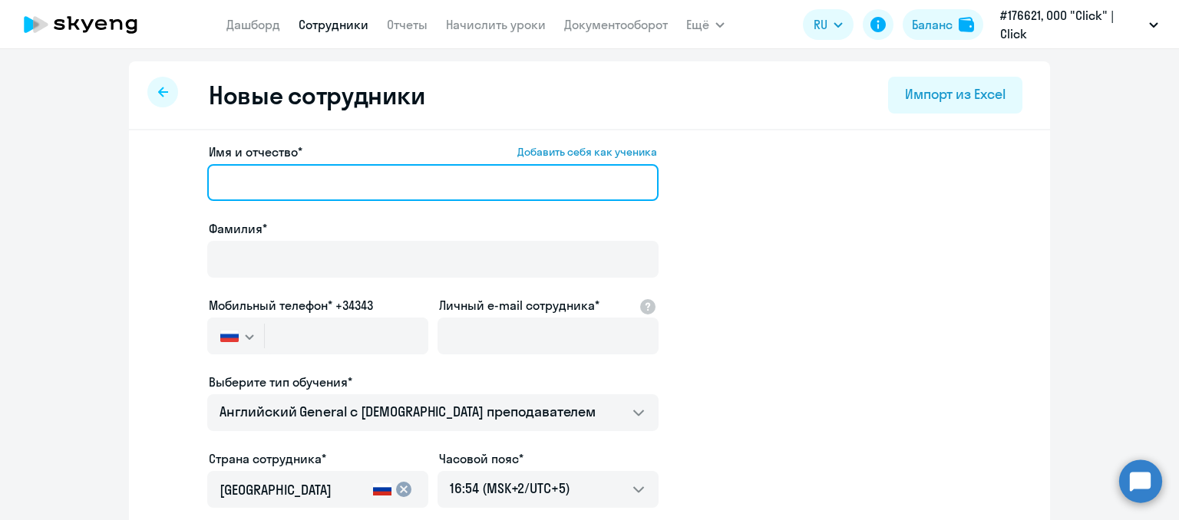
click at [247, 170] on input "Имя и отчество* Добавить себя как ученика" at bounding box center [432, 182] width 451 height 37
paste input "[PERSON_NAME]"
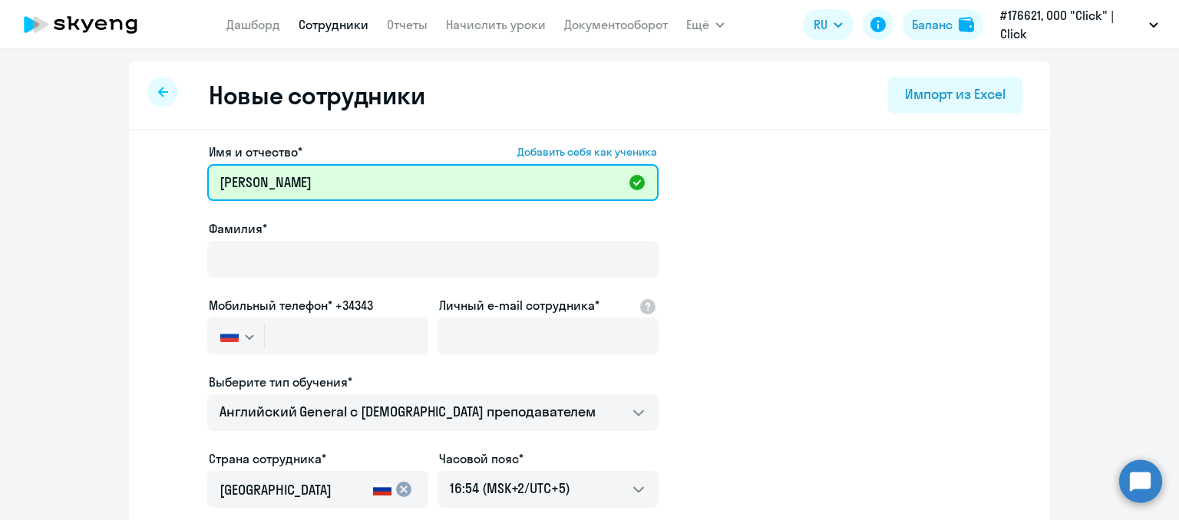
paste input "[PERSON_NAME] угли"
type input "[PERSON_NAME] угли"
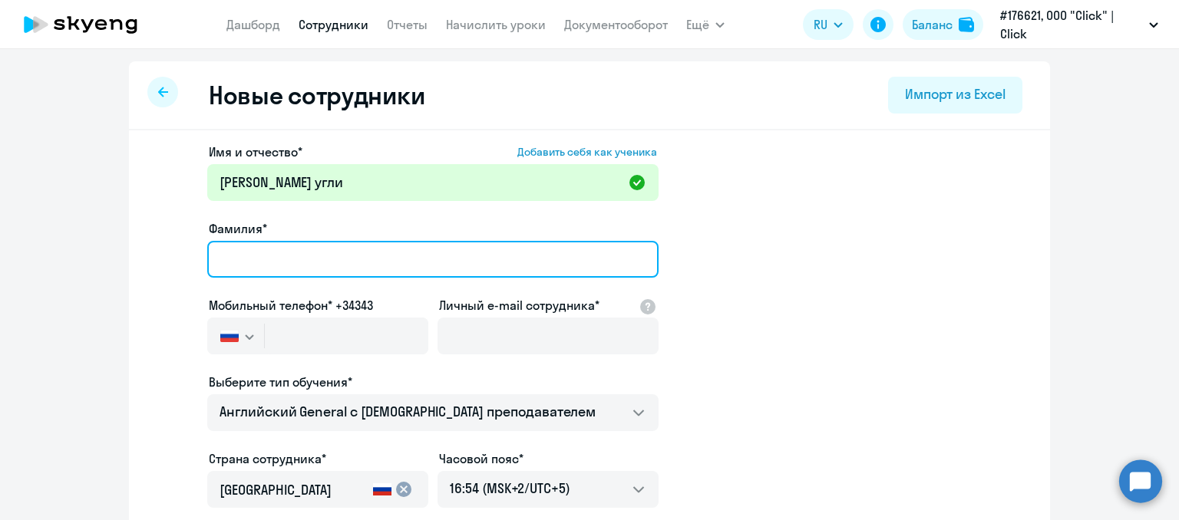
click at [286, 258] on input "Фамилия*" at bounding box center [432, 259] width 451 height 37
paste input "[PERSON_NAME]"
type input "[PERSON_NAME]"
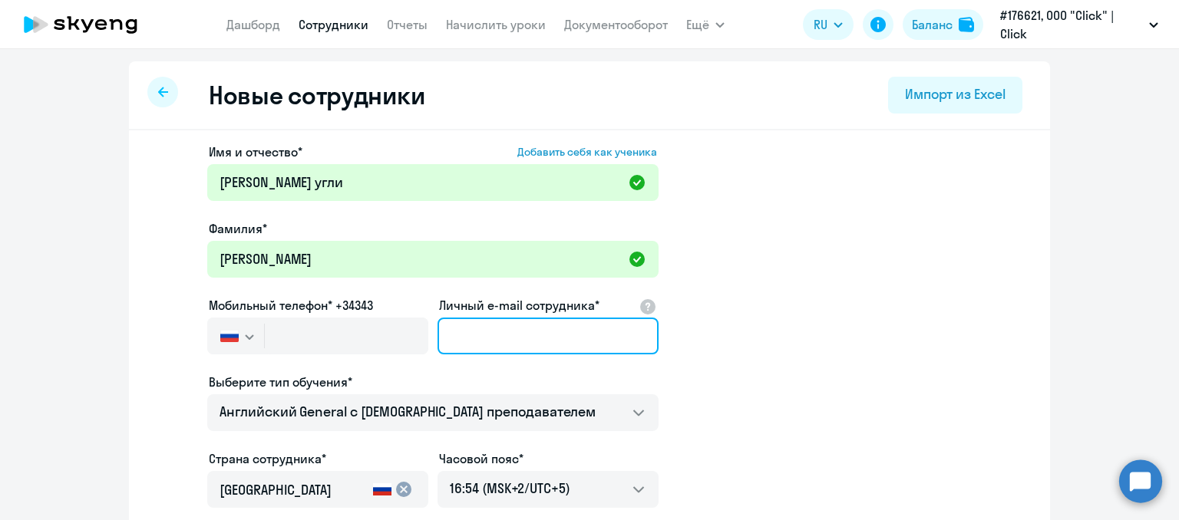
click at [484, 335] on input "Личный e-mail сотрудника*" at bounding box center [547, 336] width 221 height 37
paste input "[PERSON_NAME][EMAIL_ADDRESS][DOMAIN_NAME]"
type input "[PERSON_NAME][EMAIL_ADDRESS][DOMAIN_NAME]"
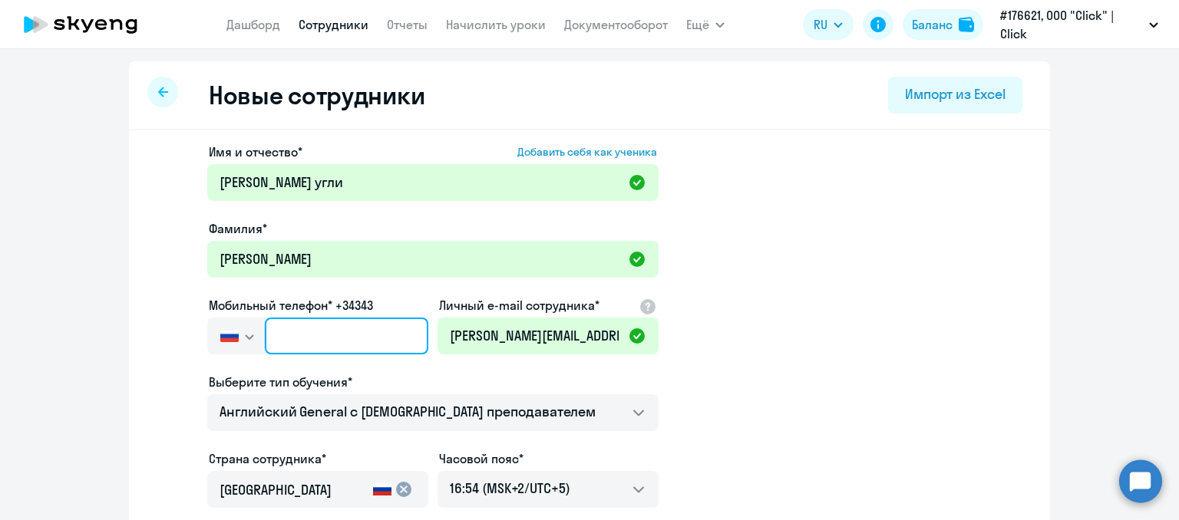
click at [344, 350] on input "text" at bounding box center [346, 336] width 163 height 37
paste input "[PHONE_NUMBER]"
type input "[PHONE_NUMBER]"
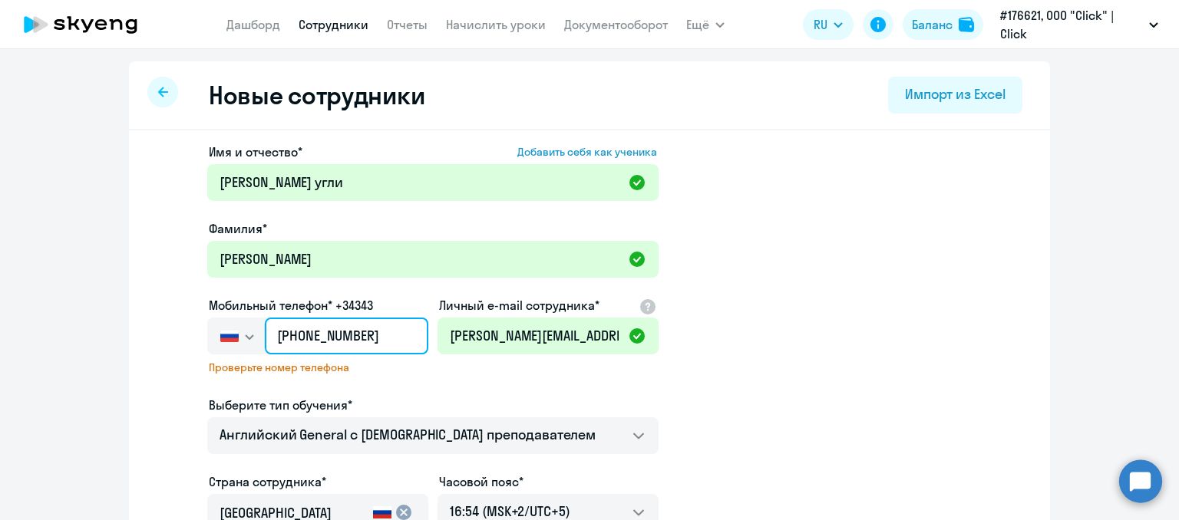
drag, startPoint x: 374, startPoint y: 334, endPoint x: 214, endPoint y: 333, distance: 159.6
click at [214, 333] on div "[GEOGRAPHIC_DATA] +7 [GEOGRAPHIC_DATA] +7 [GEOGRAPHIC_DATA] +380 [GEOGRAPHIC_DA…" at bounding box center [317, 336] width 221 height 37
type input "+7 9"
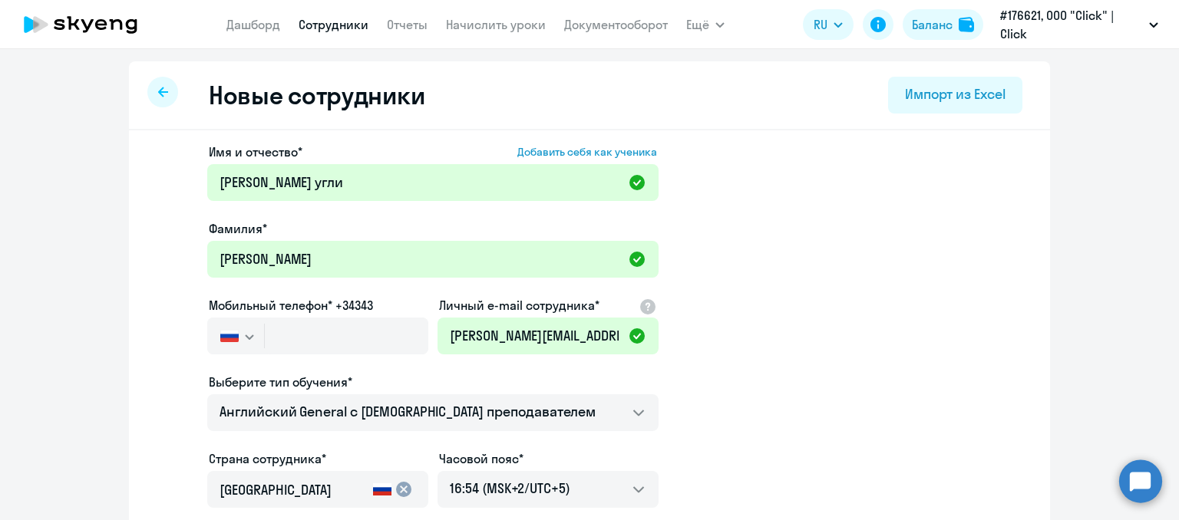
click at [250, 335] on button "button" at bounding box center [235, 336] width 57 height 37
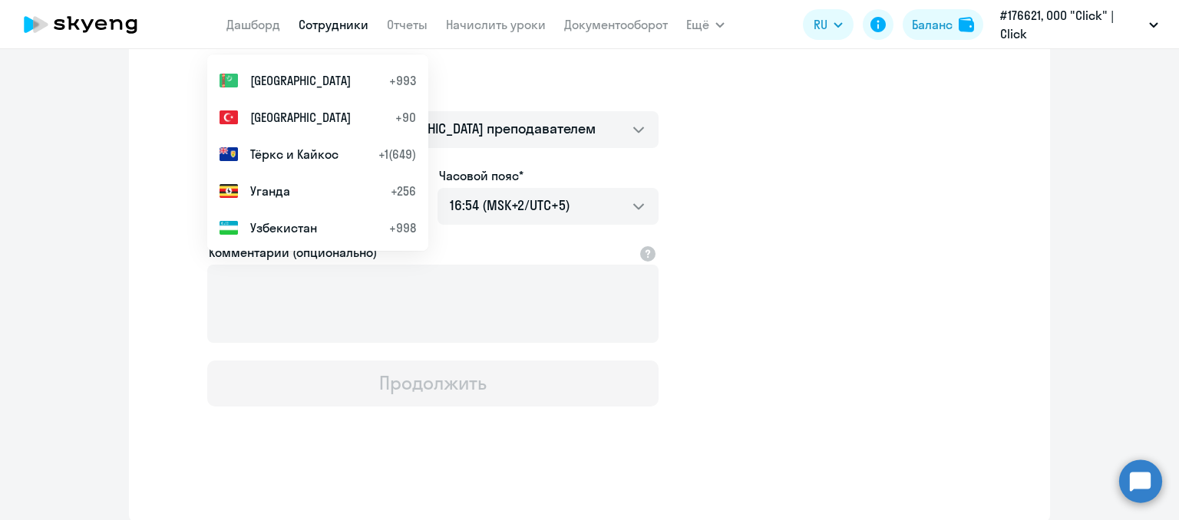
scroll to position [6809, 0]
click at [288, 225] on span "Узбекистан" at bounding box center [283, 229] width 67 height 18
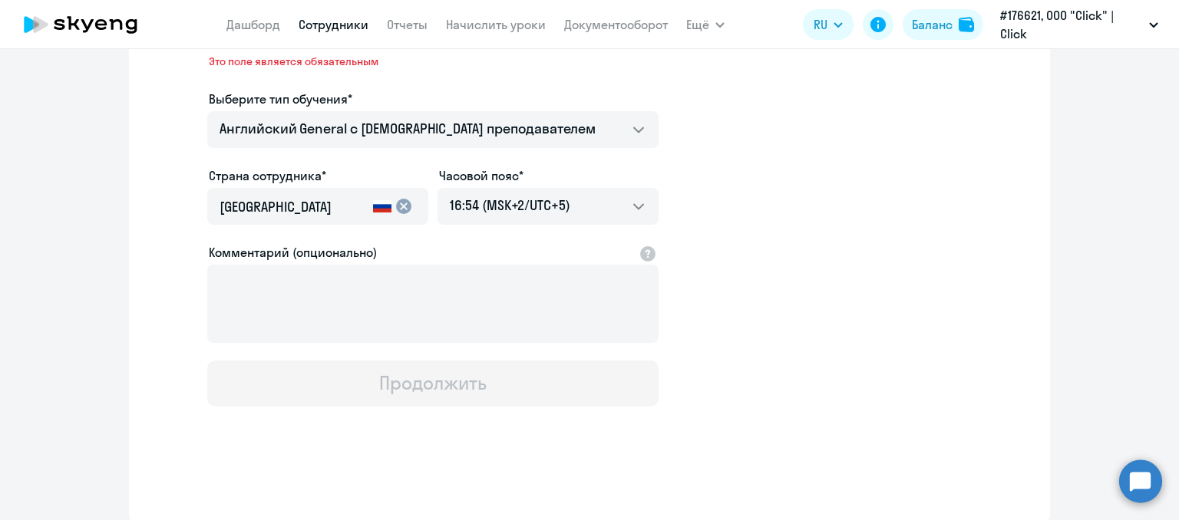
scroll to position [76, 0]
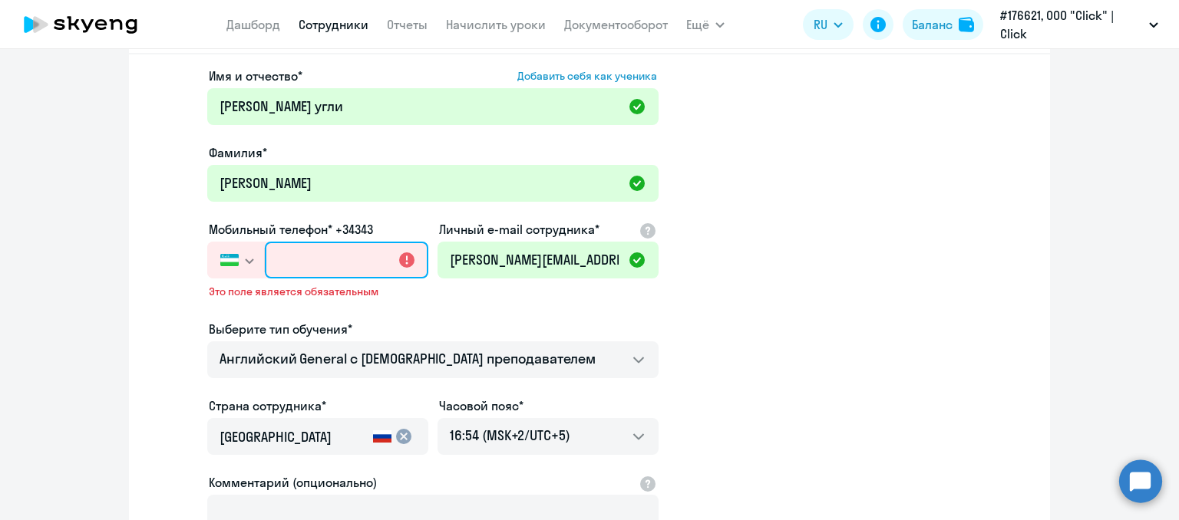
click at [291, 249] on input "text" at bounding box center [346, 260] width 163 height 37
paste input "[PHONE_NUMBER]"
drag, startPoint x: 347, startPoint y: 262, endPoint x: 194, endPoint y: 262, distance: 152.7
click at [194, 262] on app-new-student-form "Имя и отчество* Добавить себя как ученика [PERSON_NAME] угли [PERSON_NAME]* [PE…" at bounding box center [590, 352] width 872 height 570
paste input "998 94-665-535"
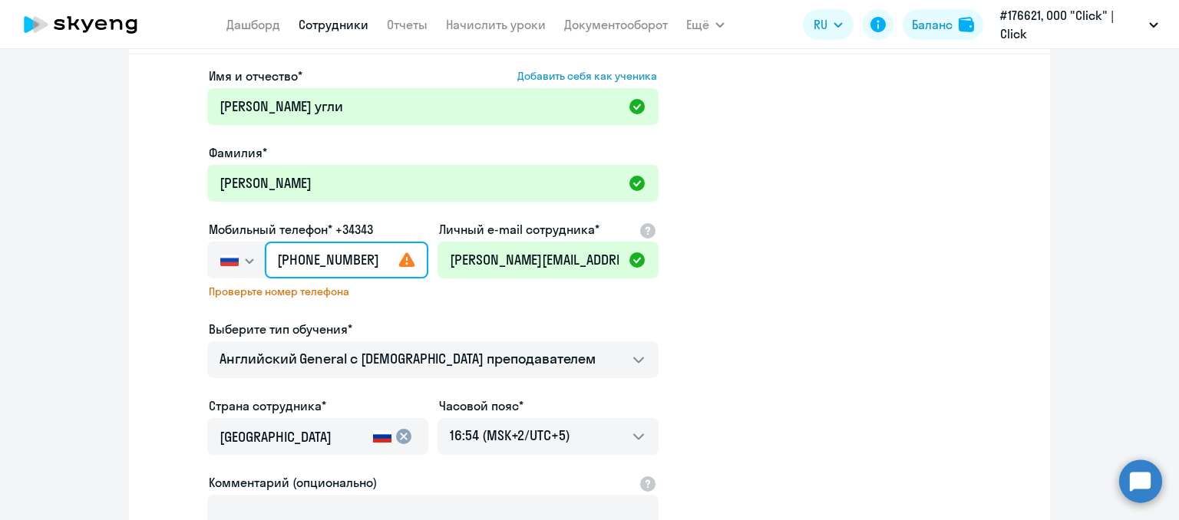
type input "[PHONE_NUMBER]"
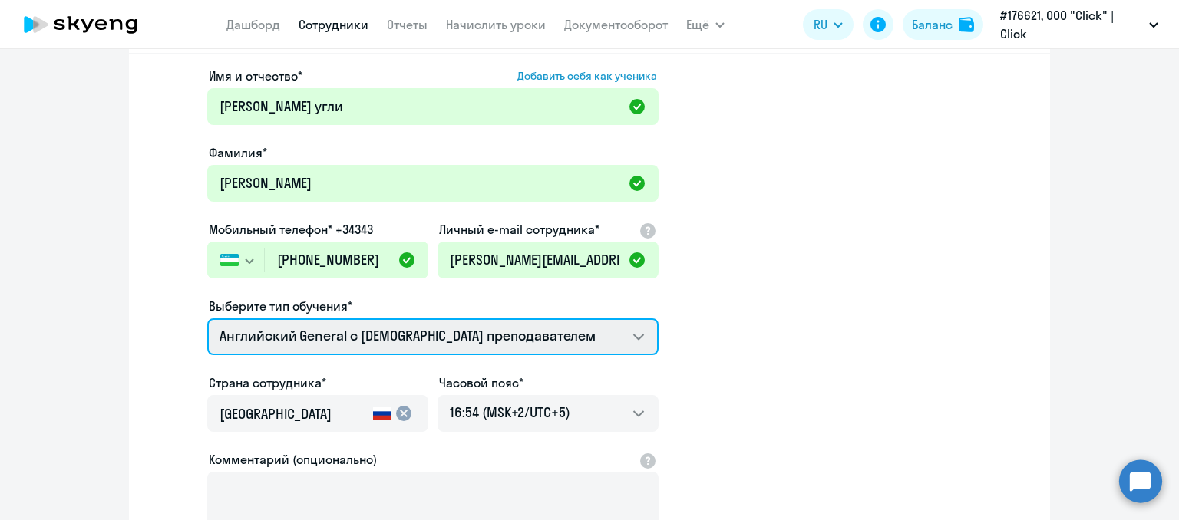
drag, startPoint x: 397, startPoint y: 331, endPoint x: 407, endPoint y: 341, distance: 14.1
click at [397, 331] on select "Английский General с [DEMOGRAPHIC_DATA] преподавателем Премиум [DEMOGRAPHIC_DAT…" at bounding box center [432, 337] width 451 height 37
select select "english_adult_not_native_speaker_premium"
click at [207, 319] on select "Английский General с [DEMOGRAPHIC_DATA] преподавателем Премиум [DEMOGRAPHIC_DAT…" at bounding box center [432, 337] width 451 height 37
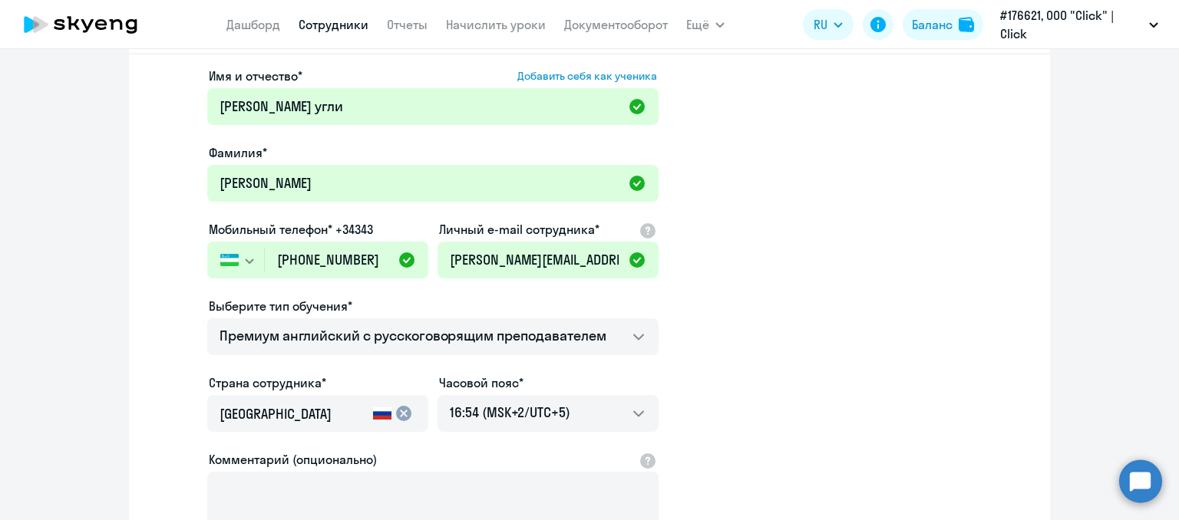
click at [339, 411] on input "[GEOGRAPHIC_DATA]" at bounding box center [293, 414] width 147 height 20
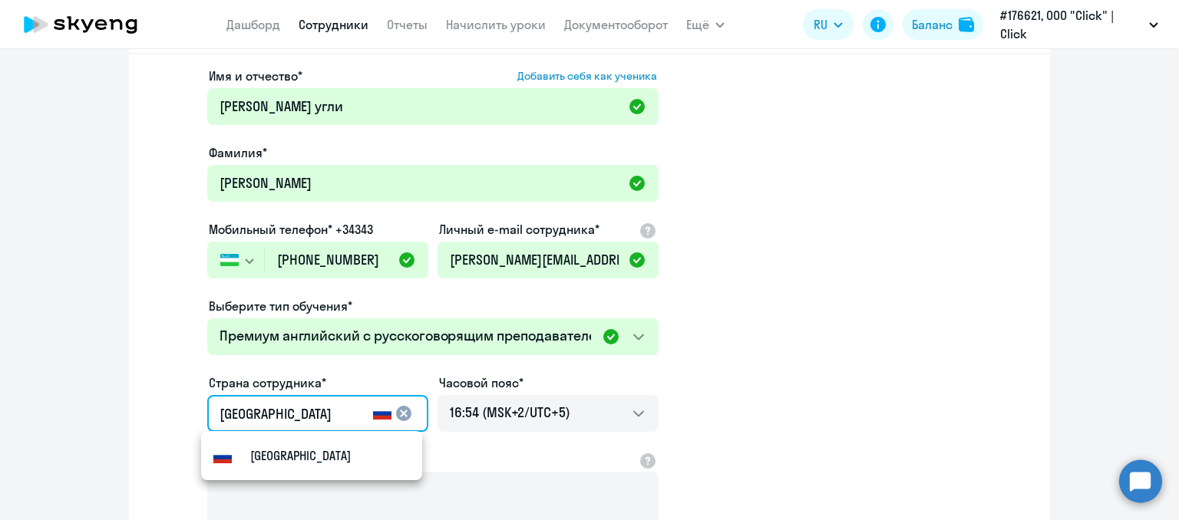
drag, startPoint x: 285, startPoint y: 411, endPoint x: 191, endPoint y: 394, distance: 95.3
click at [192, 395] on app-new-student-form "Имя и отчество* Добавить себя как ученика [PERSON_NAME] угли [PERSON_NAME]* [PE…" at bounding box center [590, 340] width 872 height 547
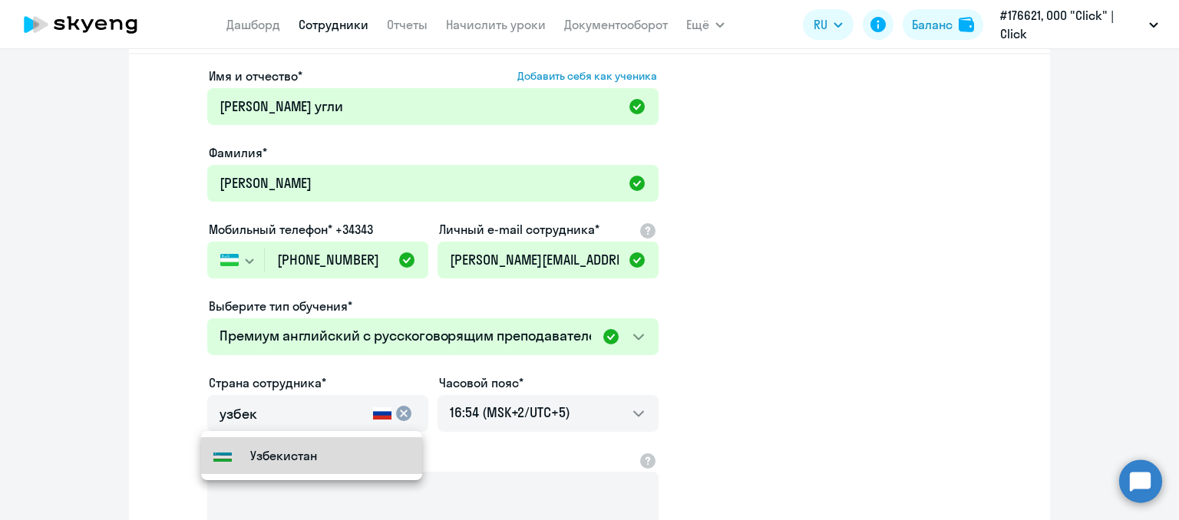
click at [343, 460] on mat-option "Узбекистан" at bounding box center [311, 455] width 221 height 37
type input "Узбекистан"
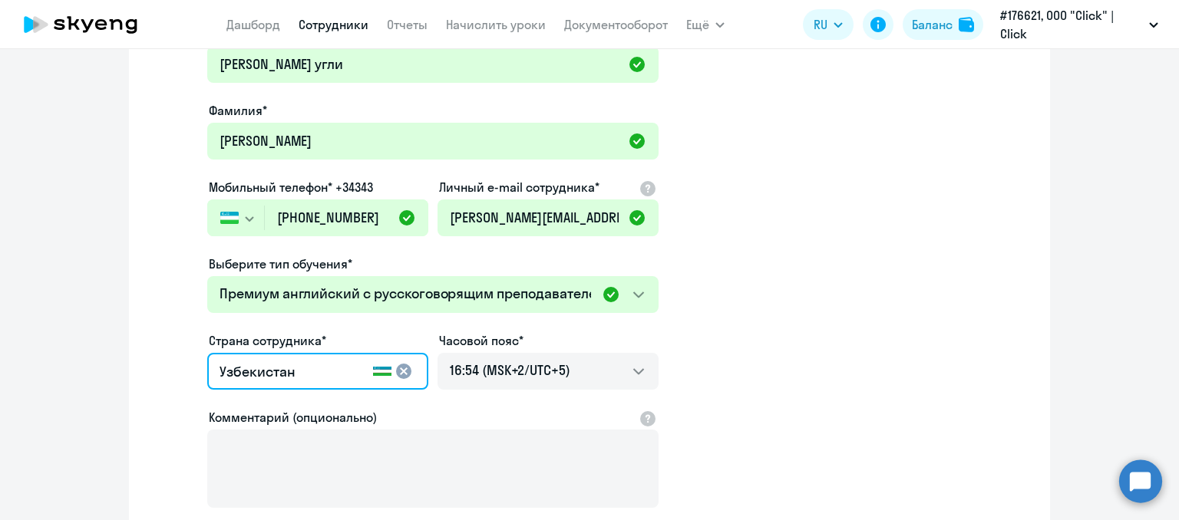
scroll to position [282, 0]
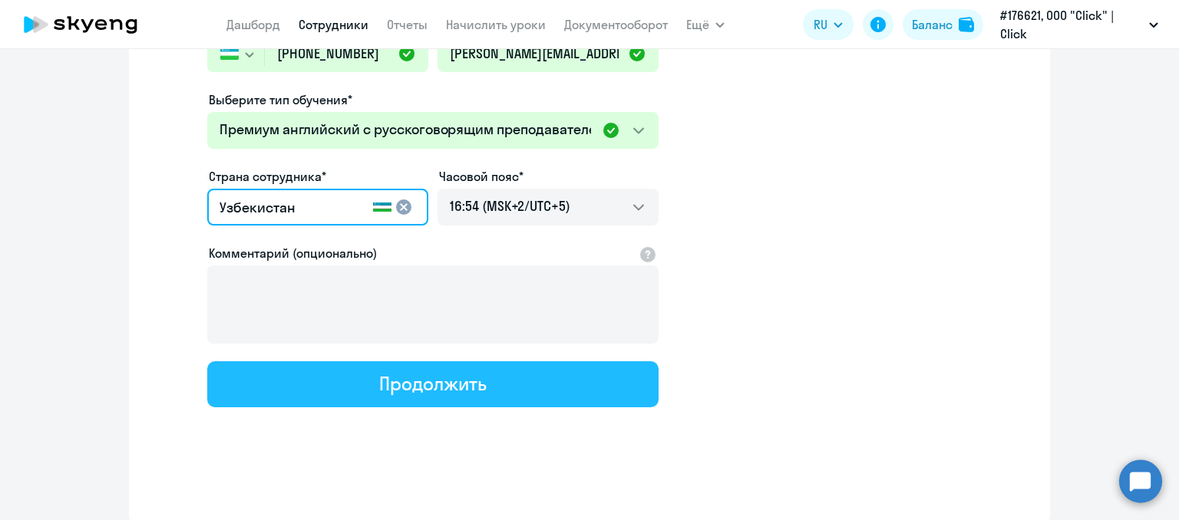
click at [431, 388] on div "Продолжить" at bounding box center [432, 383] width 107 height 25
select select "english_adult_not_native_speaker_premium"
select select "5"
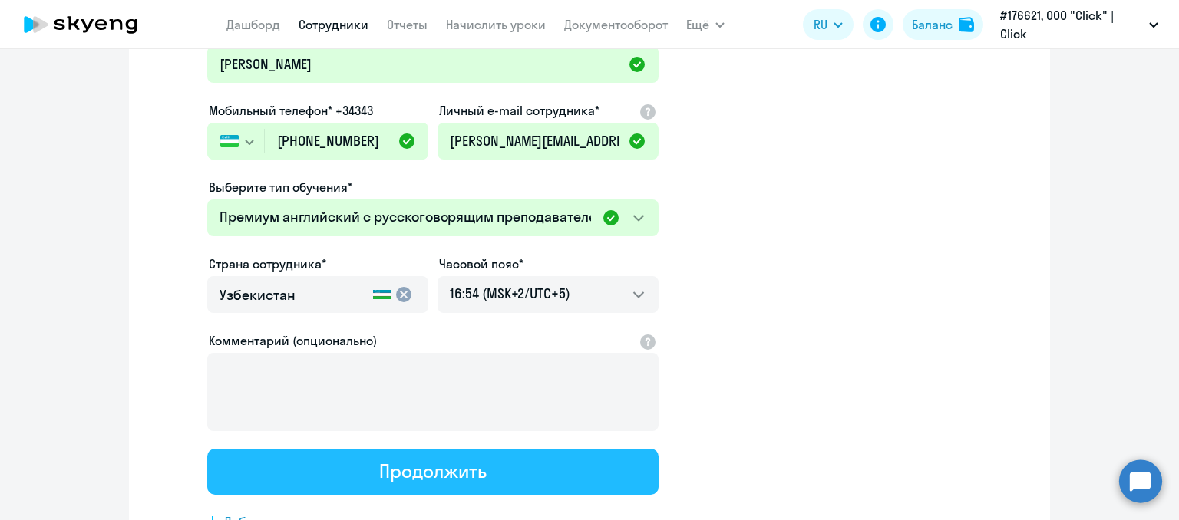
scroll to position [0, 0]
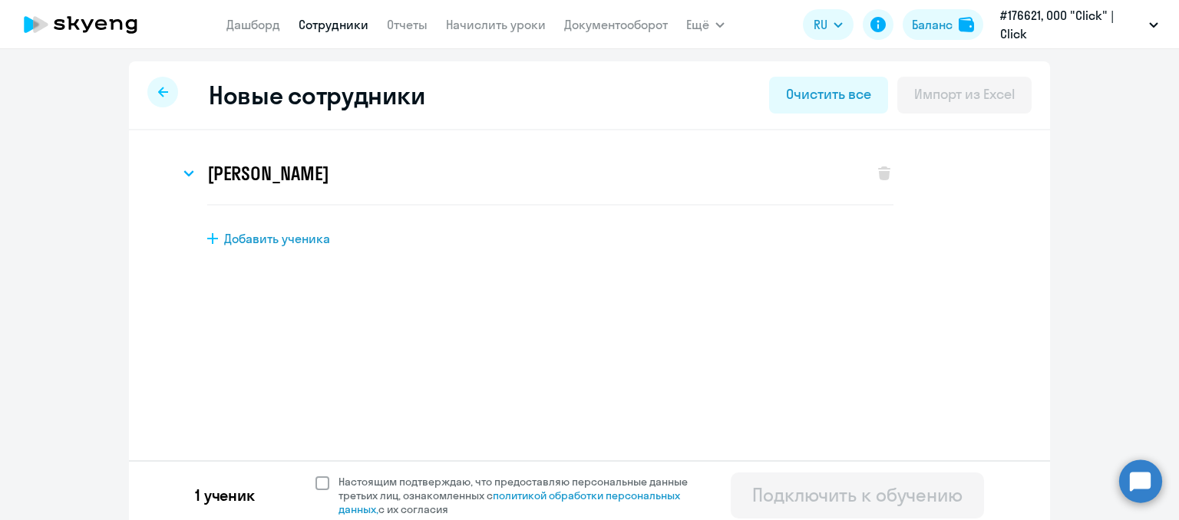
click at [319, 488] on span at bounding box center [322, 484] width 14 height 14
click at [315, 475] on input "Настоящим подтверждаю, что предоставляю персональные данные третьих лиц, ознако…" at bounding box center [315, 474] width 1 height 1
checkbox input "true"
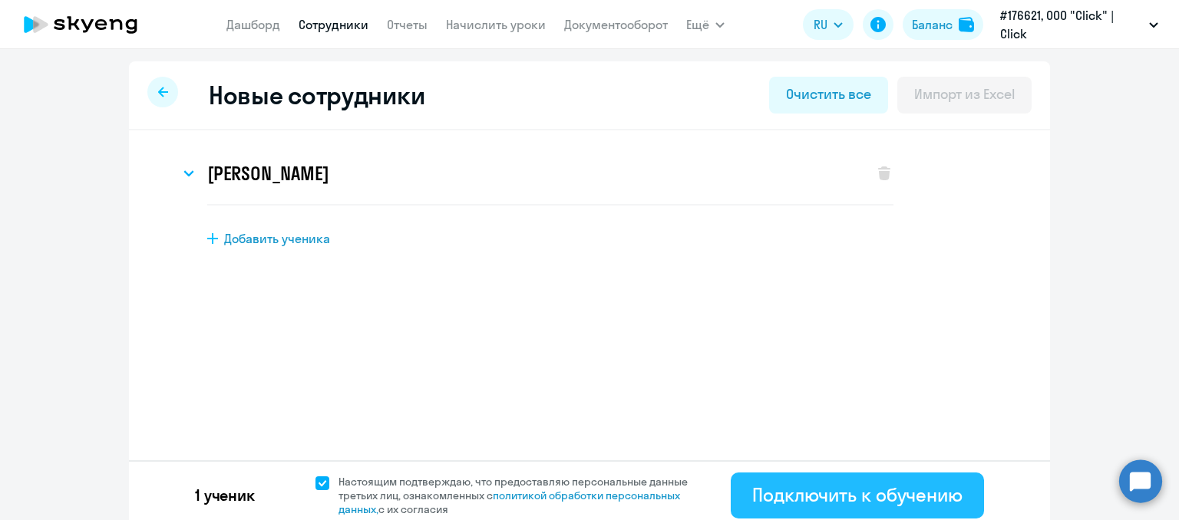
click at [891, 495] on div "Подключить к обучению" at bounding box center [857, 495] width 210 height 25
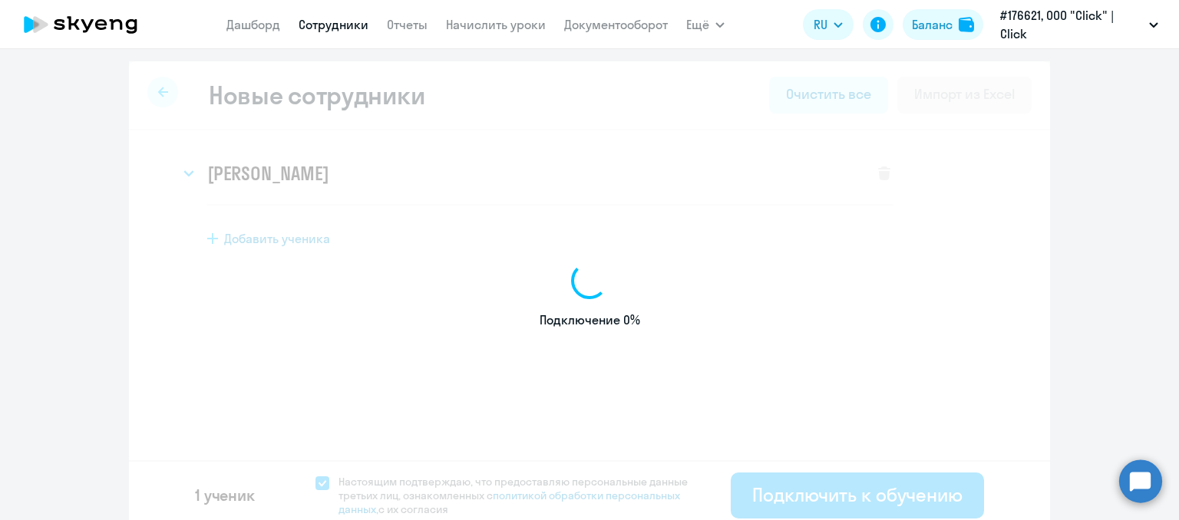
select select "english_adult_not_native_speaker"
select select "5"
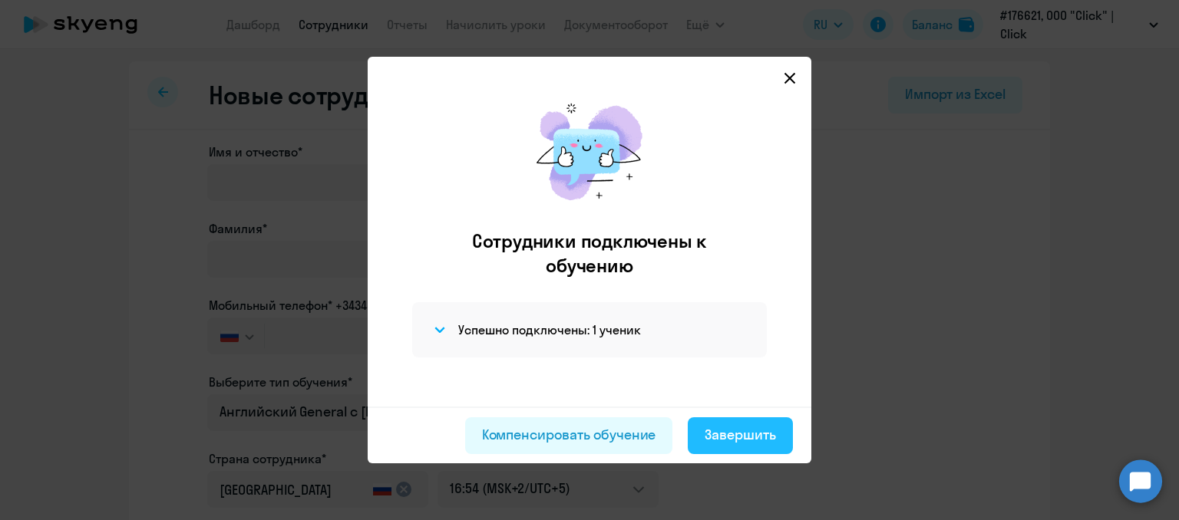
click at [736, 440] on div "Завершить" at bounding box center [740, 435] width 71 height 20
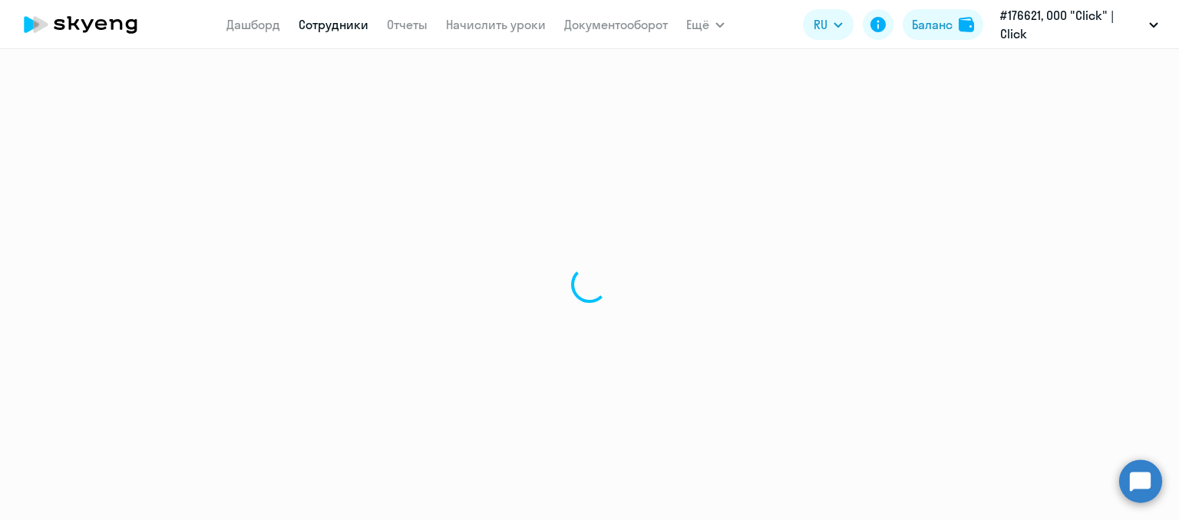
select select "30"
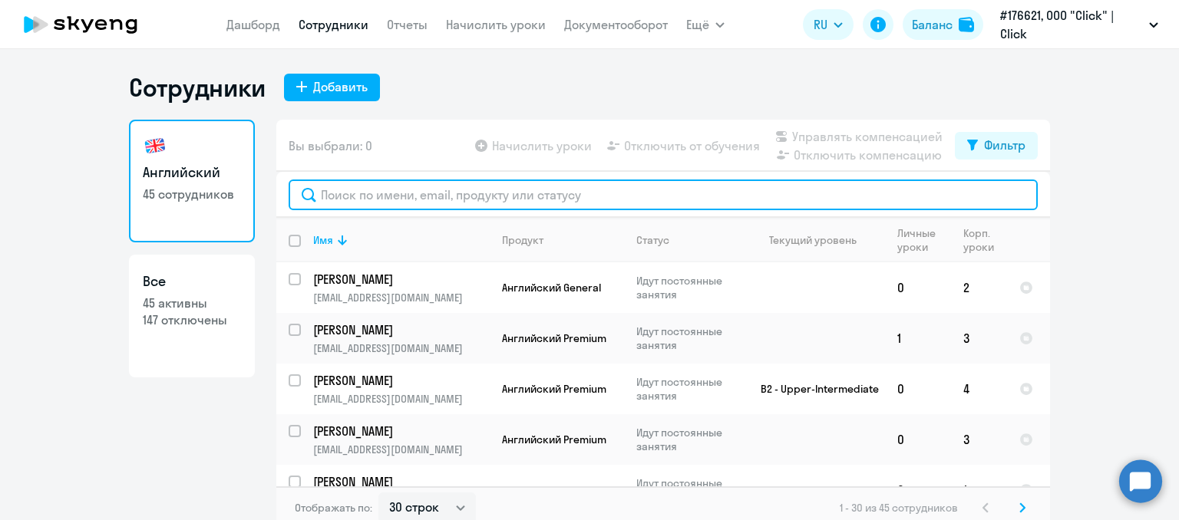
click at [348, 198] on input "text" at bounding box center [663, 195] width 749 height 31
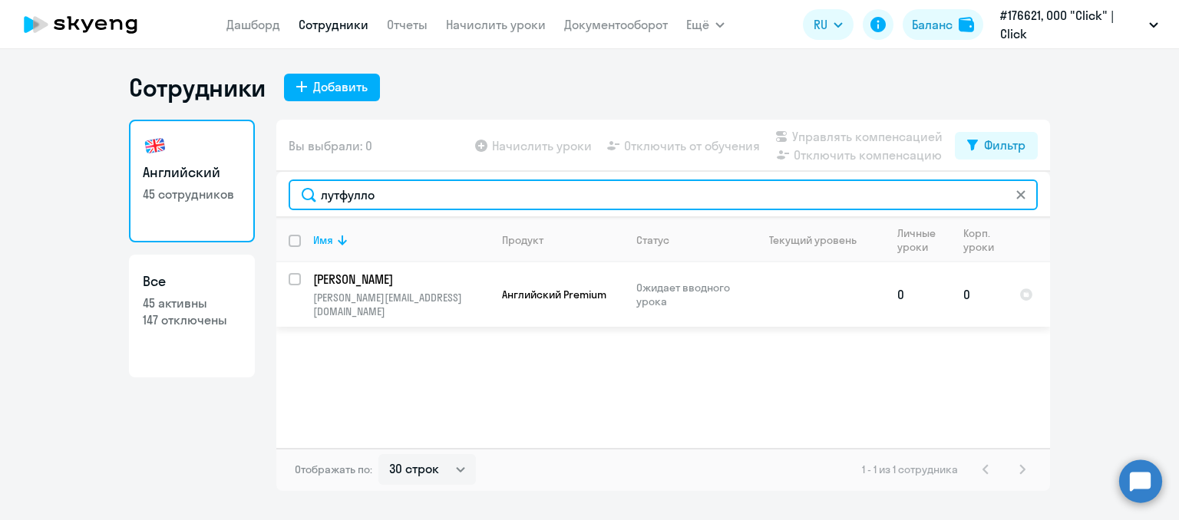
type input "лутфулло"
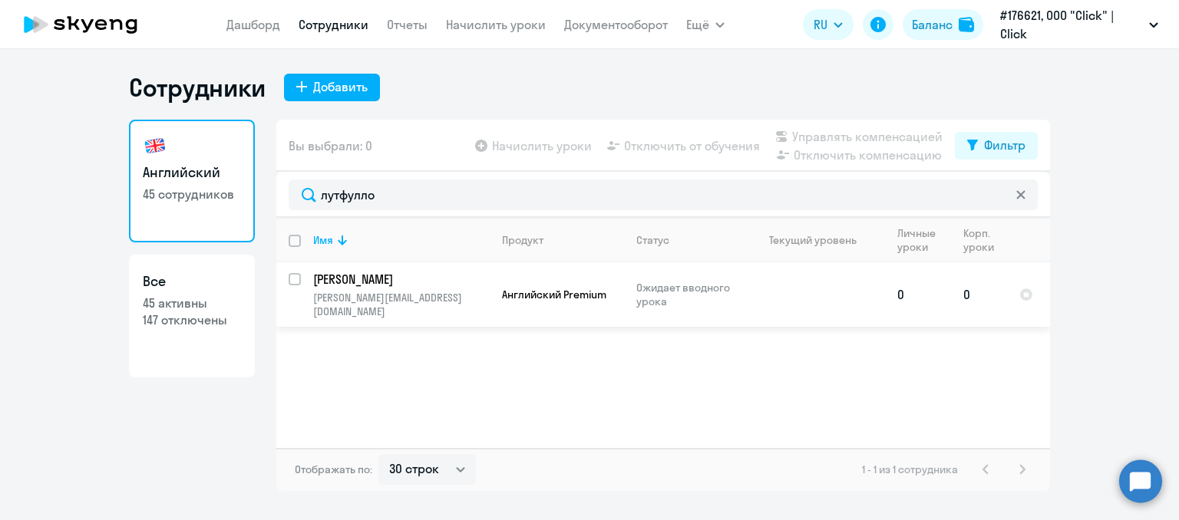
click at [416, 271] on p "[PERSON_NAME]" at bounding box center [399, 279] width 173 height 17
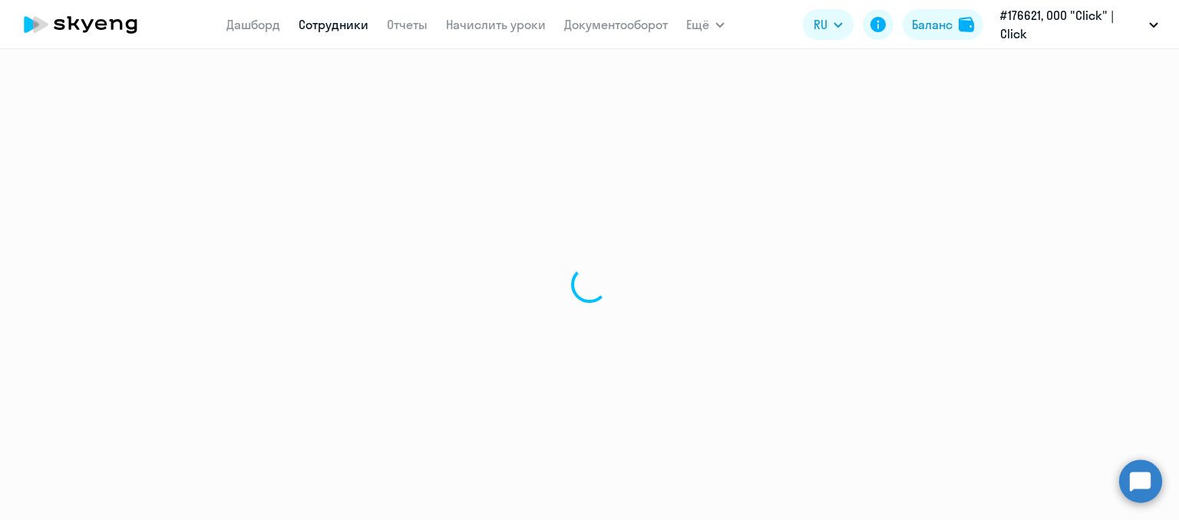
select select "english"
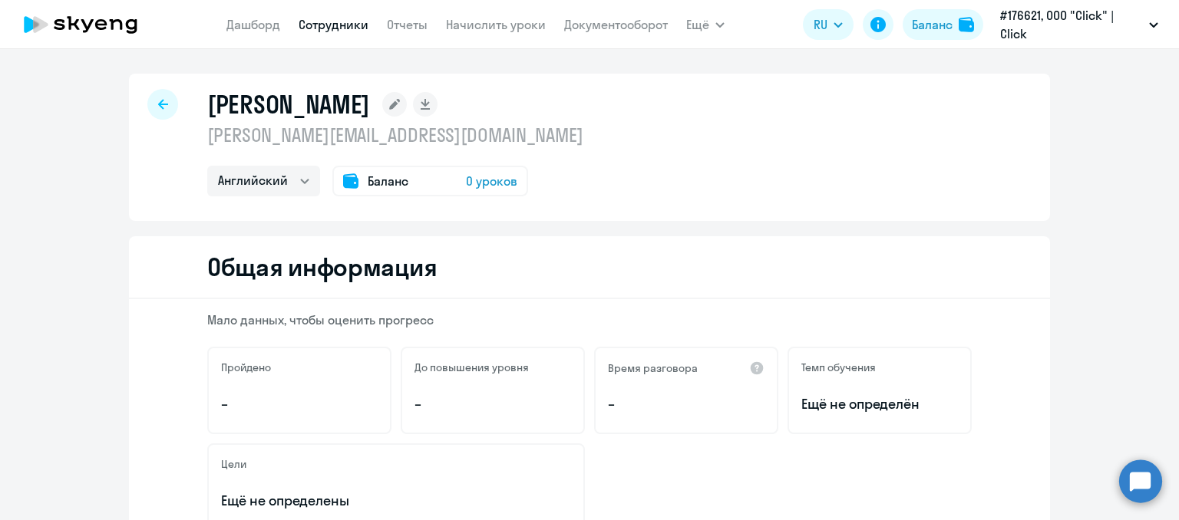
click at [359, 170] on div "Баланс 0 уроков" at bounding box center [430, 181] width 196 height 31
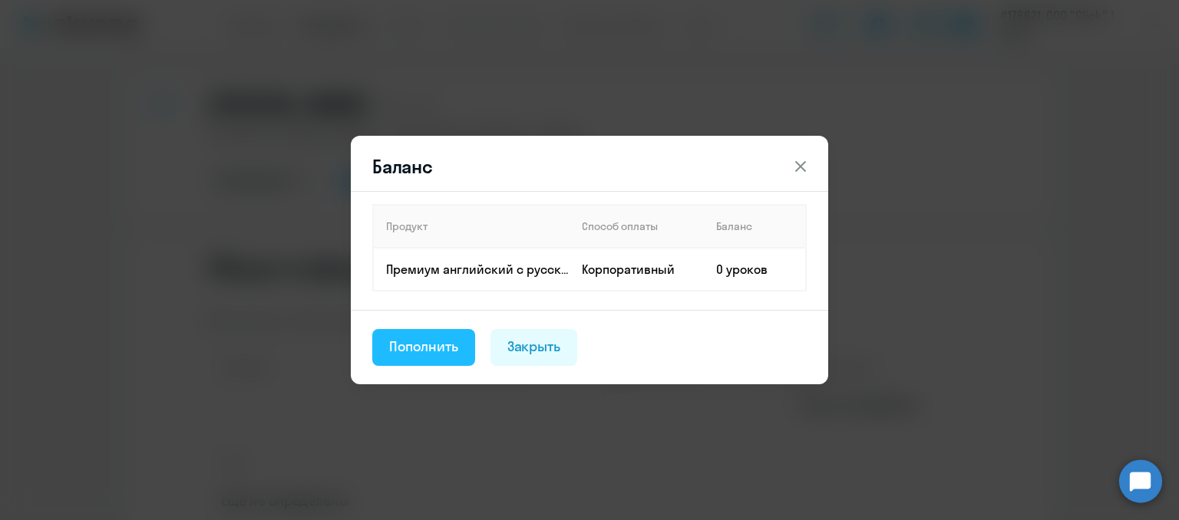
click at [457, 342] on div "Пополнить" at bounding box center [423, 347] width 69 height 20
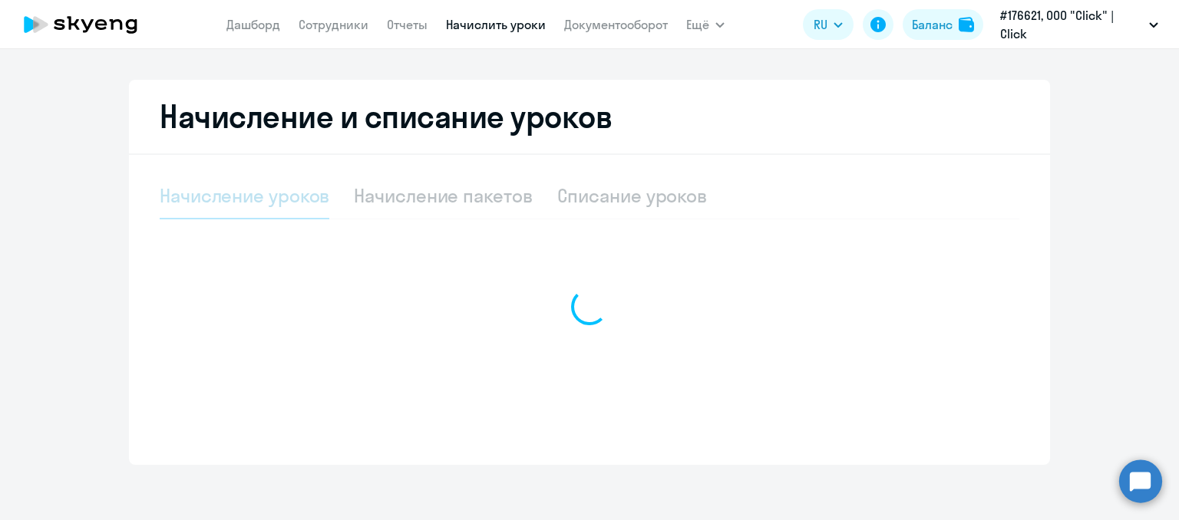
select select "10"
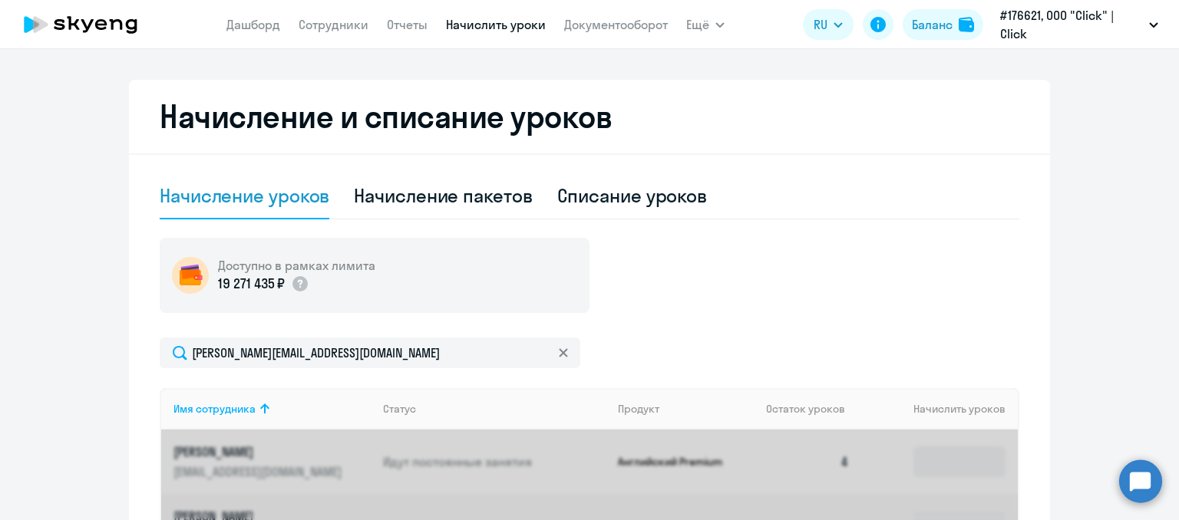
scroll to position [461, 0]
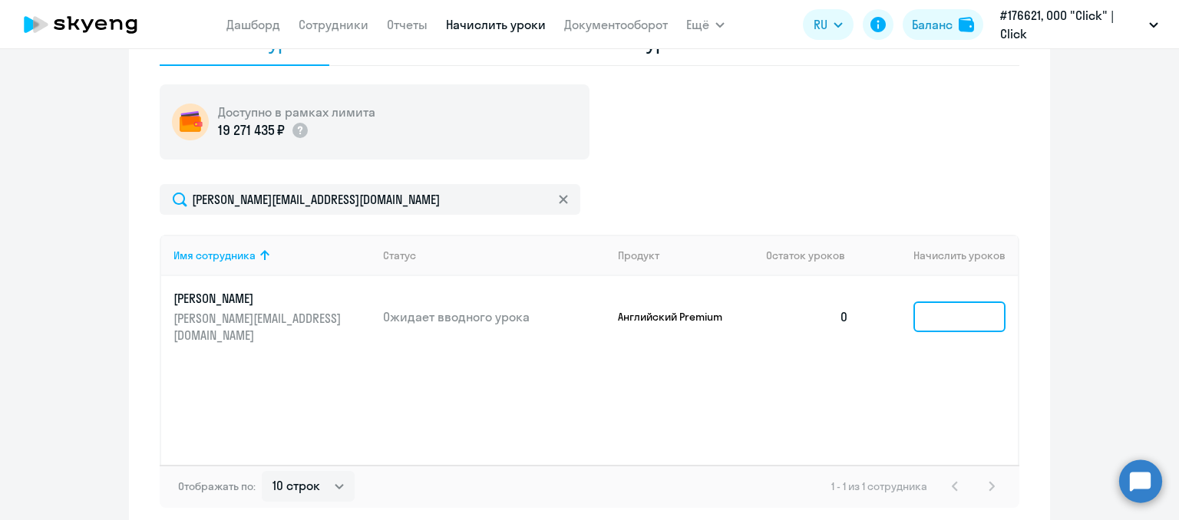
click at [953, 307] on input at bounding box center [959, 317] width 92 height 31
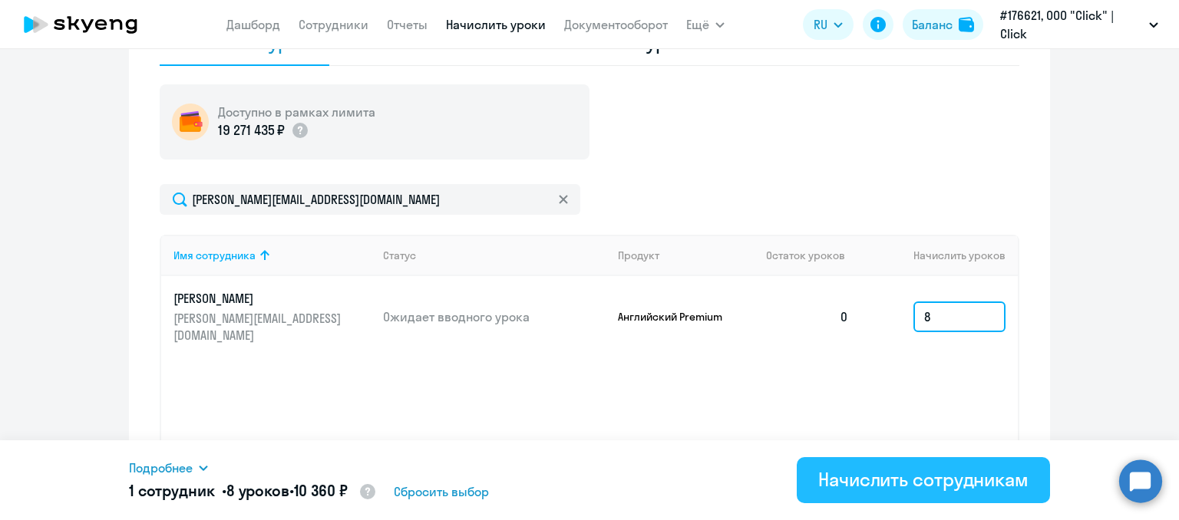
type input "8"
click at [975, 483] on div "Начислить сотрудникам" at bounding box center [923, 479] width 210 height 25
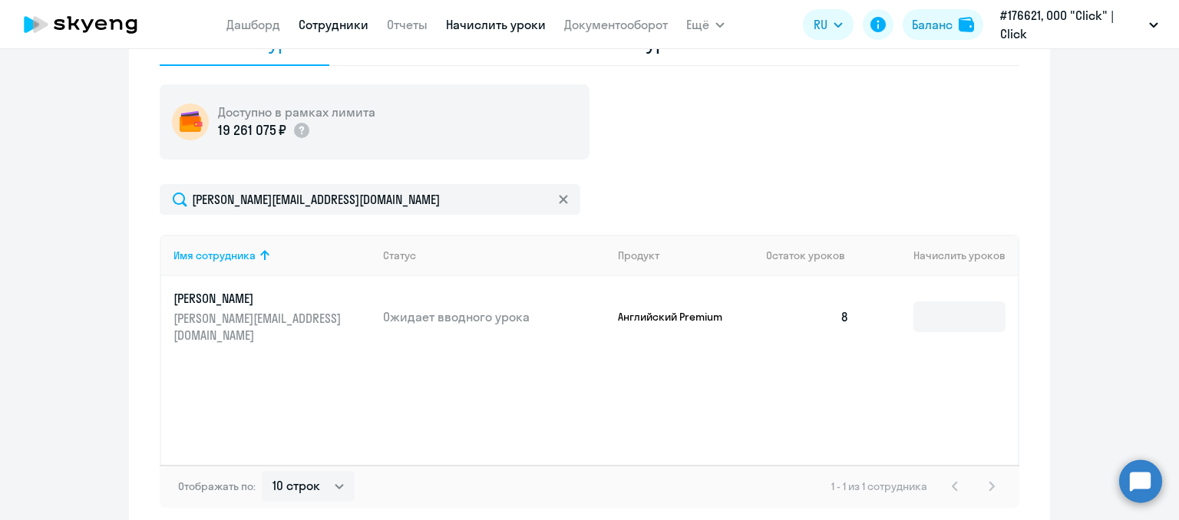
click at [325, 22] on link "Сотрудники" at bounding box center [334, 24] width 70 height 15
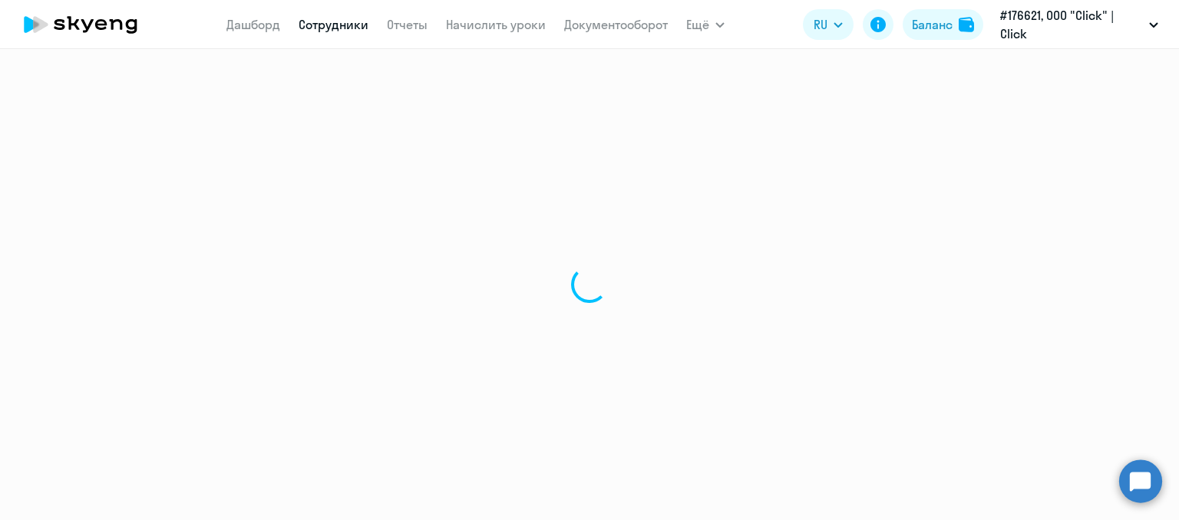
select select "30"
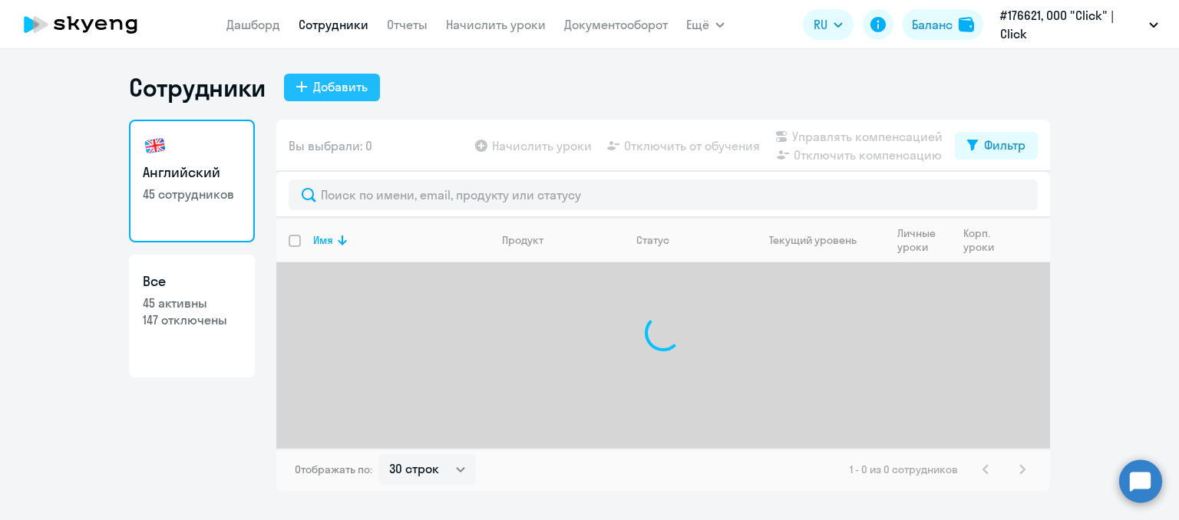
click at [331, 81] on div "Добавить" at bounding box center [340, 87] width 54 height 18
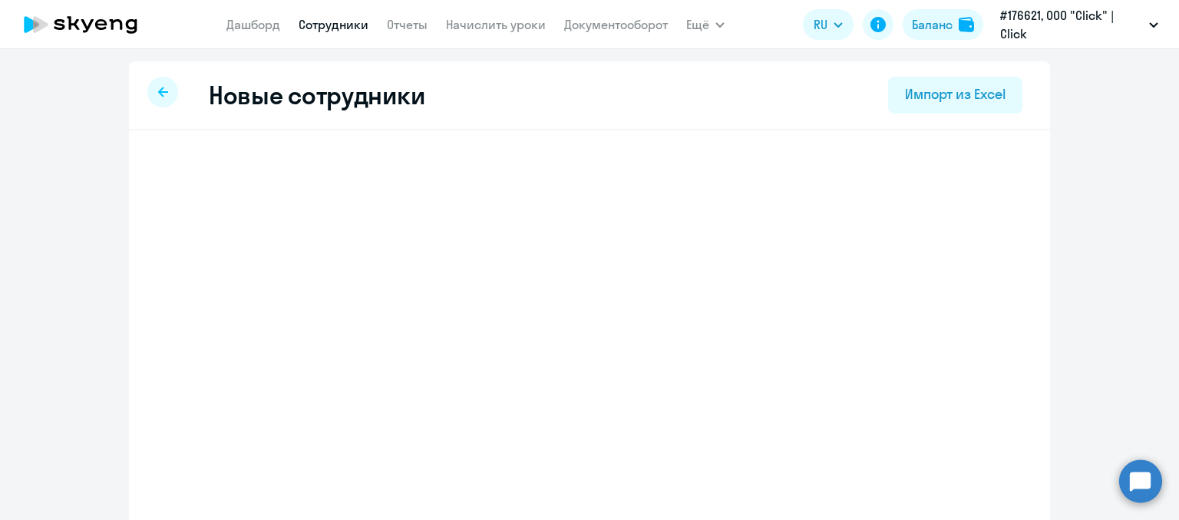
select select "english_adult_not_native_speaker"
select select "5"
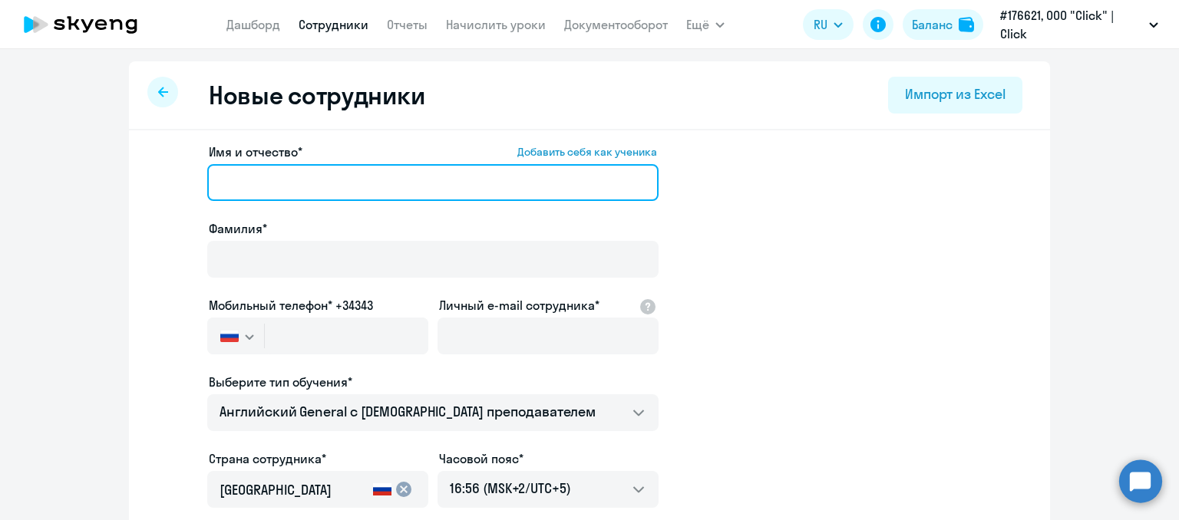
click at [253, 174] on input "Имя и отчество* Добавить себя как ученика" at bounding box center [432, 182] width 451 height 37
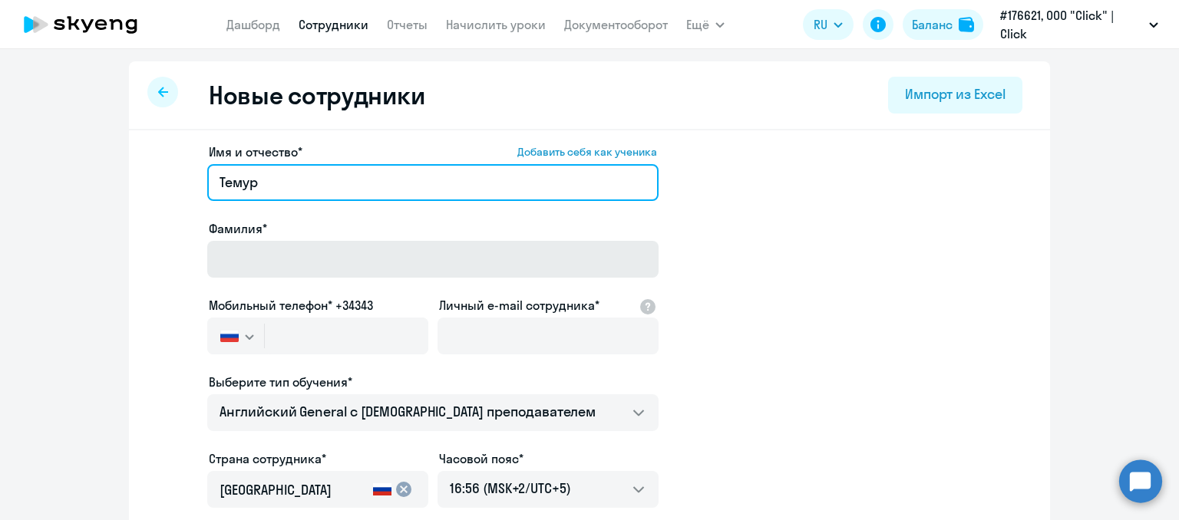
type input "Темур"
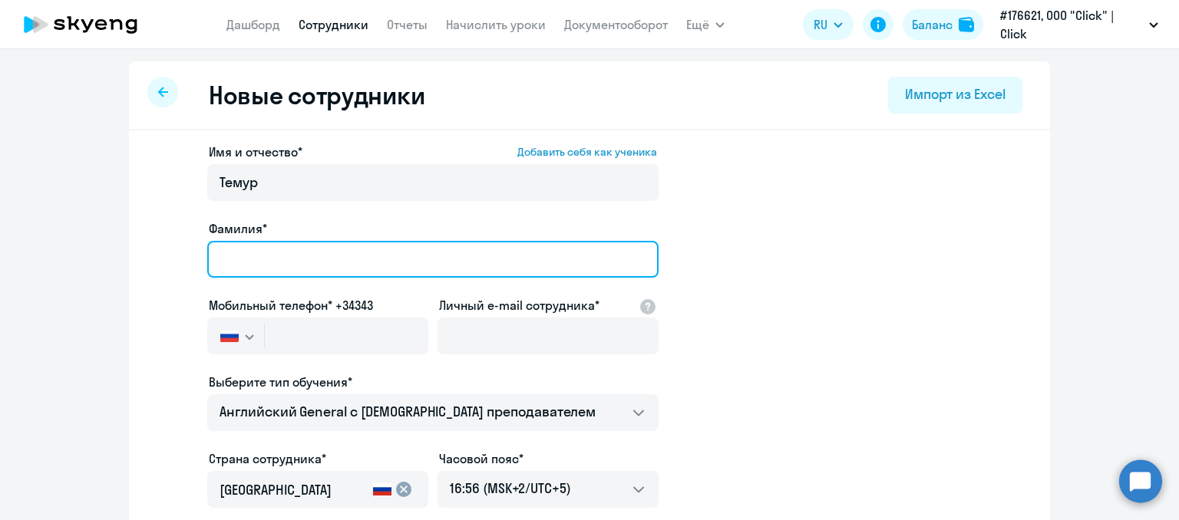
click at [270, 253] on input "Фамилия*" at bounding box center [432, 259] width 451 height 37
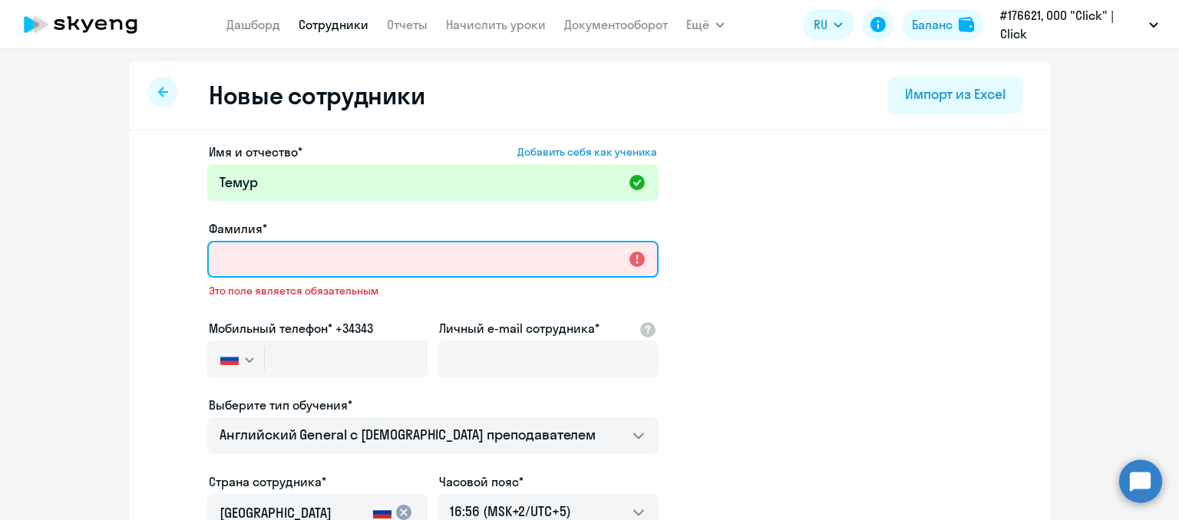
click at [282, 253] on input "Фамилия*" at bounding box center [432, 259] width 451 height 37
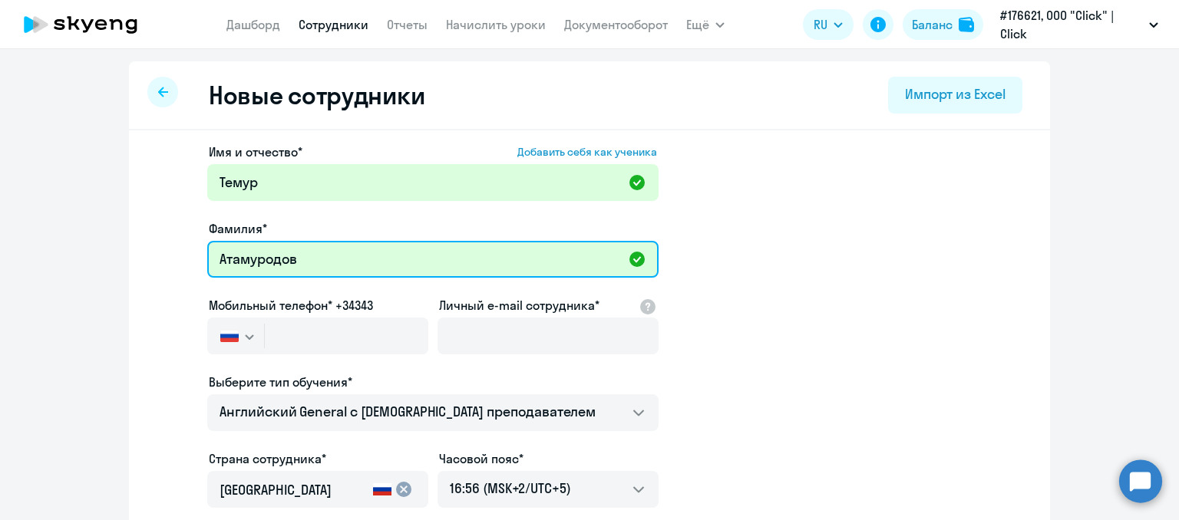
type input "Атамуродов"
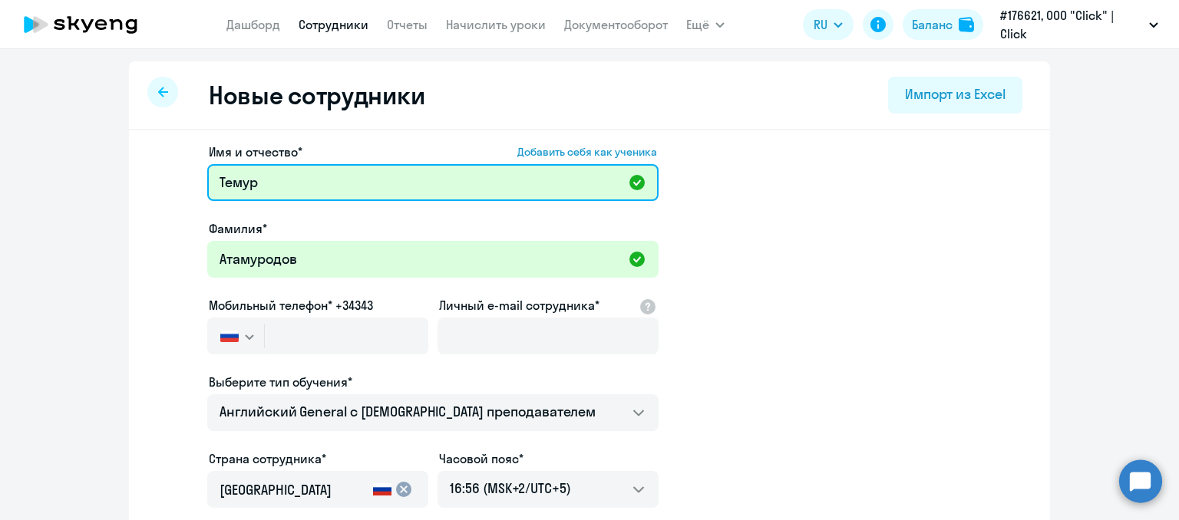
click at [301, 172] on input "Темур" at bounding box center [432, 182] width 451 height 37
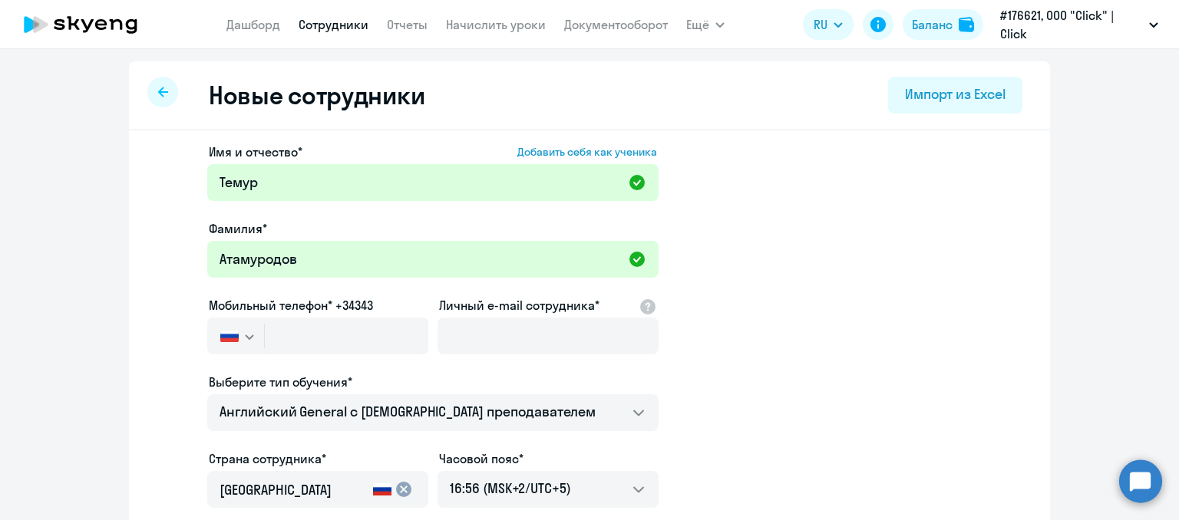
click at [374, 150] on label "Имя и отчество* Добавить себя как ученика" at bounding box center [433, 152] width 448 height 18
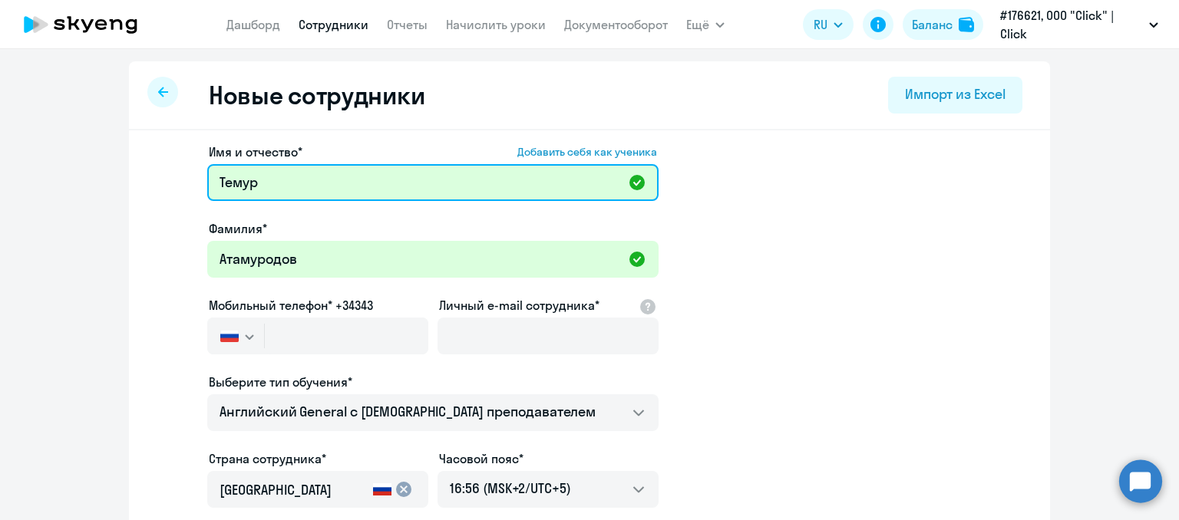
click at [374, 164] on input "Темур" at bounding box center [432, 182] width 451 height 37
paste input "Полвонбой угли"
type input "[PERSON_NAME] угли"
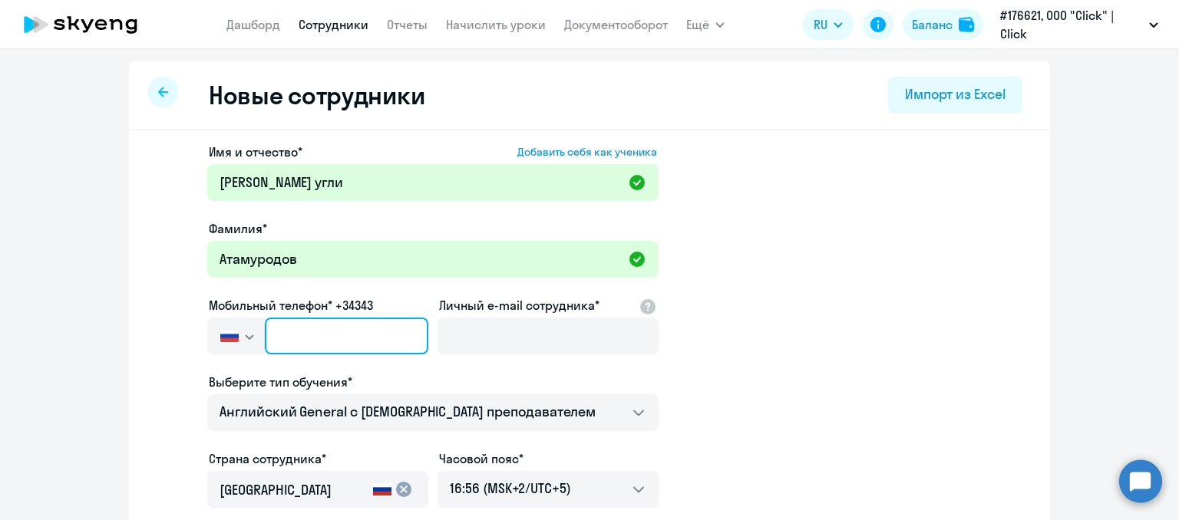
click at [362, 342] on input "text" at bounding box center [346, 336] width 163 height 37
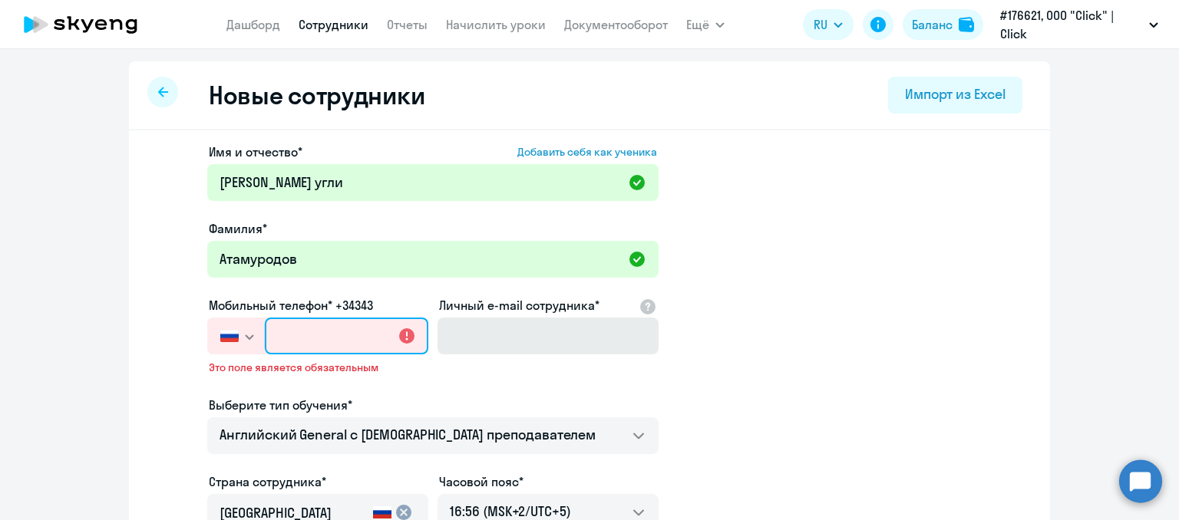
paste input "[PHONE_NUMBER]"
type input "[PHONE_NUMBER]"
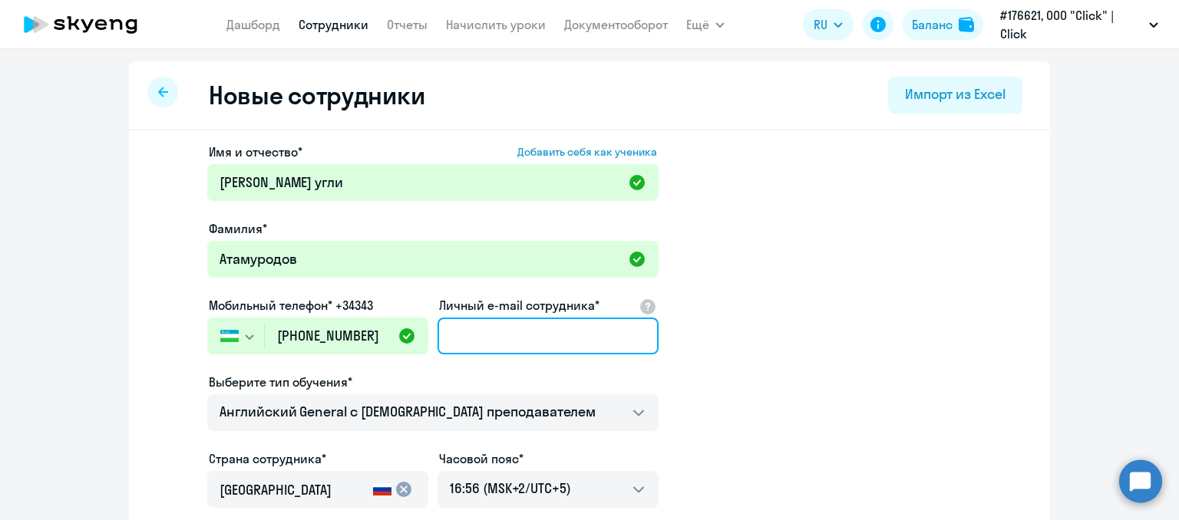
click at [451, 322] on input "Личный e-mail сотрудника*" at bounding box center [547, 336] width 221 height 37
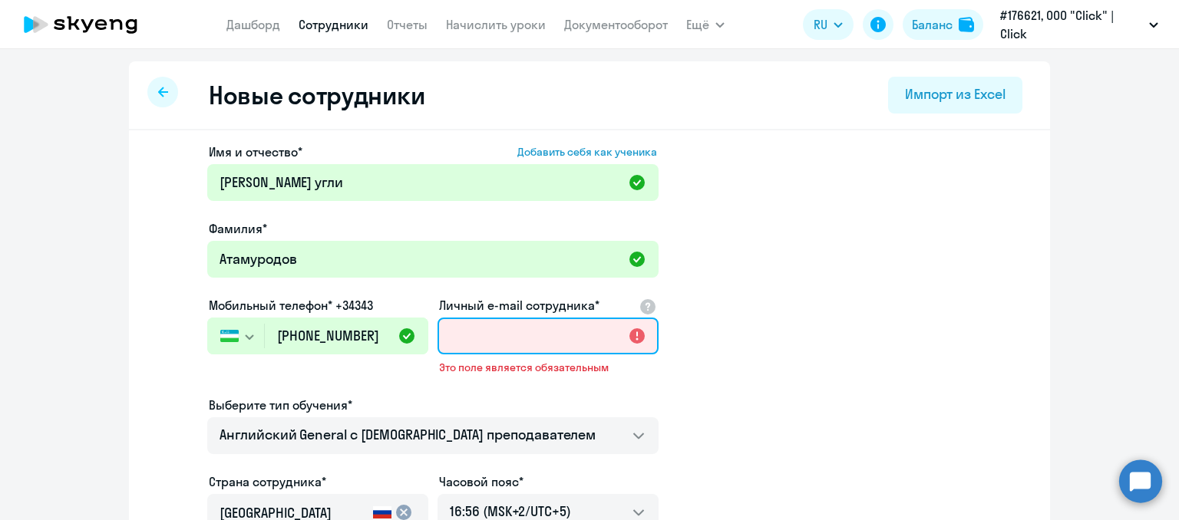
paste input "[EMAIL_ADDRESS][DOMAIN_NAME]"
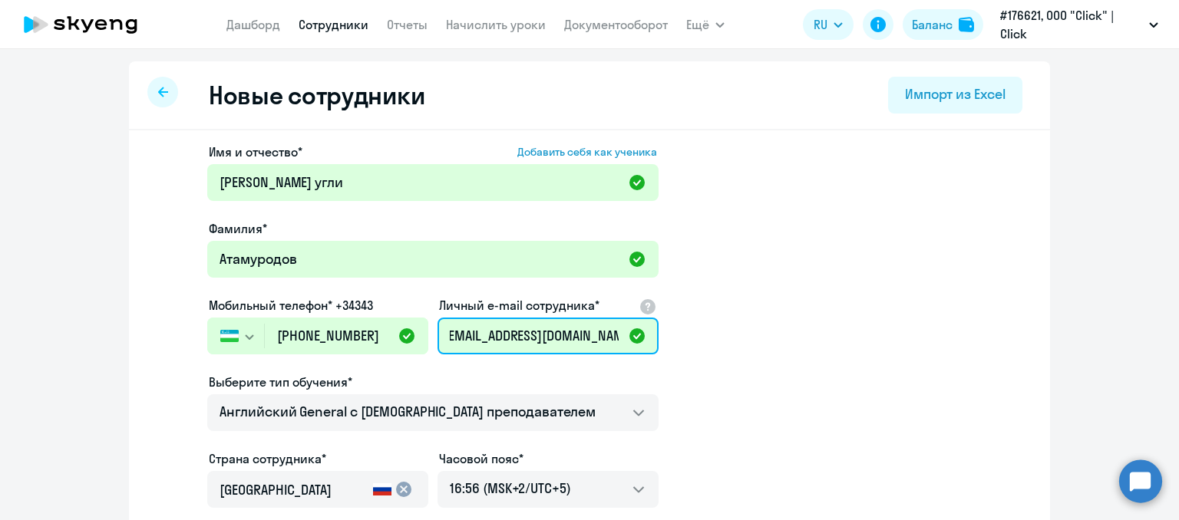
scroll to position [0, 6]
type input "[EMAIL_ADDRESS][DOMAIN_NAME]"
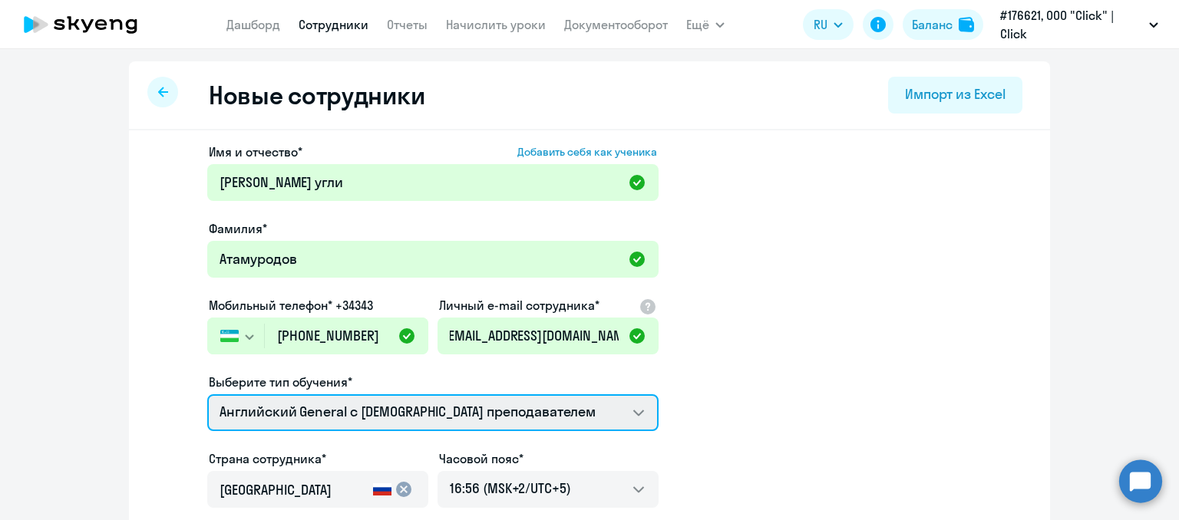
scroll to position [0, 0]
click at [497, 400] on select "Английский General с [DEMOGRAPHIC_DATA] преподавателем Премиум [DEMOGRAPHIC_DAT…" at bounding box center [432, 413] width 451 height 37
select select "english_adult_not_native_speaker_premium"
click at [207, 395] on select "Английский General с [DEMOGRAPHIC_DATA] преподавателем Премиум [DEMOGRAPHIC_DAT…" at bounding box center [432, 413] width 451 height 37
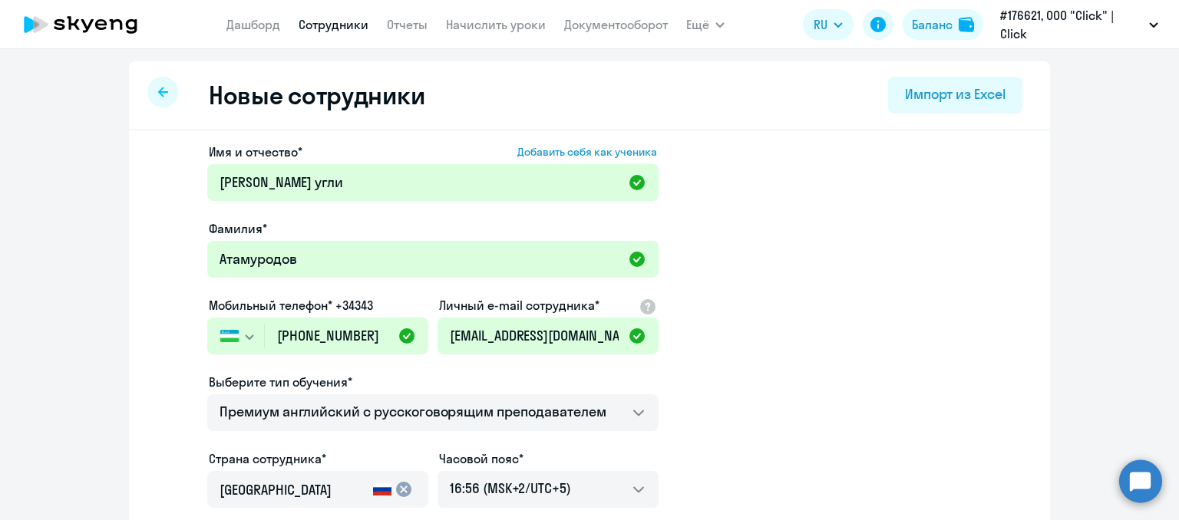
click at [370, 490] on div "cancel" at bounding box center [393, 489] width 46 height 18
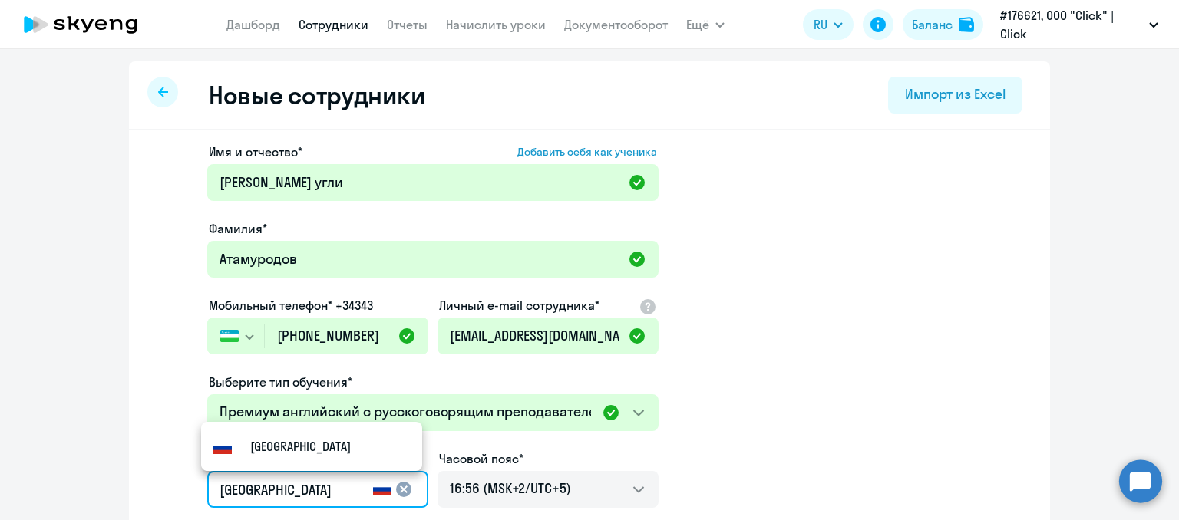
drag, startPoint x: 228, startPoint y: 494, endPoint x: 169, endPoint y: 504, distance: 60.1
click at [180, 503] on app-new-student-form "Имя и отчество* Добавить себя как ученика [PERSON_NAME] угли [PERSON_NAME]* Ата…" at bounding box center [590, 416] width 872 height 547
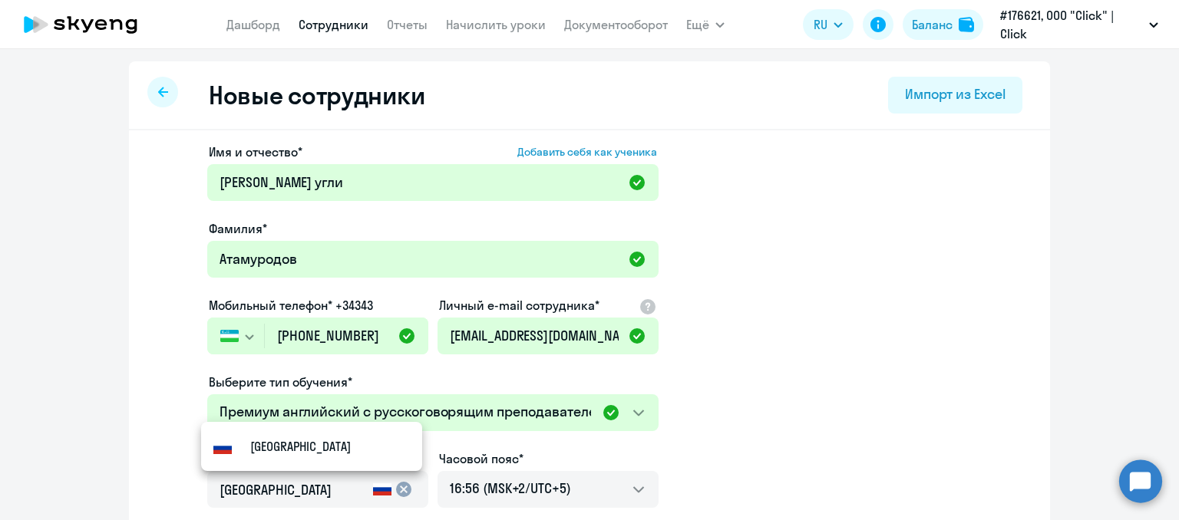
drag, startPoint x: 169, startPoint y: 504, endPoint x: 150, endPoint y: 486, distance: 26.1
click at [162, 504] on app-new-student-form "Имя и отчество* Добавить себя как ученика [PERSON_NAME] угли [PERSON_NAME]* Ата…" at bounding box center [590, 416] width 872 height 547
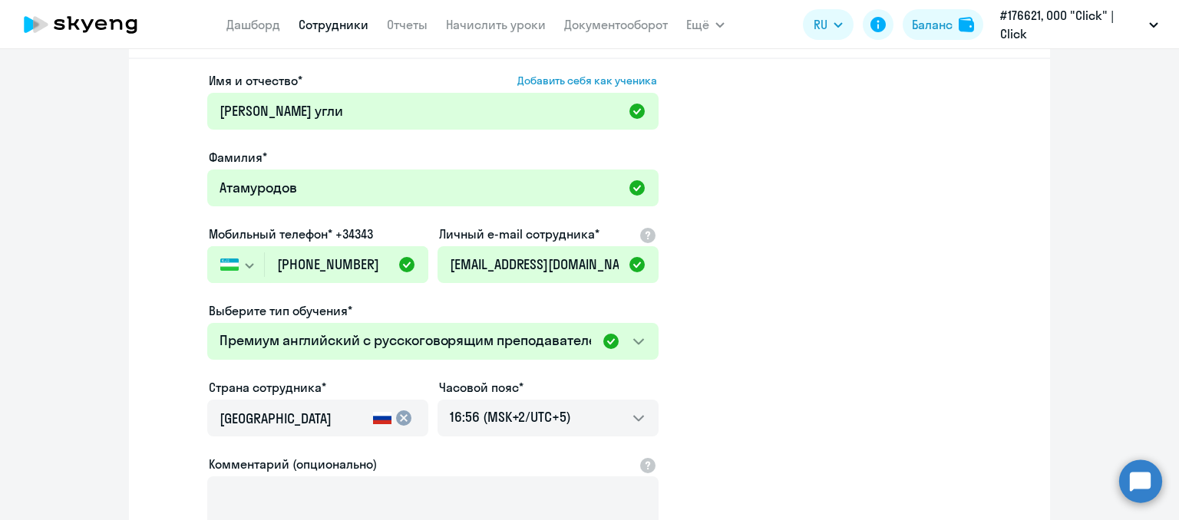
scroll to position [154, 0]
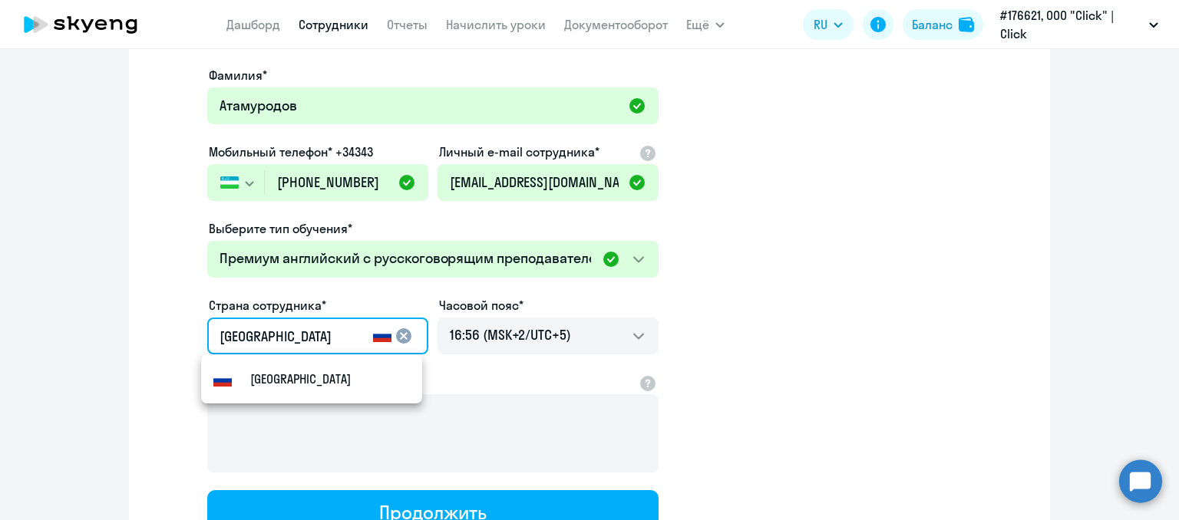
drag, startPoint x: 296, startPoint y: 339, endPoint x: 153, endPoint y: 339, distance: 143.5
click at [154, 339] on app-new-student-form "Имя и отчество* Добавить себя как ученика [PERSON_NAME] угли [PERSON_NAME]* Ата…" at bounding box center [590, 262] width 872 height 547
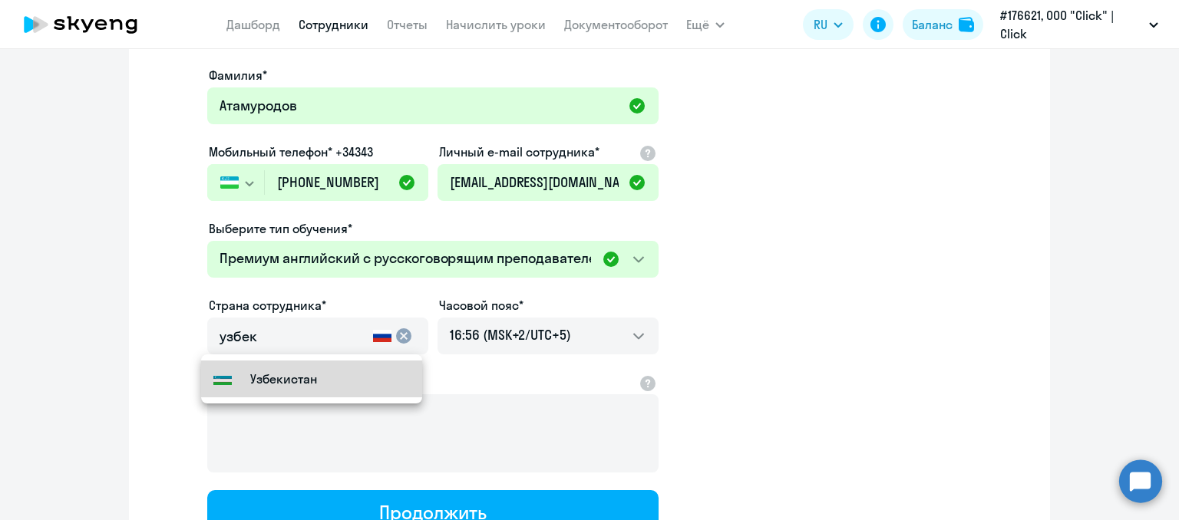
click at [280, 389] on mat-option "Узбекистан" at bounding box center [311, 379] width 221 height 37
type input "Узбекистан"
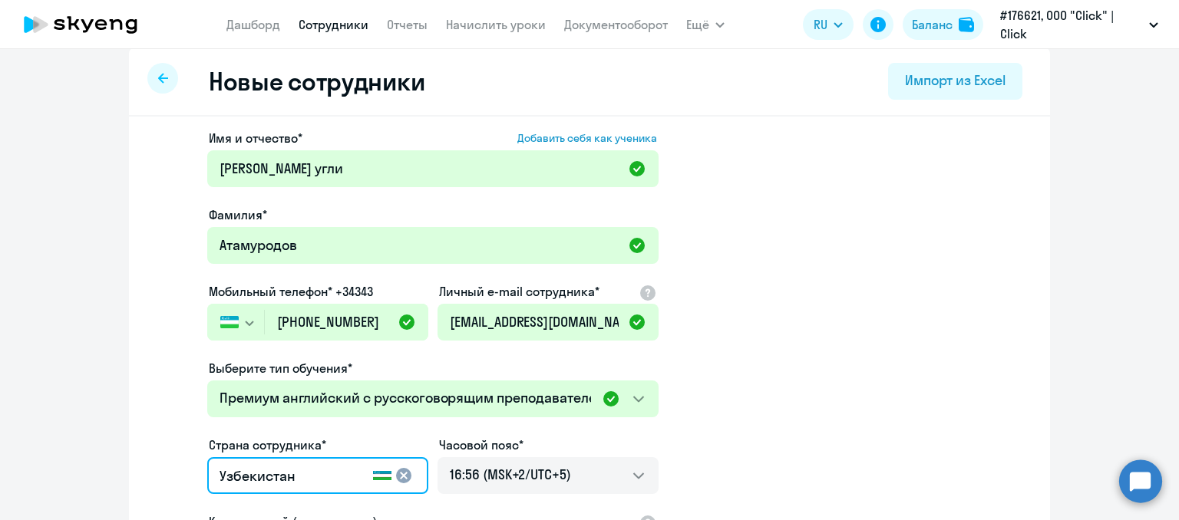
scroll to position [0, 0]
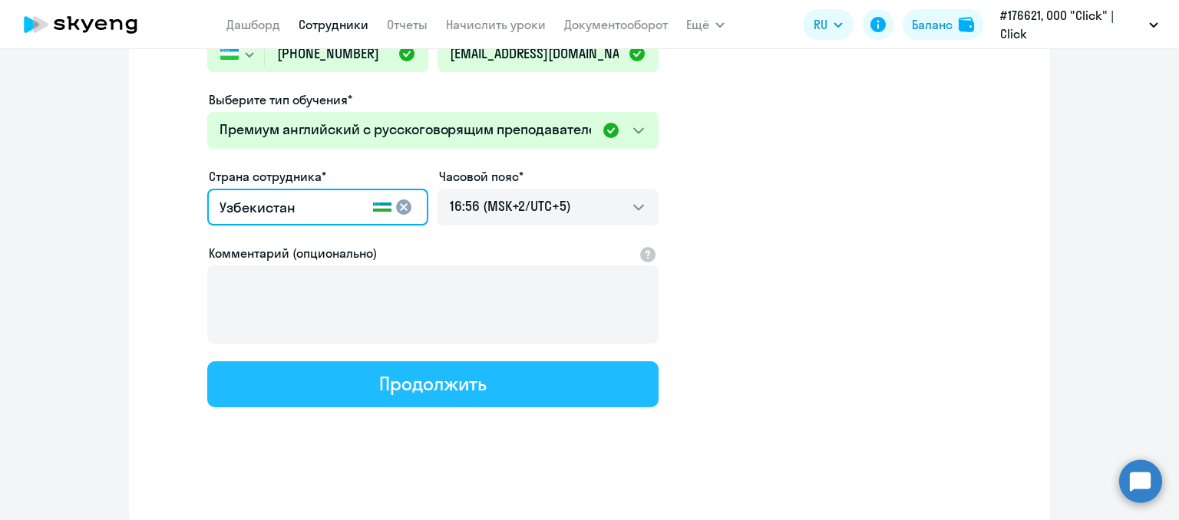
click at [399, 385] on div "Продолжить" at bounding box center [432, 383] width 107 height 25
select select "english_adult_not_native_speaker_premium"
select select "5"
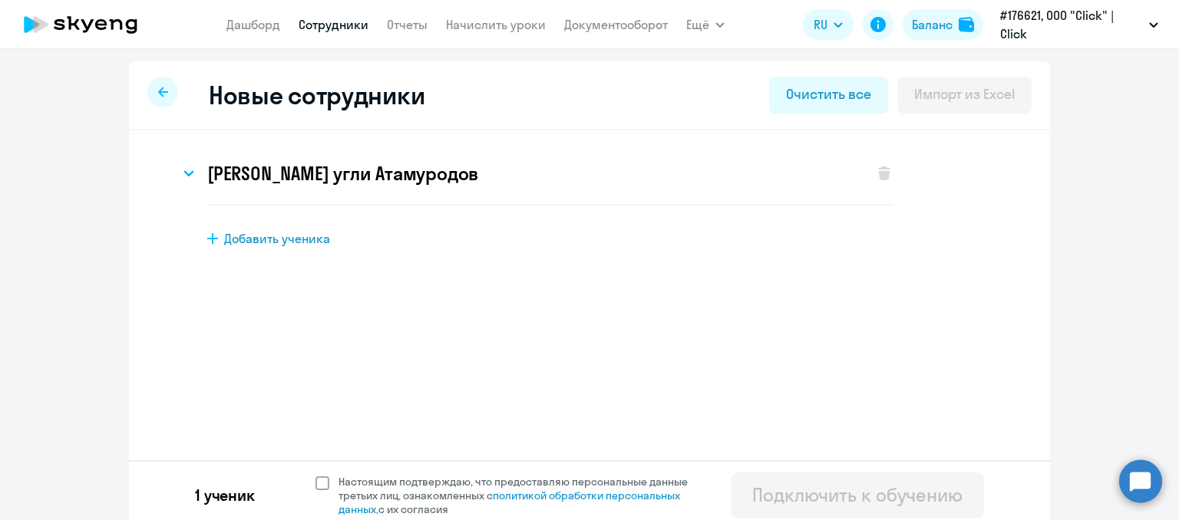
click at [315, 489] on span at bounding box center [322, 484] width 14 height 14
click at [315, 475] on input "Настоящим подтверждаю, что предоставляю персональные данные третьих лиц, ознако…" at bounding box center [315, 474] width 1 height 1
checkbox input "true"
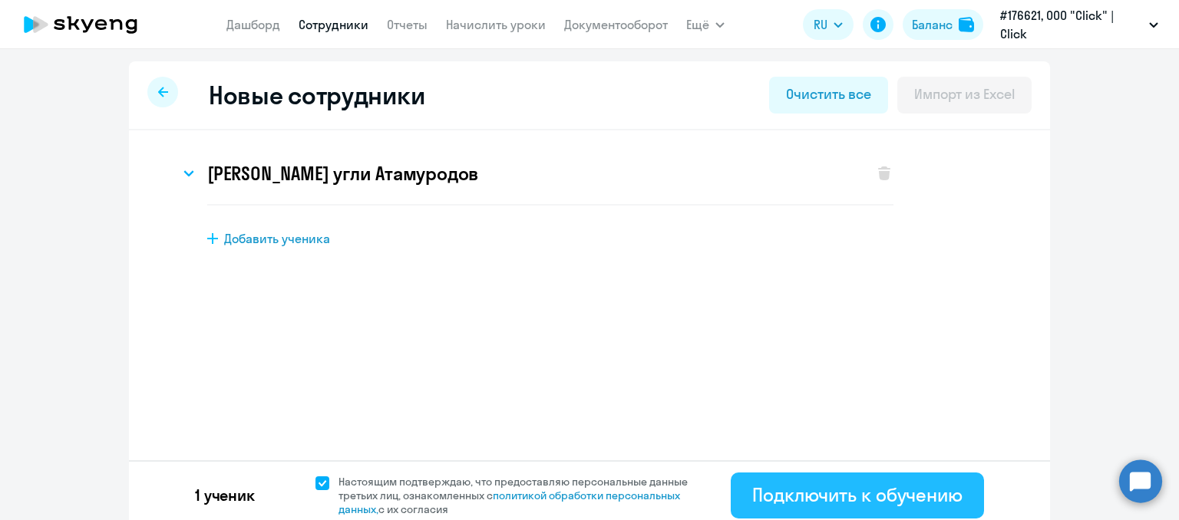
click at [868, 489] on div "Подключить к обучению" at bounding box center [857, 495] width 210 height 25
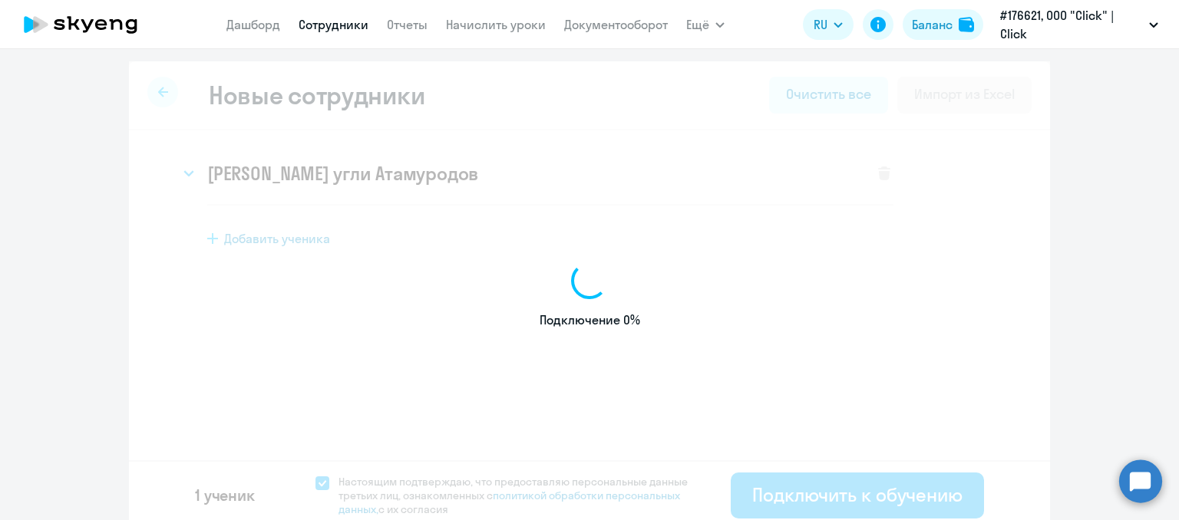
select select "english_adult_not_native_speaker"
select select "5"
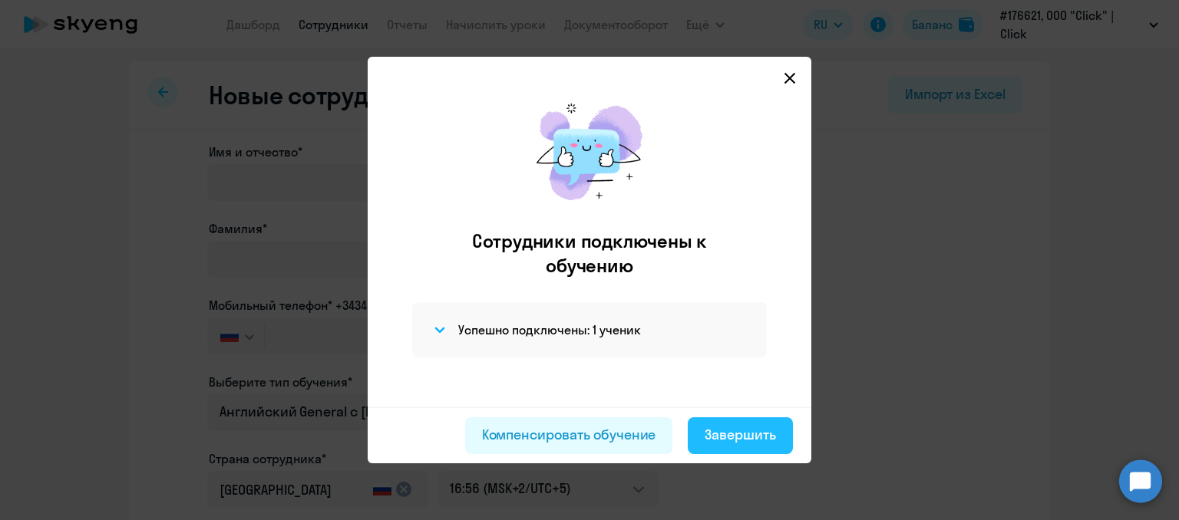
click at [715, 438] on div "Завершить" at bounding box center [740, 435] width 71 height 20
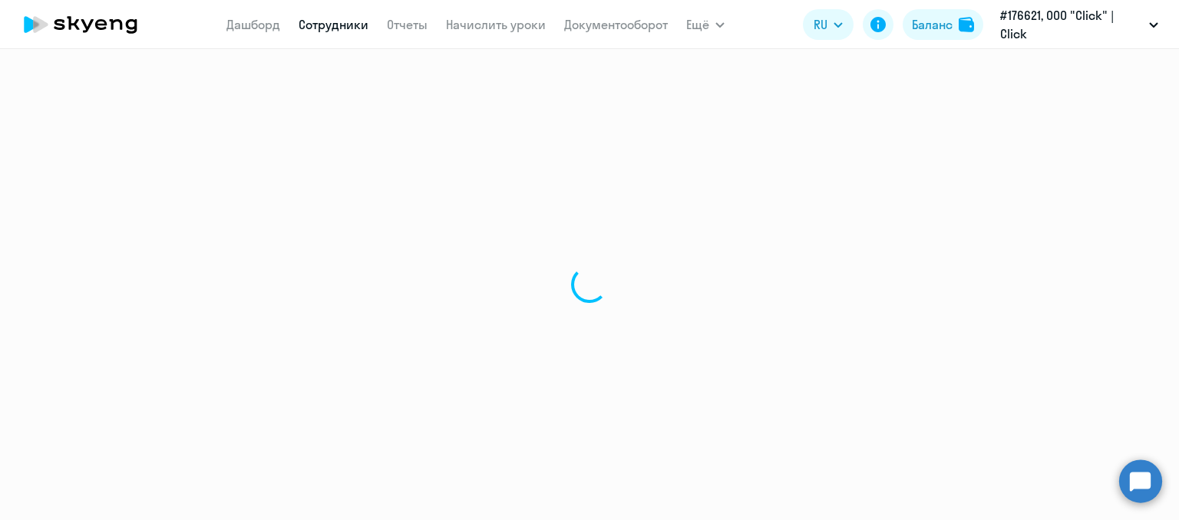
select select "30"
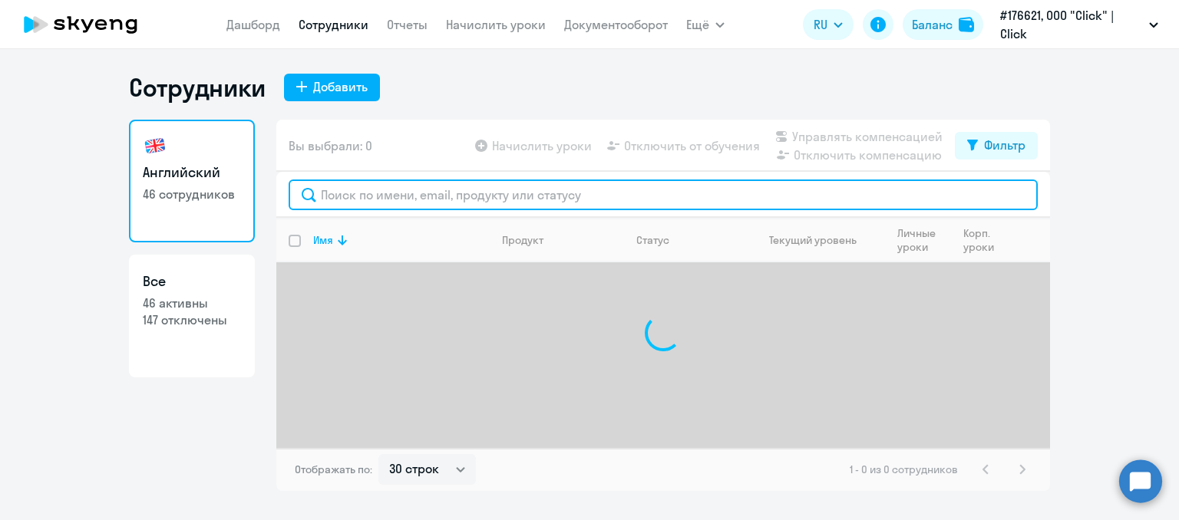
click at [365, 188] on input "text" at bounding box center [663, 195] width 749 height 31
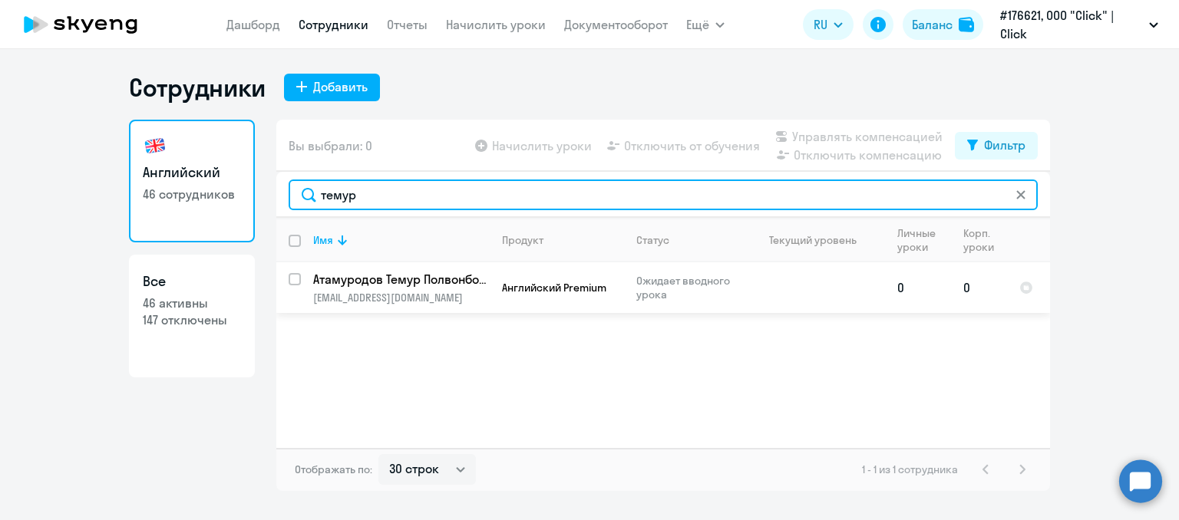
type input "темур"
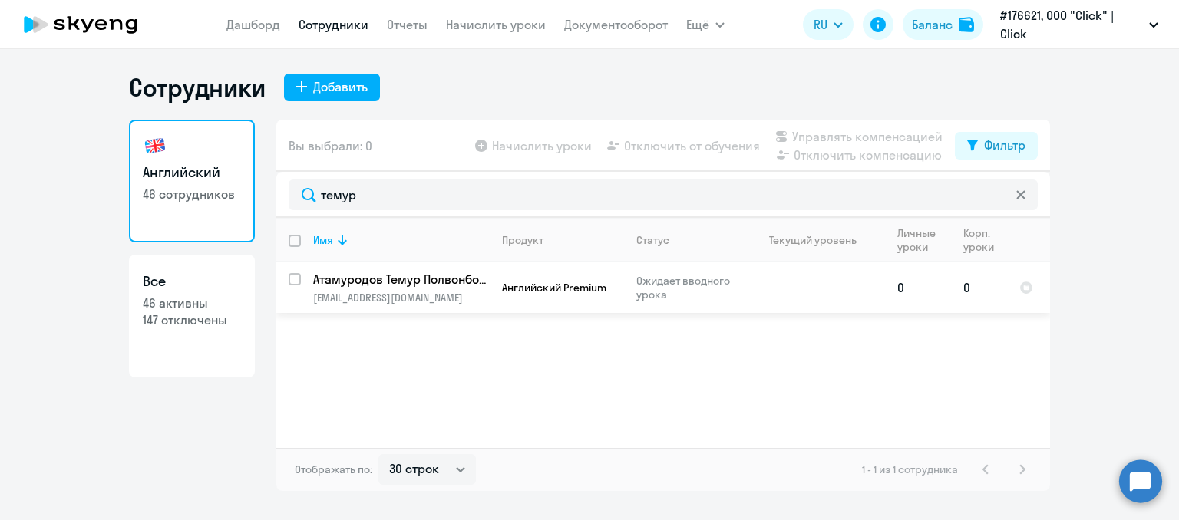
click at [648, 291] on p "Ожидает вводного урока" at bounding box center [688, 288] width 105 height 28
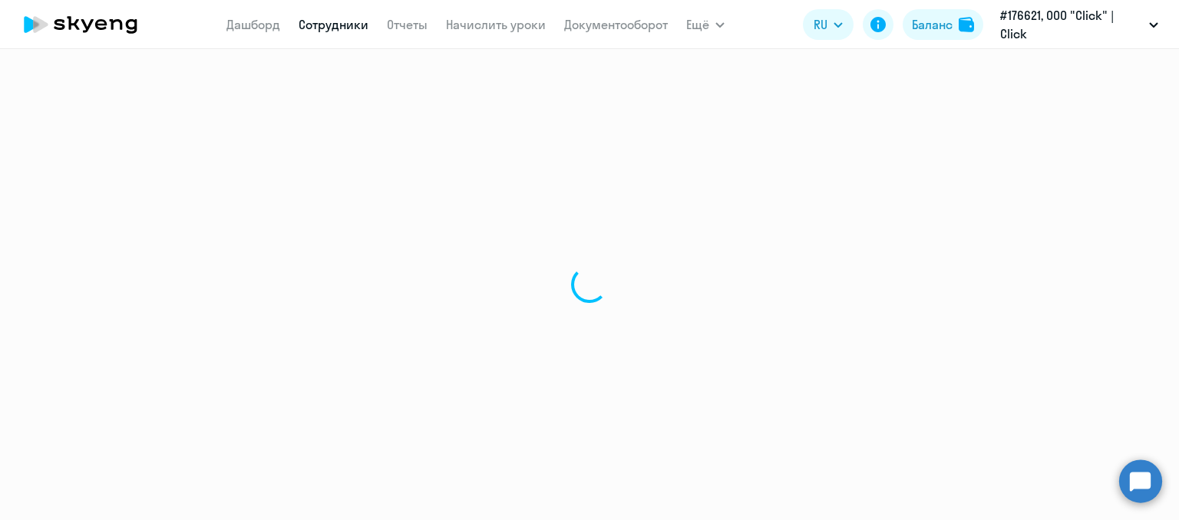
select select "english"
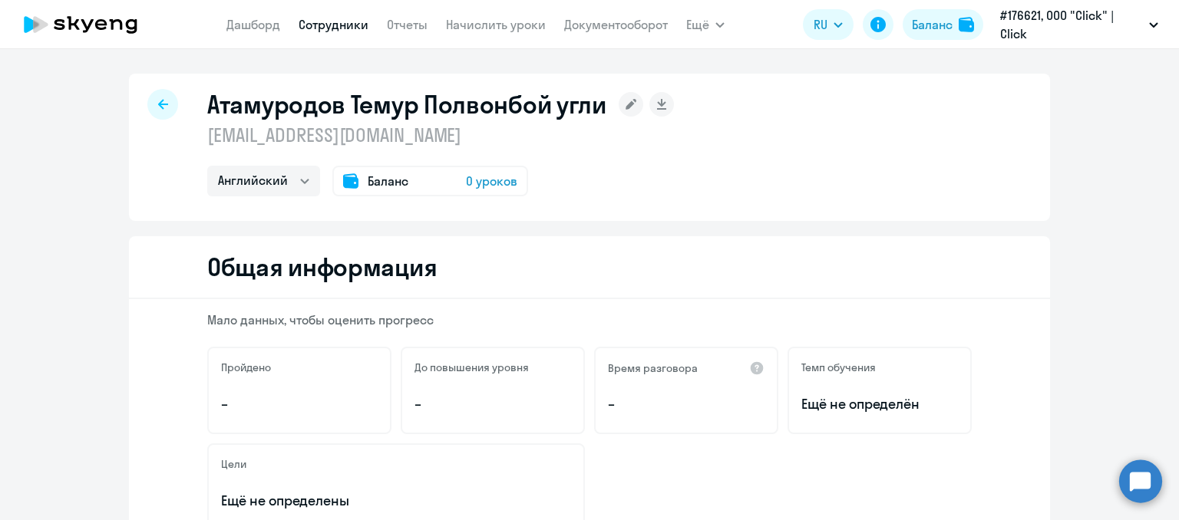
click at [416, 183] on div "Баланс 0 уроков" at bounding box center [430, 181] width 196 height 31
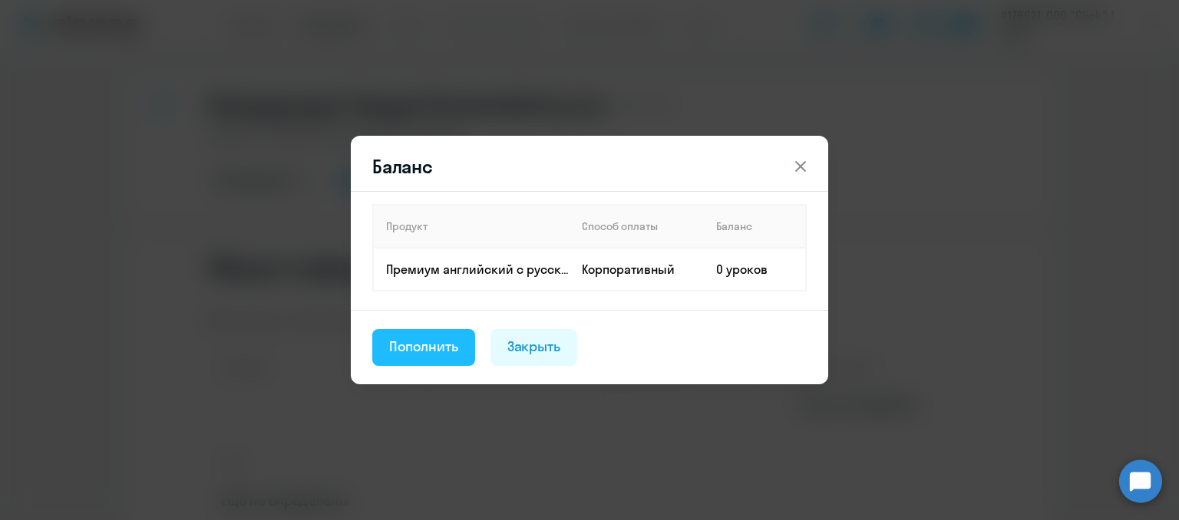
click at [445, 337] on div "Пополнить" at bounding box center [423, 347] width 69 height 20
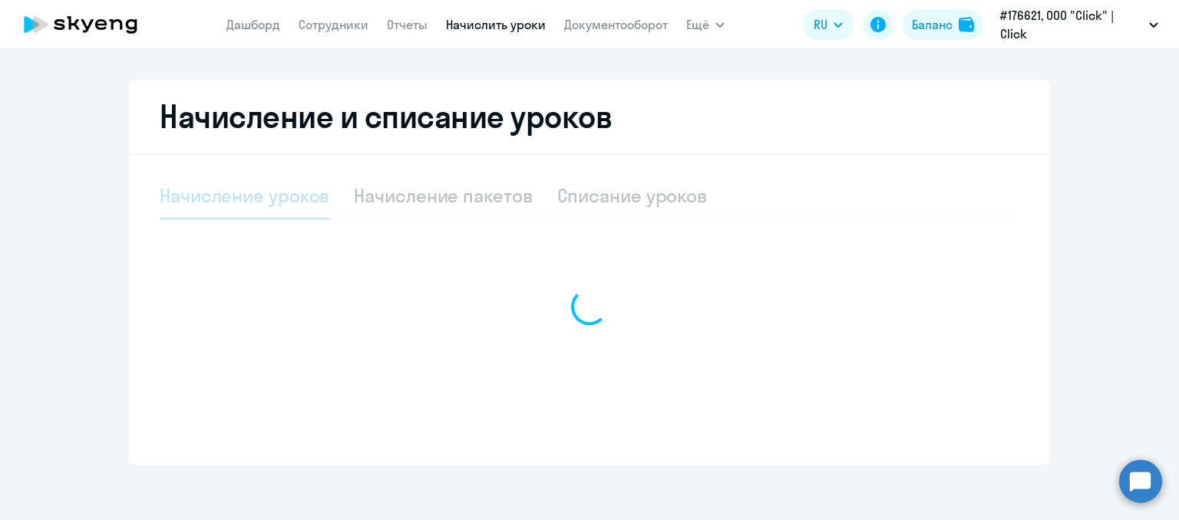
select select "10"
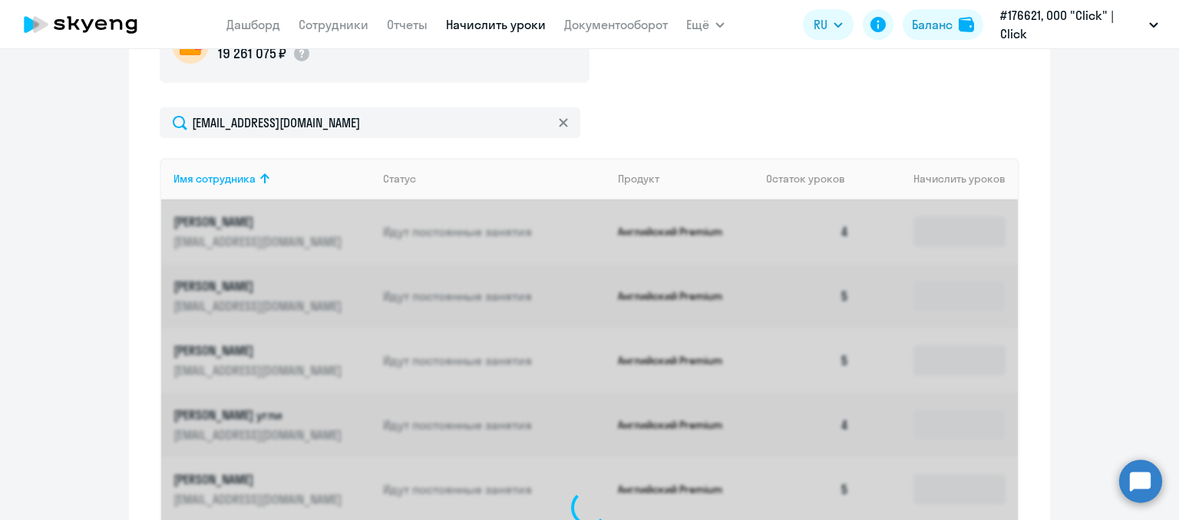
scroll to position [534, 0]
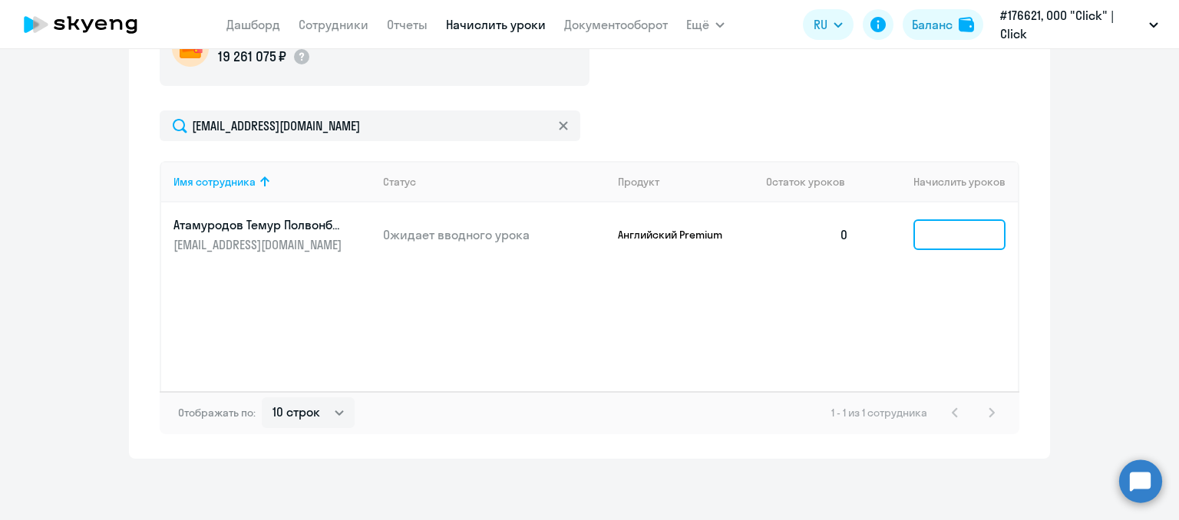
click at [939, 229] on input at bounding box center [959, 235] width 92 height 31
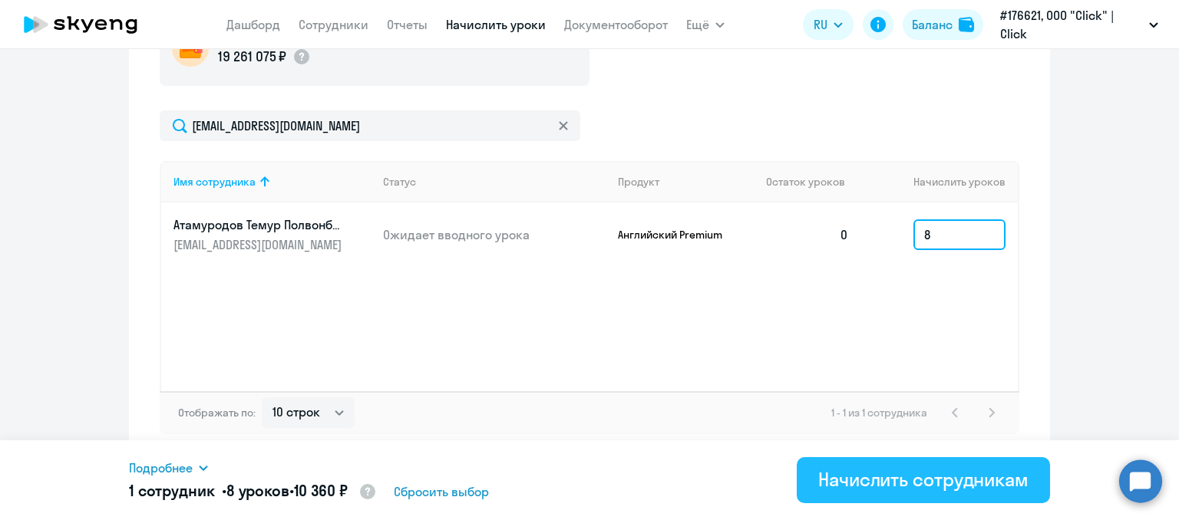
type input "8"
click at [924, 488] on div "Начислить сотрудникам" at bounding box center [923, 479] width 210 height 25
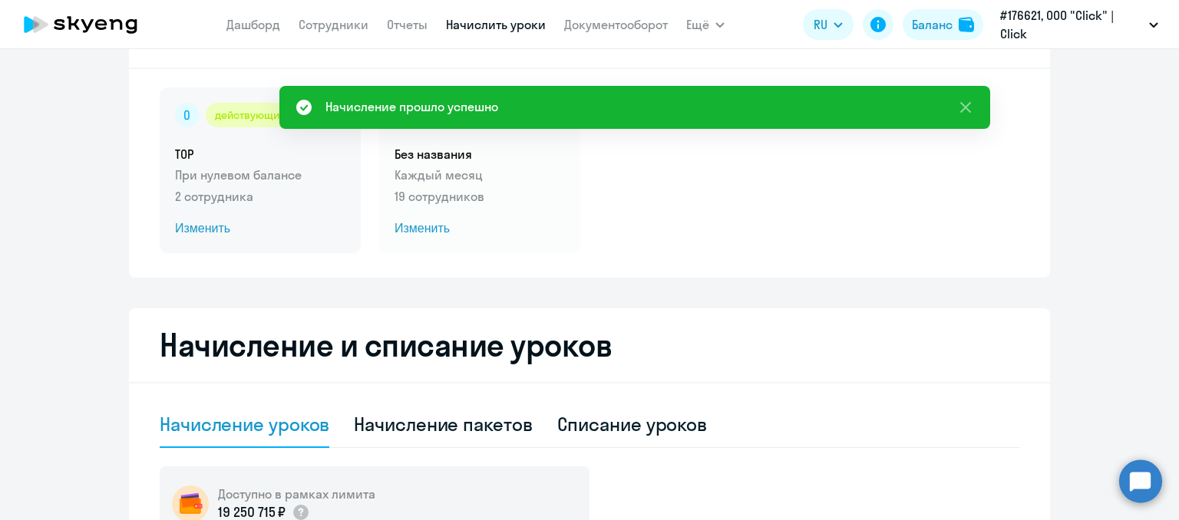
scroll to position [0, 0]
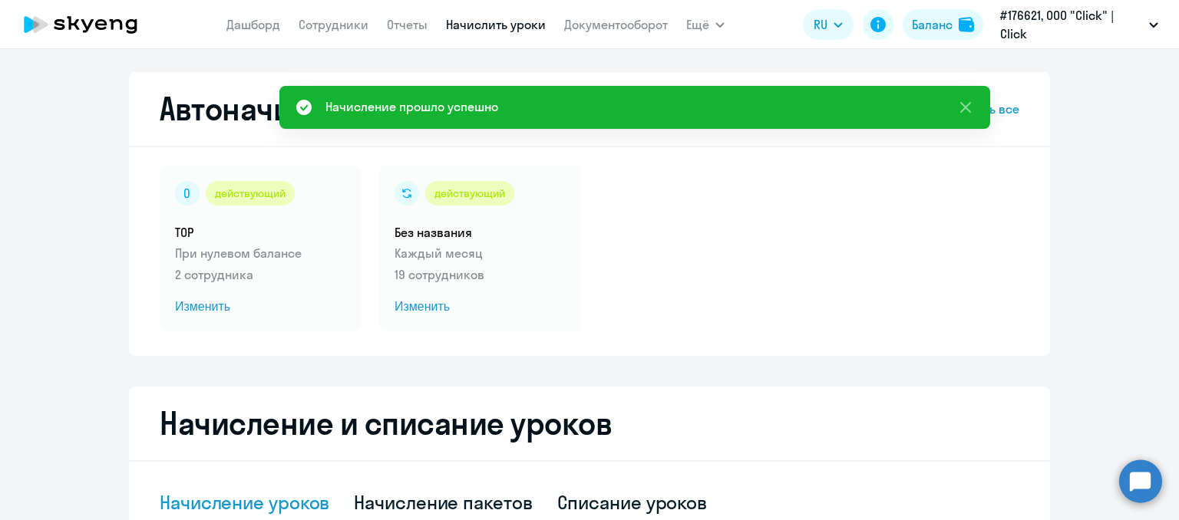
click at [315, 12] on nav "[PERSON_NAME] Отчеты Начислить уроки Документооборот" at bounding box center [446, 24] width 441 height 31
click at [319, 21] on link "Сотрудники" at bounding box center [334, 24] width 70 height 15
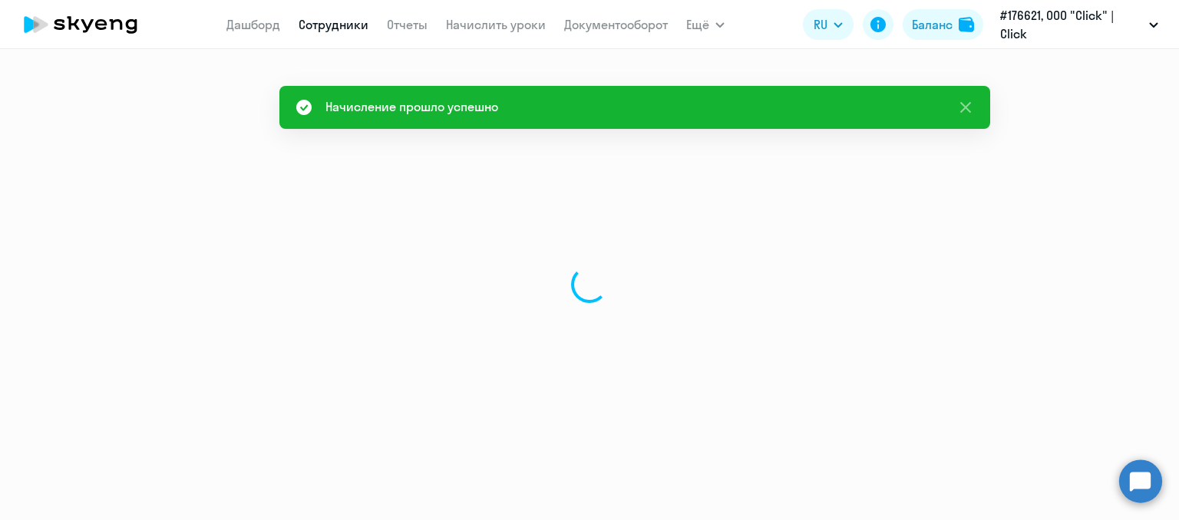
select select "30"
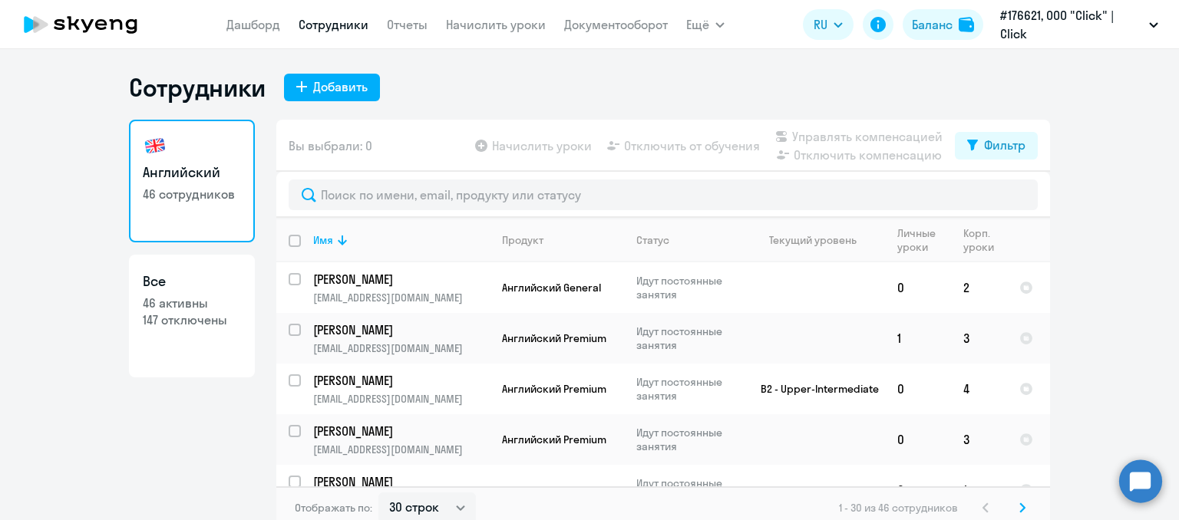
click at [626, 82] on div "Сотрудники Добавить" at bounding box center [589, 87] width 921 height 31
